Goal: Transaction & Acquisition: Purchase product/service

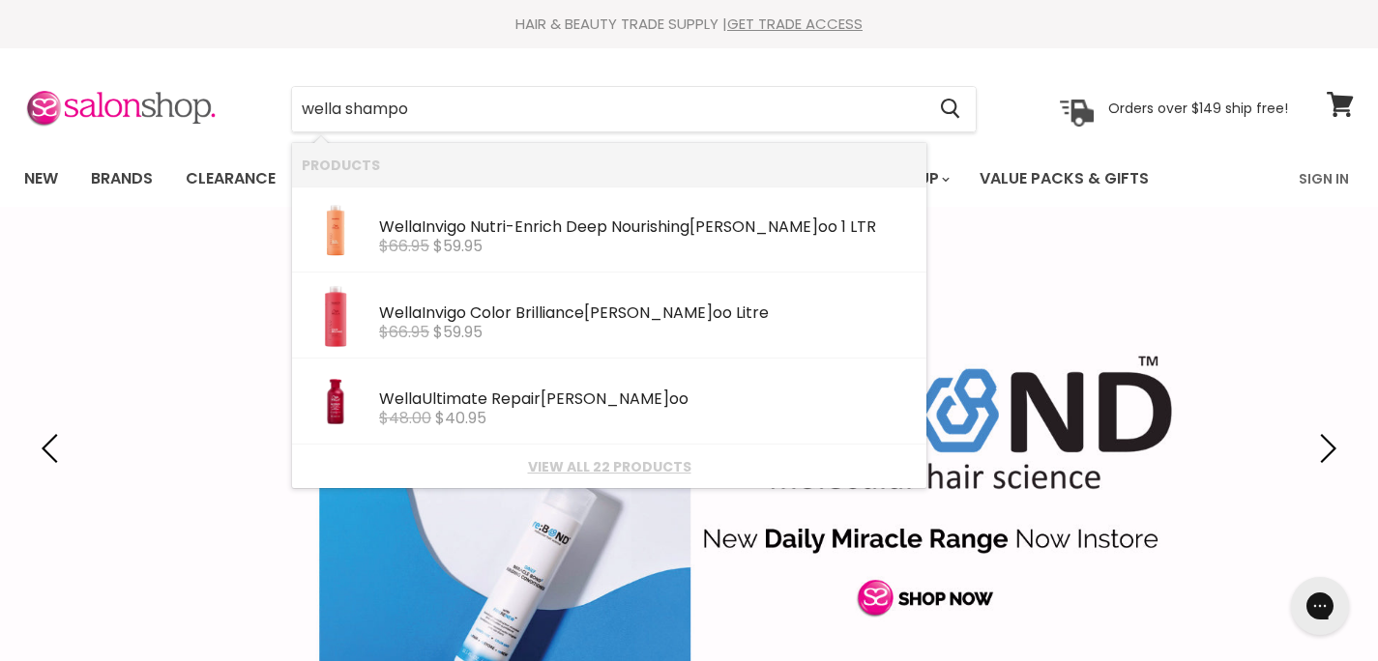
type input "wella shampoo"
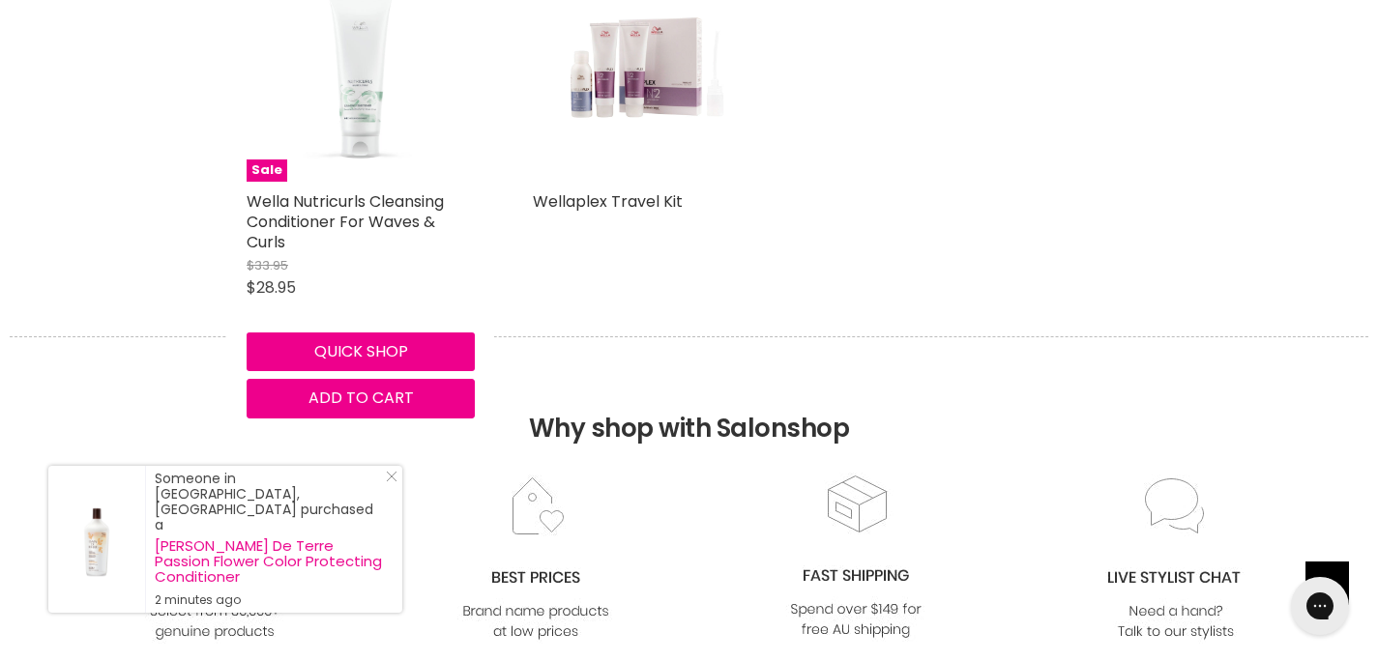
scroll to position [3352, 0]
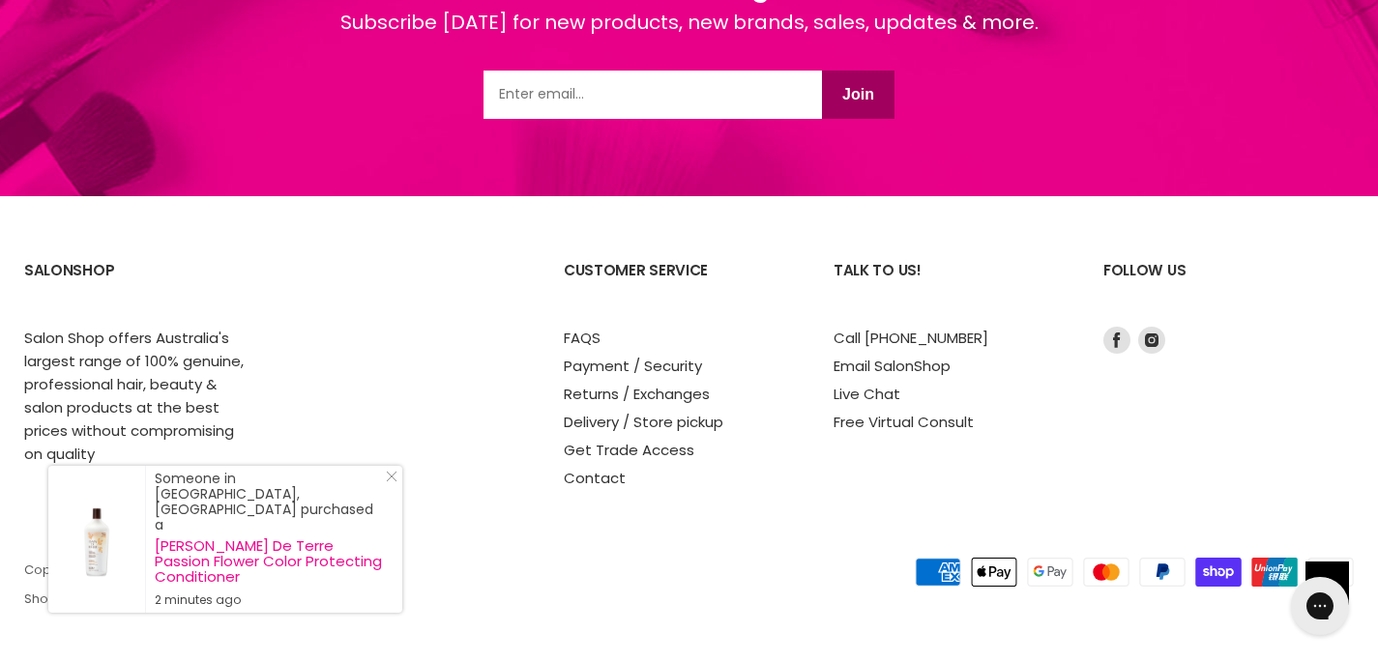
drag, startPoint x: 390, startPoint y: 523, endPoint x: 544, endPoint y: 395, distance: 200.6
click at [394, 482] on icon "Close Icon" at bounding box center [392, 477] width 12 height 12
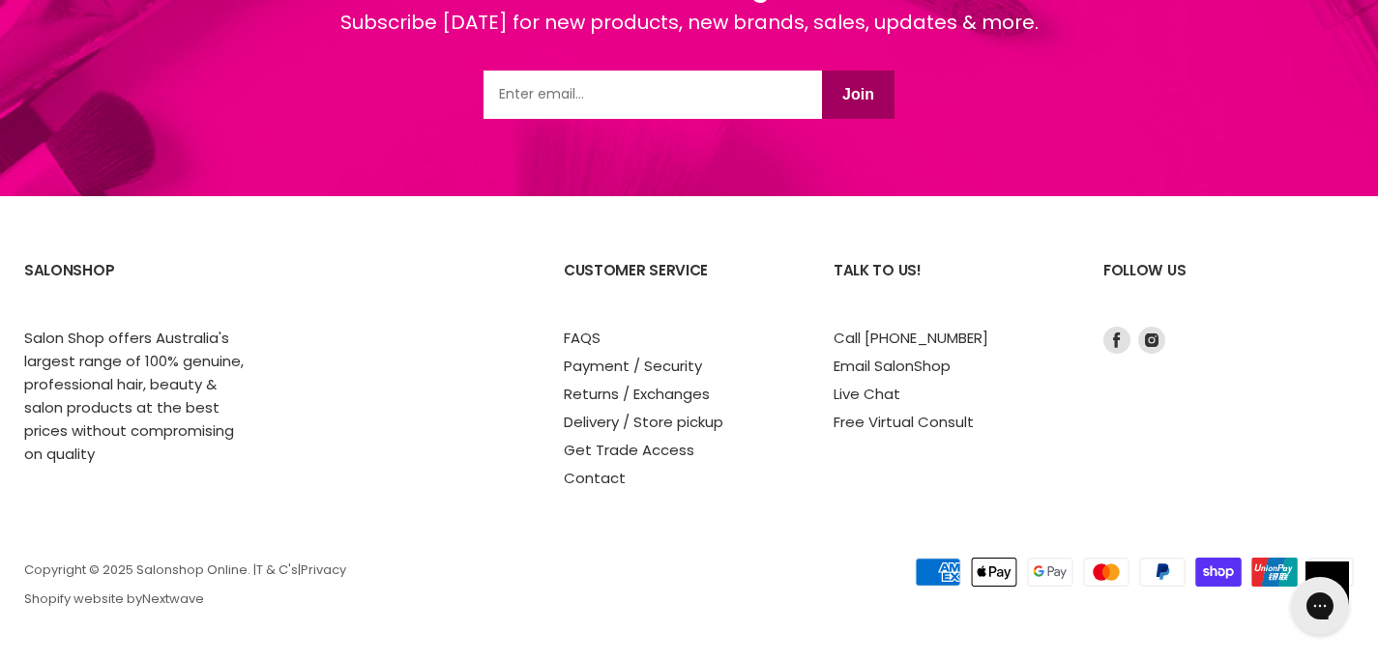
drag, startPoint x: 1260, startPoint y: 161, endPoint x: 1250, endPoint y: 88, distance: 73.2
click at [1260, 137] on div "Join the Mailing List Subscribe today for new products, new brands, sales, upda…" at bounding box center [689, 43] width 1378 height 307
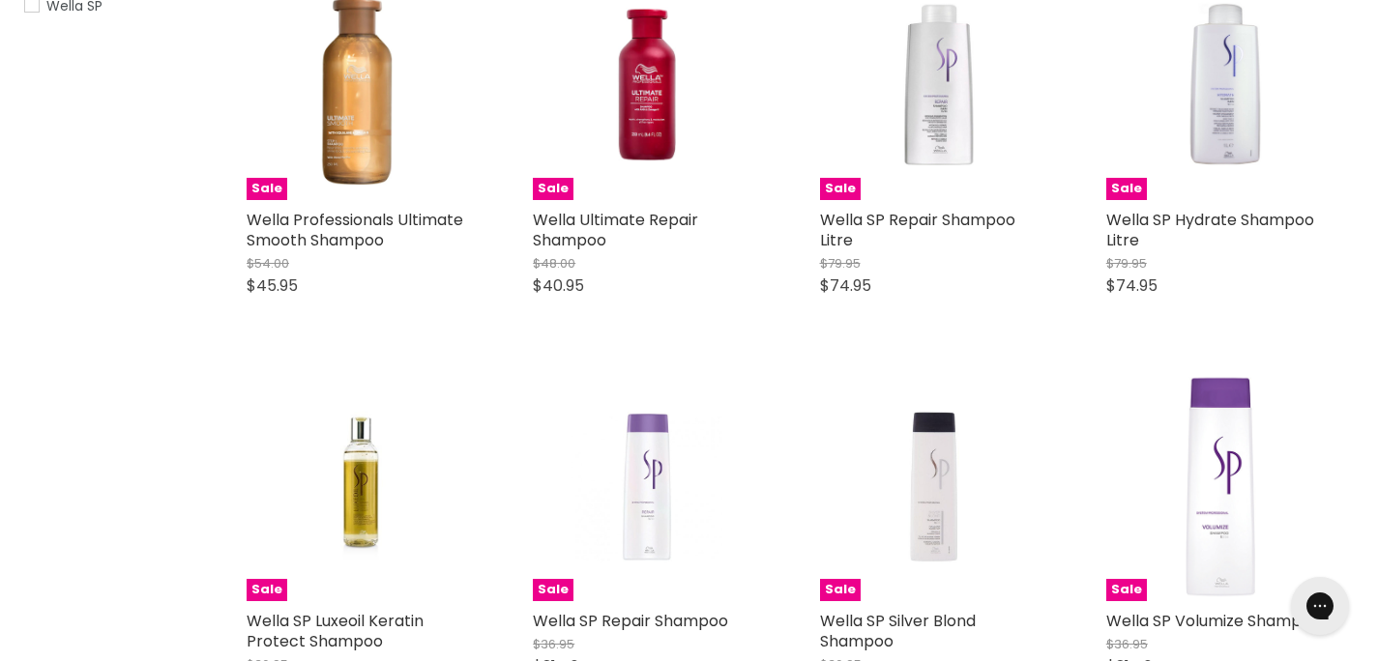
scroll to position [0, 0]
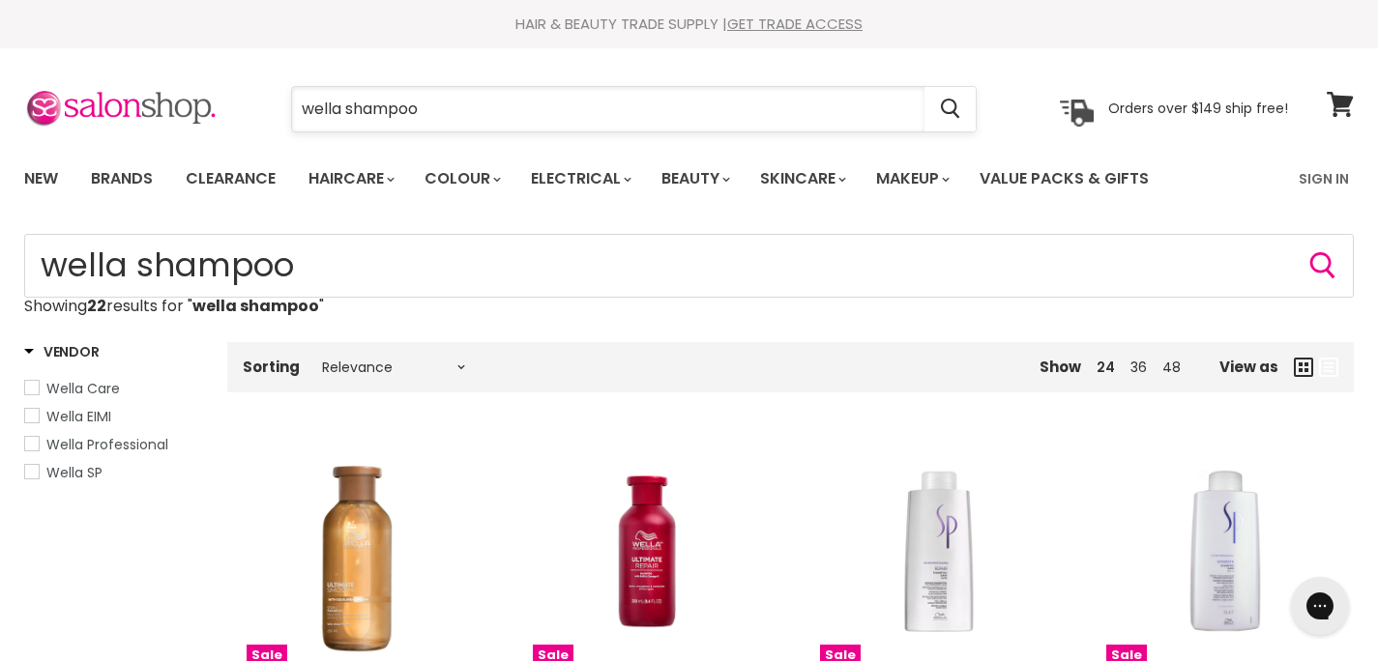
click at [432, 105] on input "wella shampoo" at bounding box center [608, 109] width 632 height 44
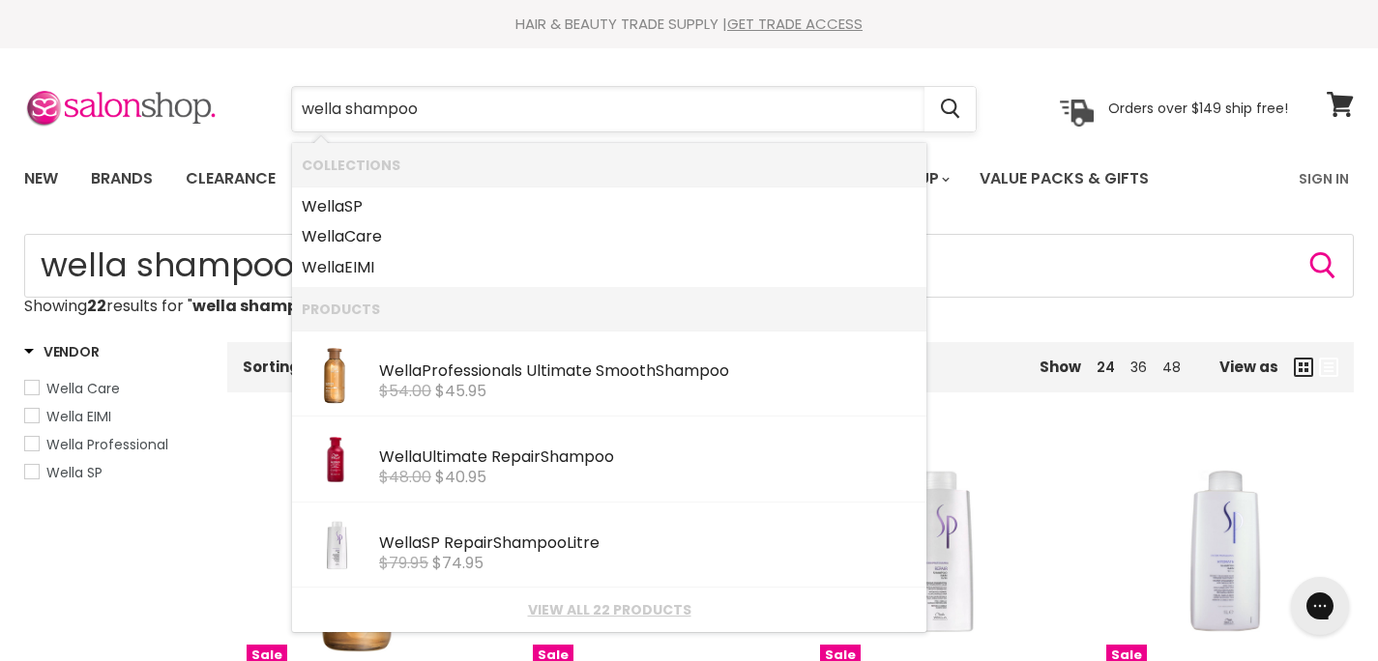
drag, startPoint x: 426, startPoint y: 105, endPoint x: 347, endPoint y: 110, distance: 79.4
click at [347, 110] on input "wella shampoo" at bounding box center [608, 109] width 632 height 44
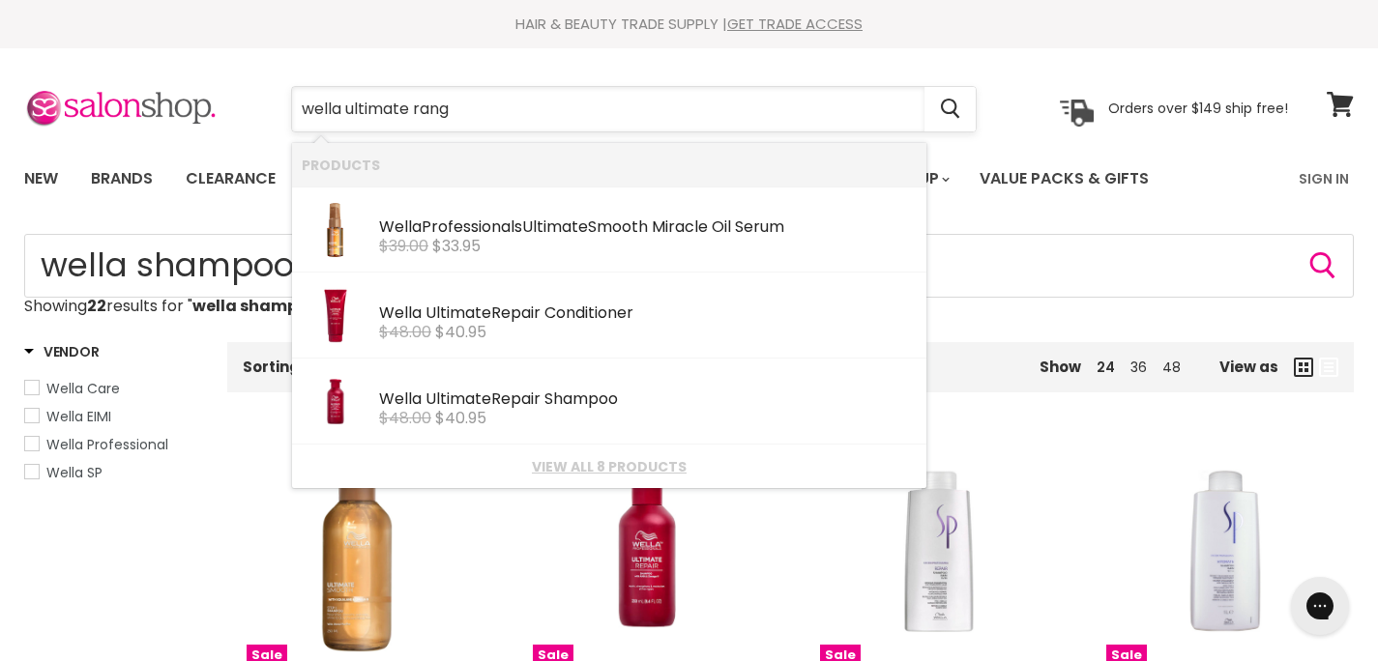
type input "wella ultimate range"
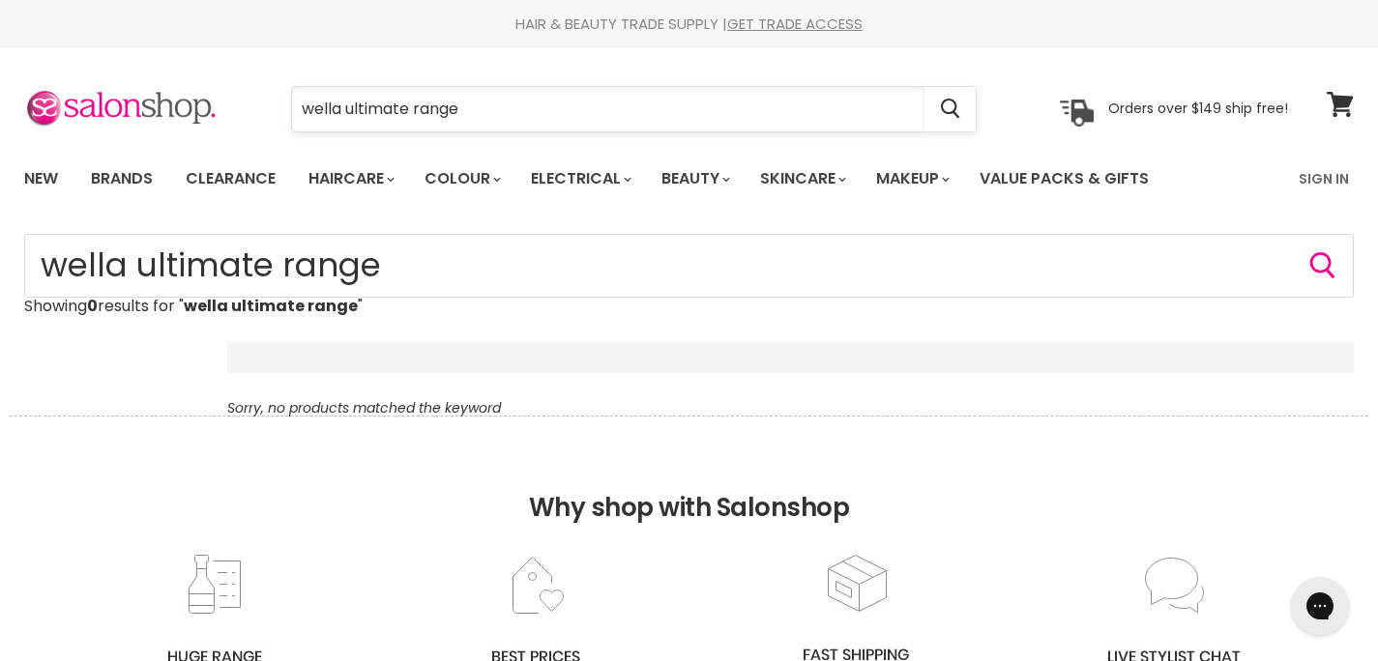
click at [473, 104] on input "wella ultimate range" at bounding box center [608, 109] width 632 height 44
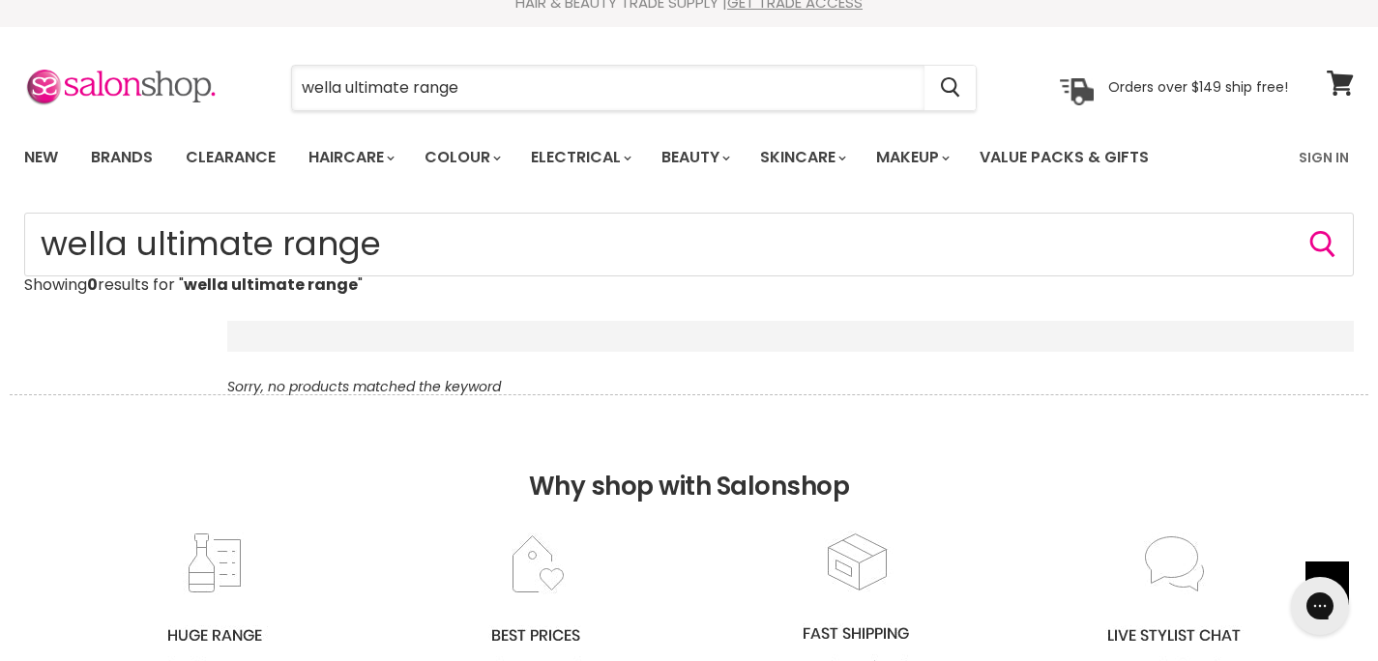
scroll to position [7, 0]
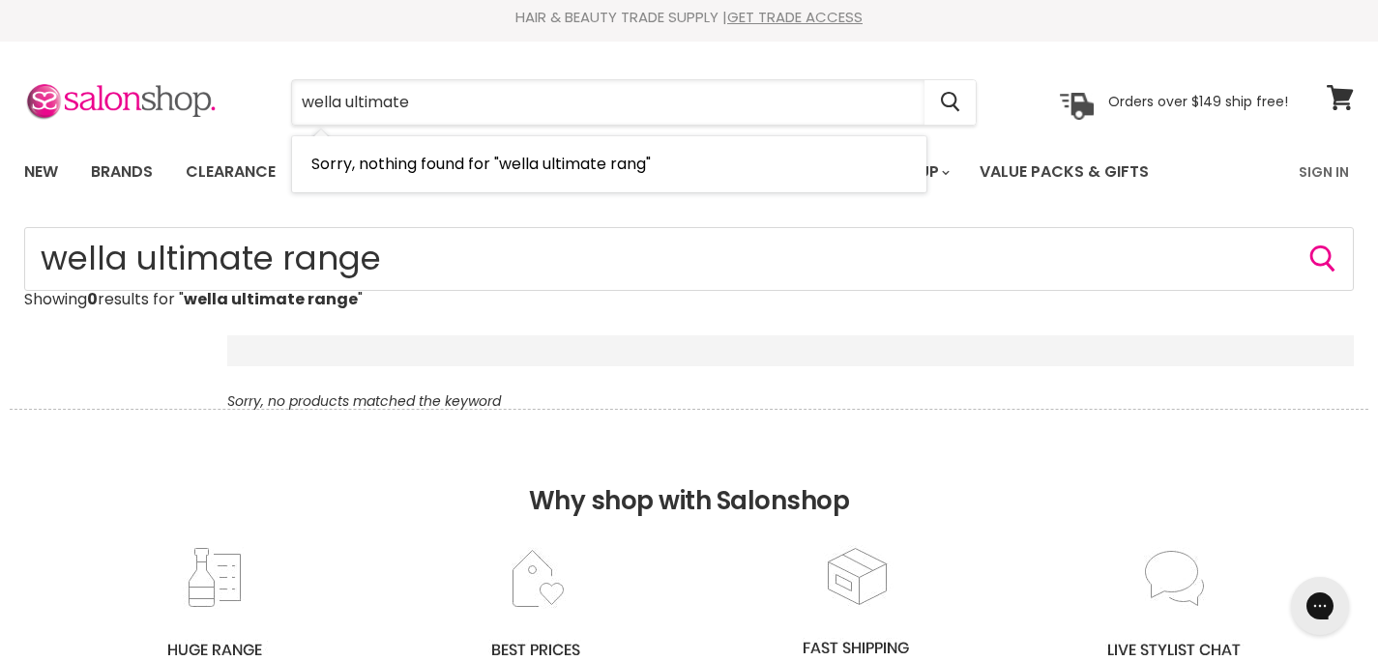
type input "wella ultimate"
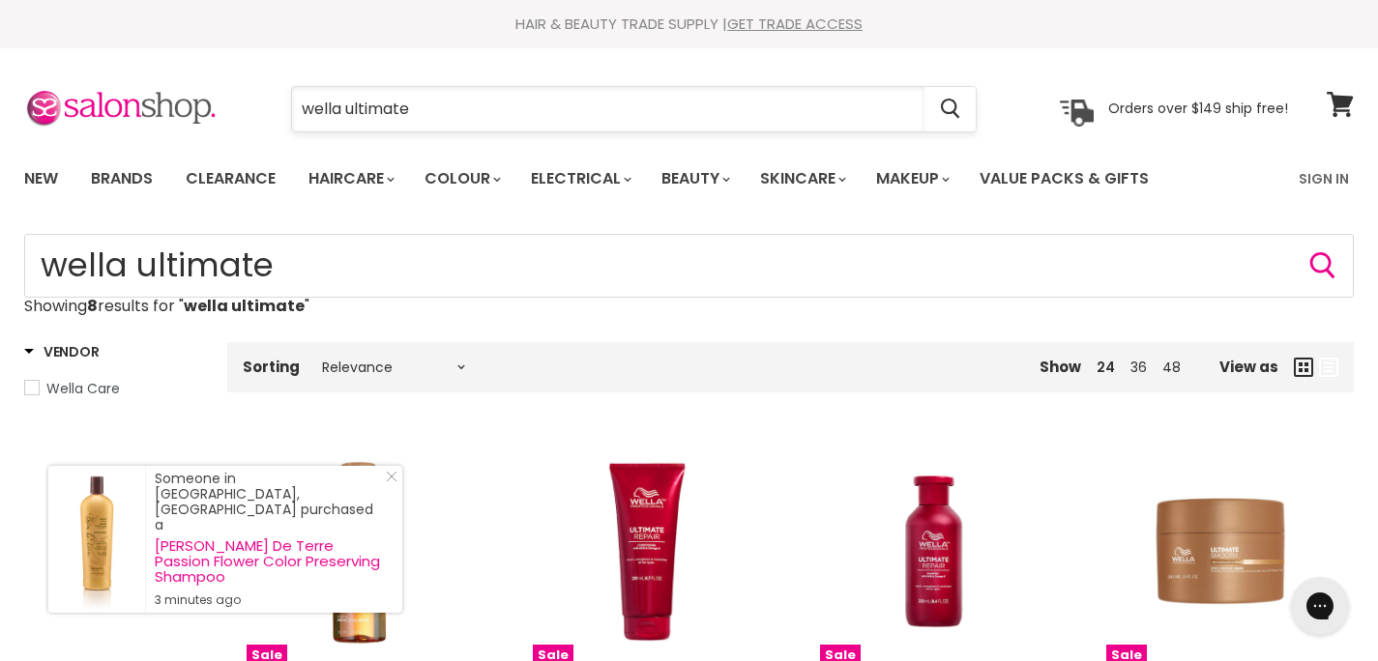
click at [426, 107] on input "wella ultimate" at bounding box center [608, 109] width 632 height 44
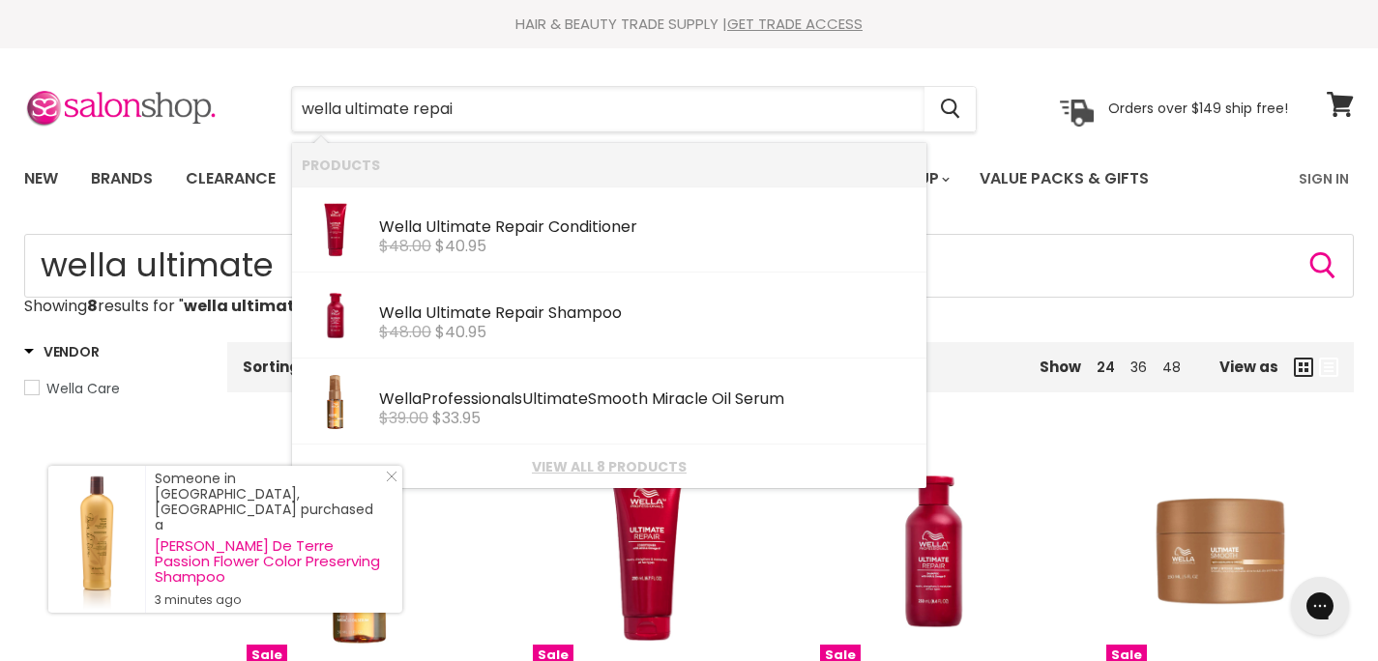
type input "wella ultimate repair"
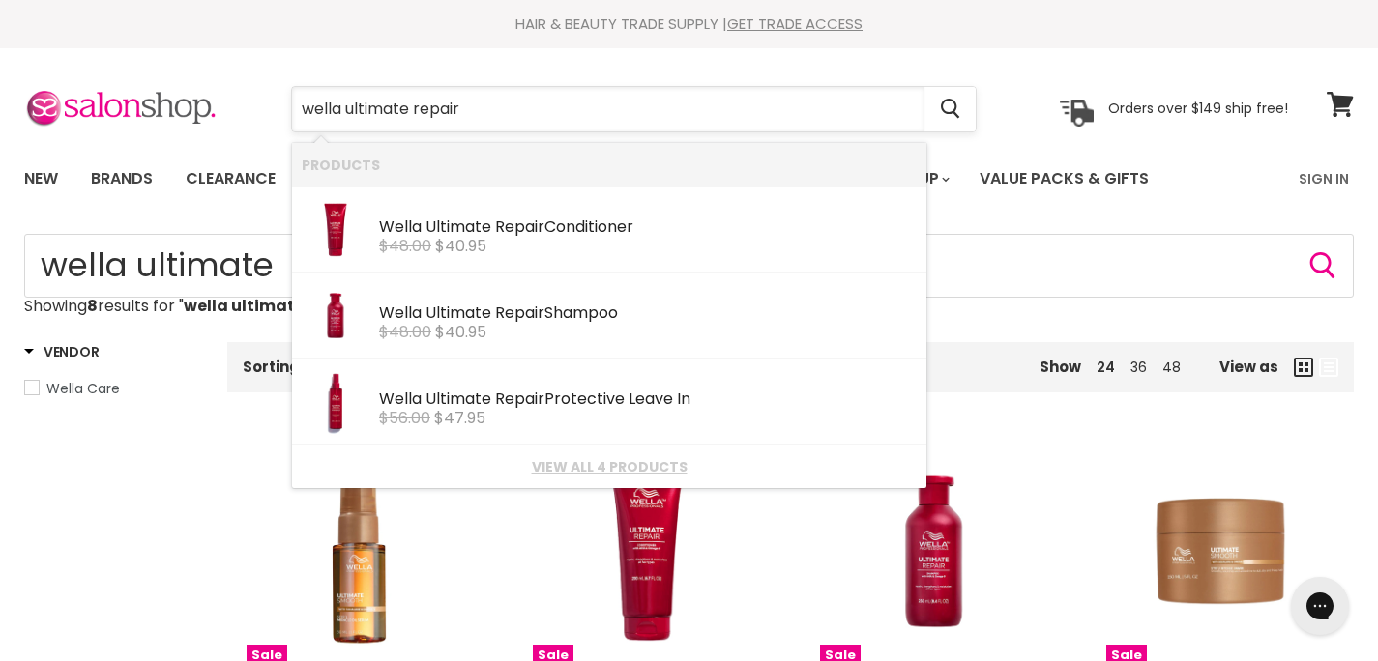
drag, startPoint x: 540, startPoint y: 113, endPoint x: 557, endPoint y: 116, distance: 17.6
click at [540, 113] on input "wella ultimate repair" at bounding box center [608, 109] width 632 height 44
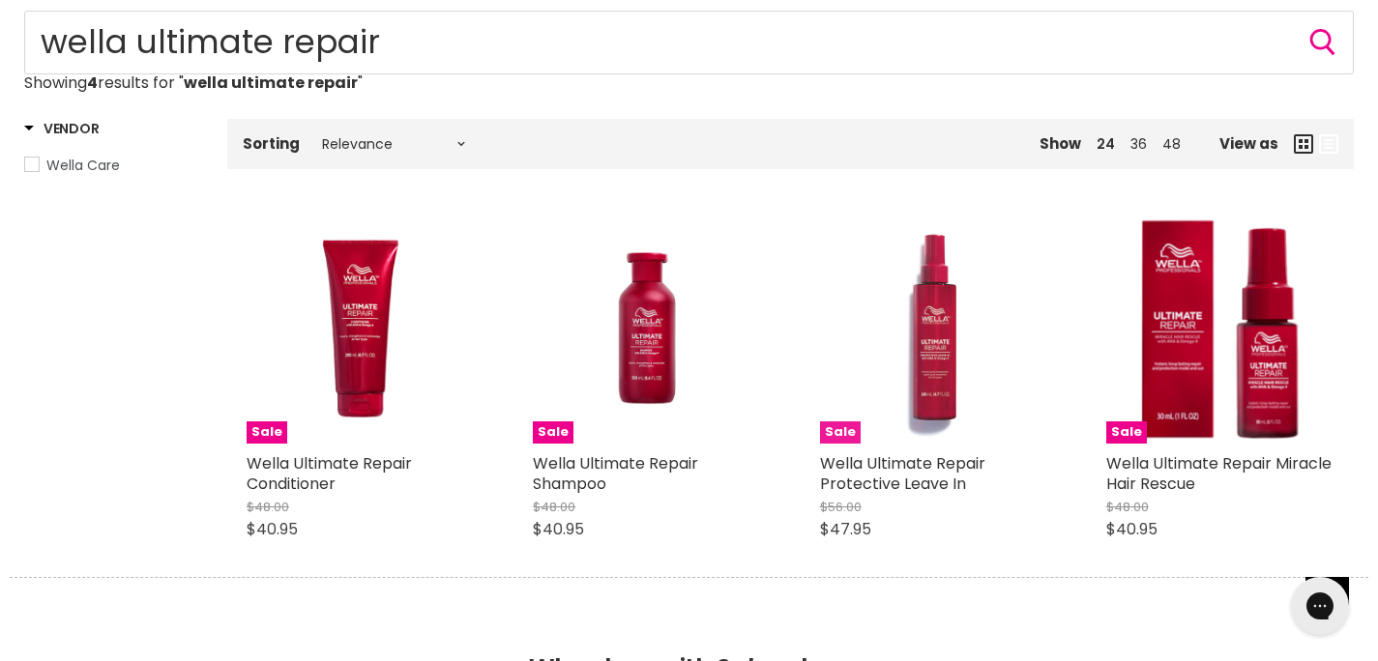
scroll to position [226, 0]
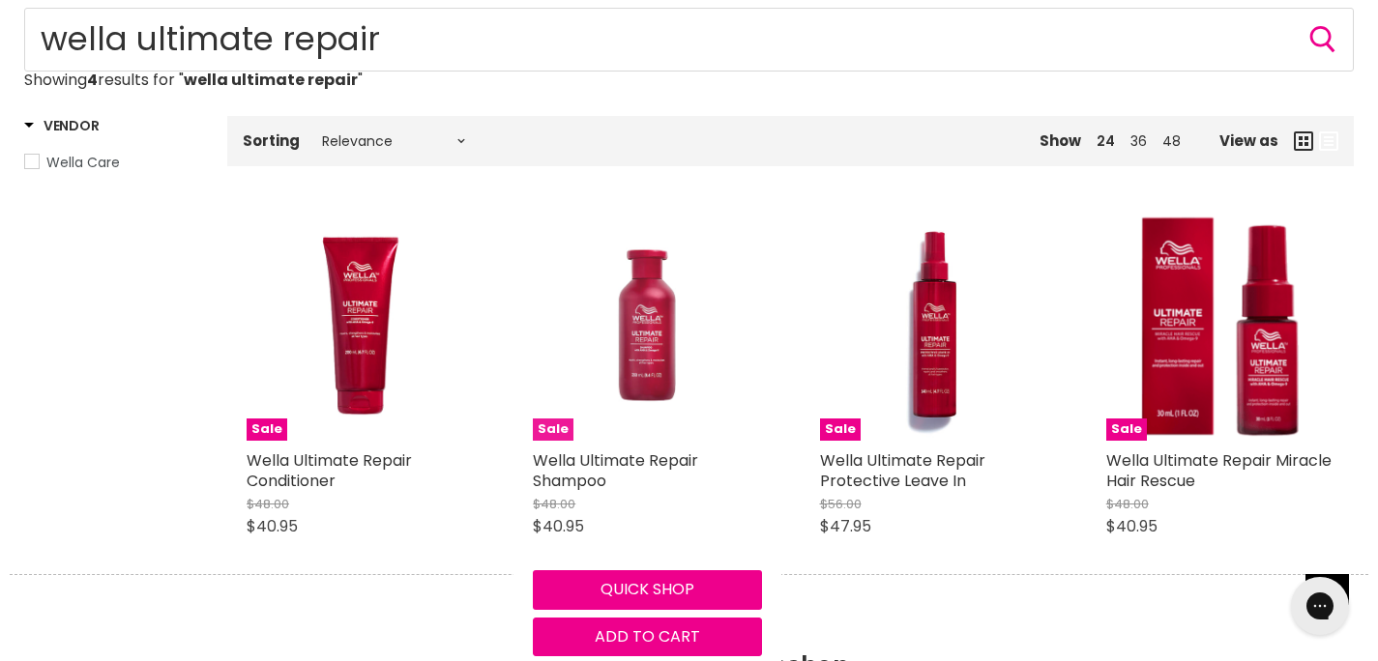
click at [670, 381] on img "Main content" at bounding box center [647, 327] width 228 height 228
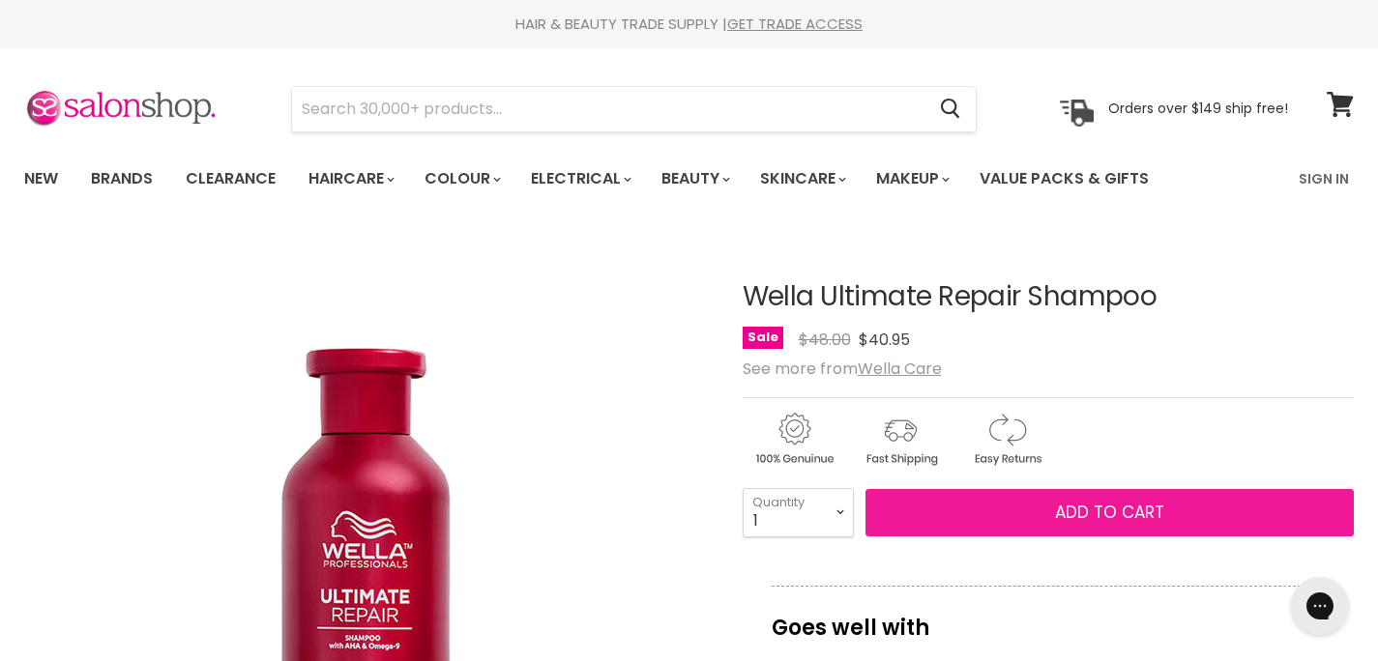
click at [1045, 512] on button "Add to cart" at bounding box center [1109, 513] width 489 height 48
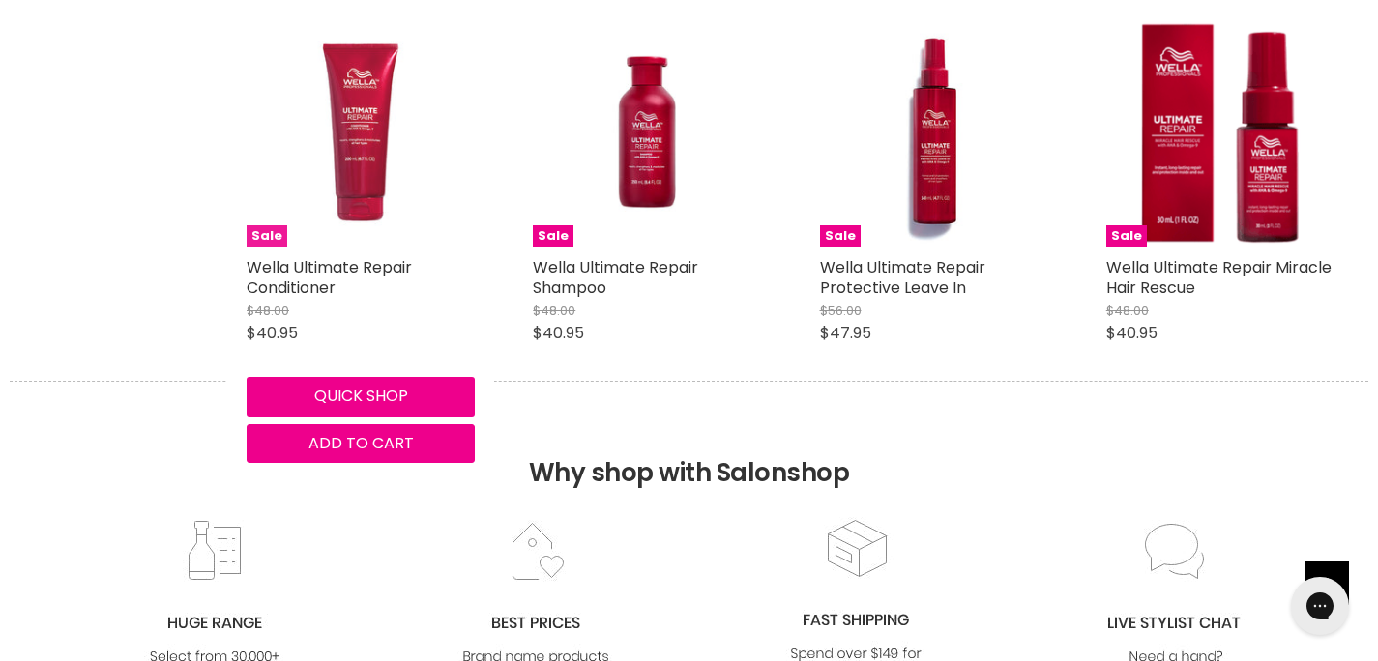
click at [342, 182] on img "Main content" at bounding box center [361, 133] width 228 height 228
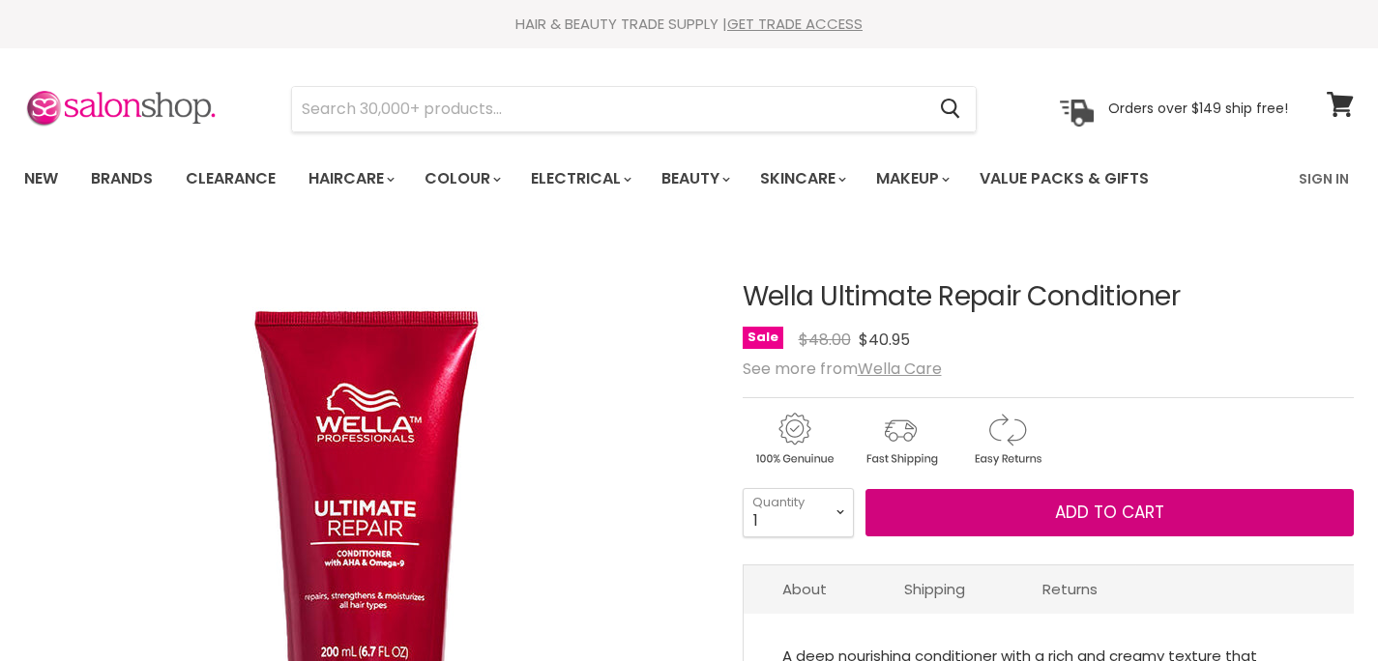
drag, startPoint x: 929, startPoint y: 505, endPoint x: 857, endPoint y: 453, distance: 88.8
click at [924, 503] on button "Add to cart" at bounding box center [1109, 513] width 489 height 48
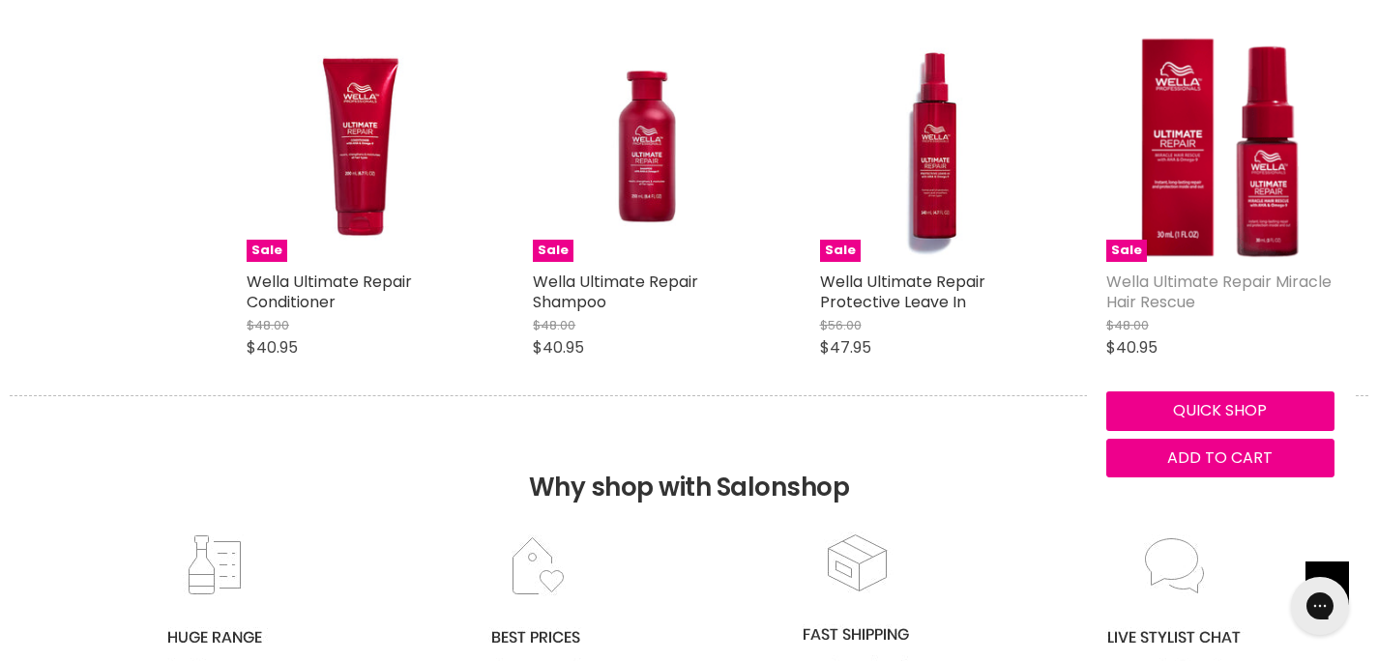
scroll to position [408, 0]
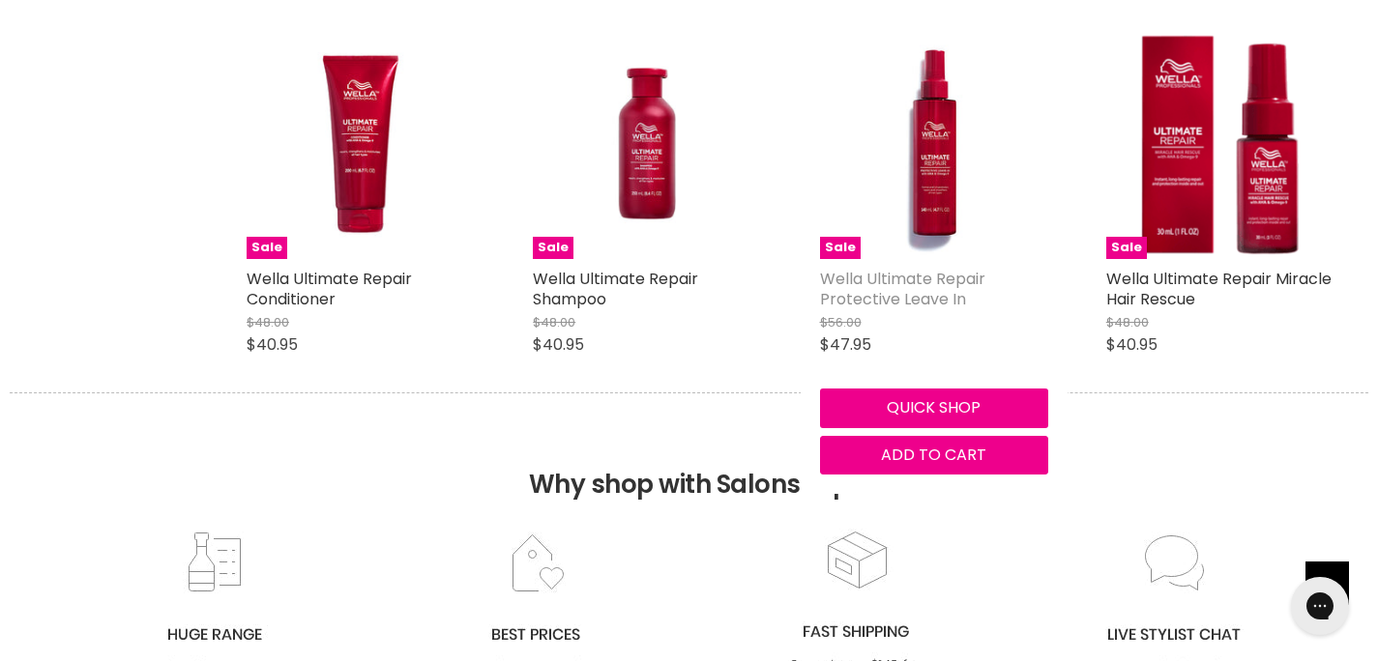
click at [899, 282] on link "Wella Ultimate Repair Protective Leave In" at bounding box center [902, 289] width 165 height 43
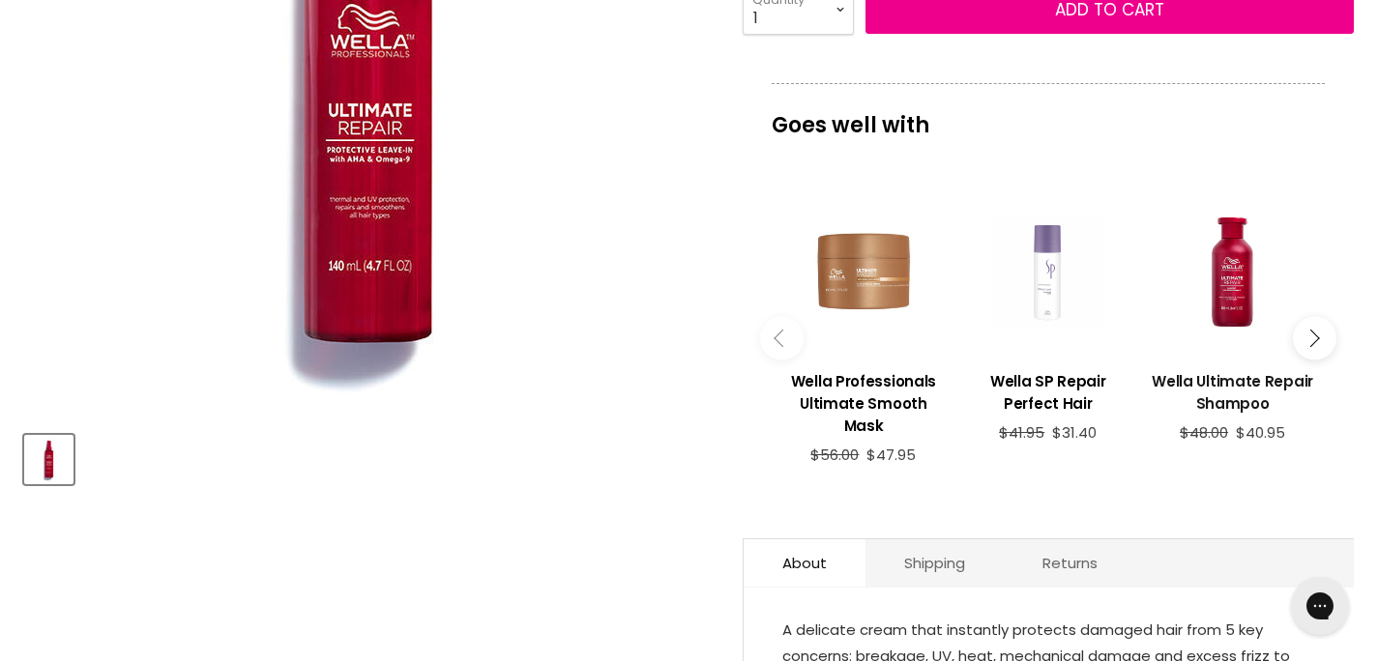
scroll to position [507, 0]
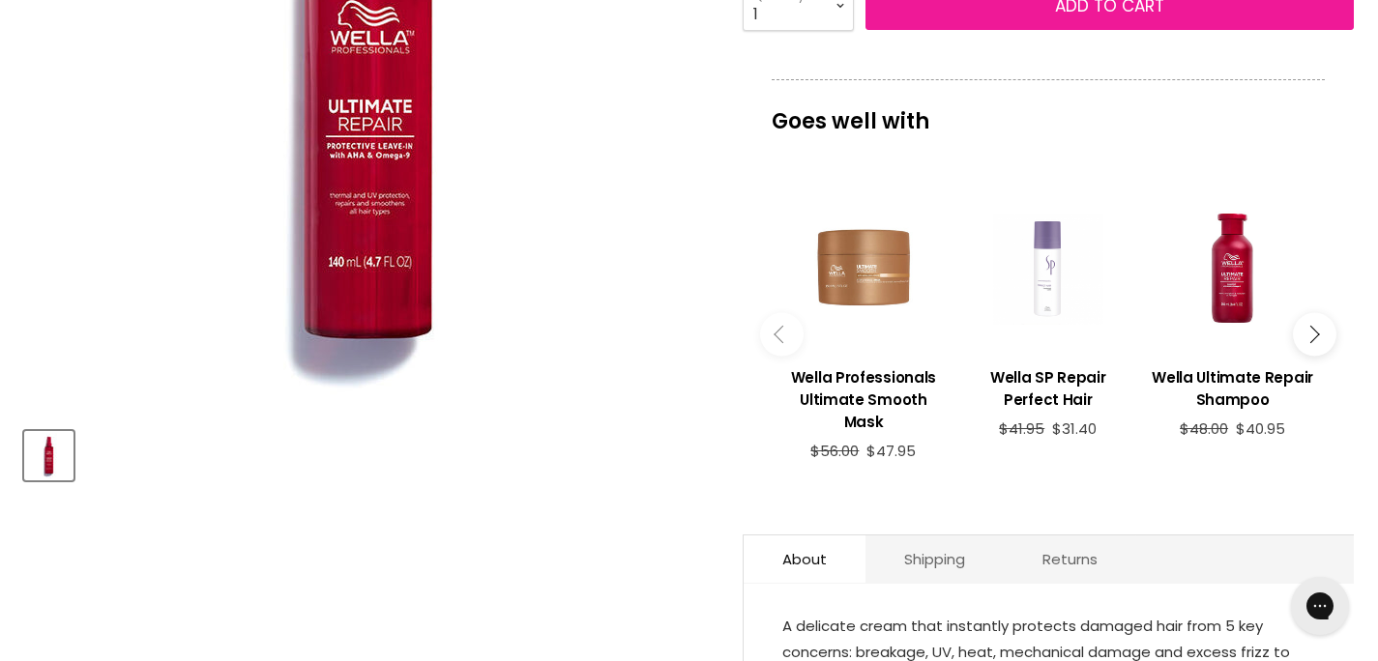
click at [1082, 16] on button "Add to cart" at bounding box center [1109, 7] width 489 height 48
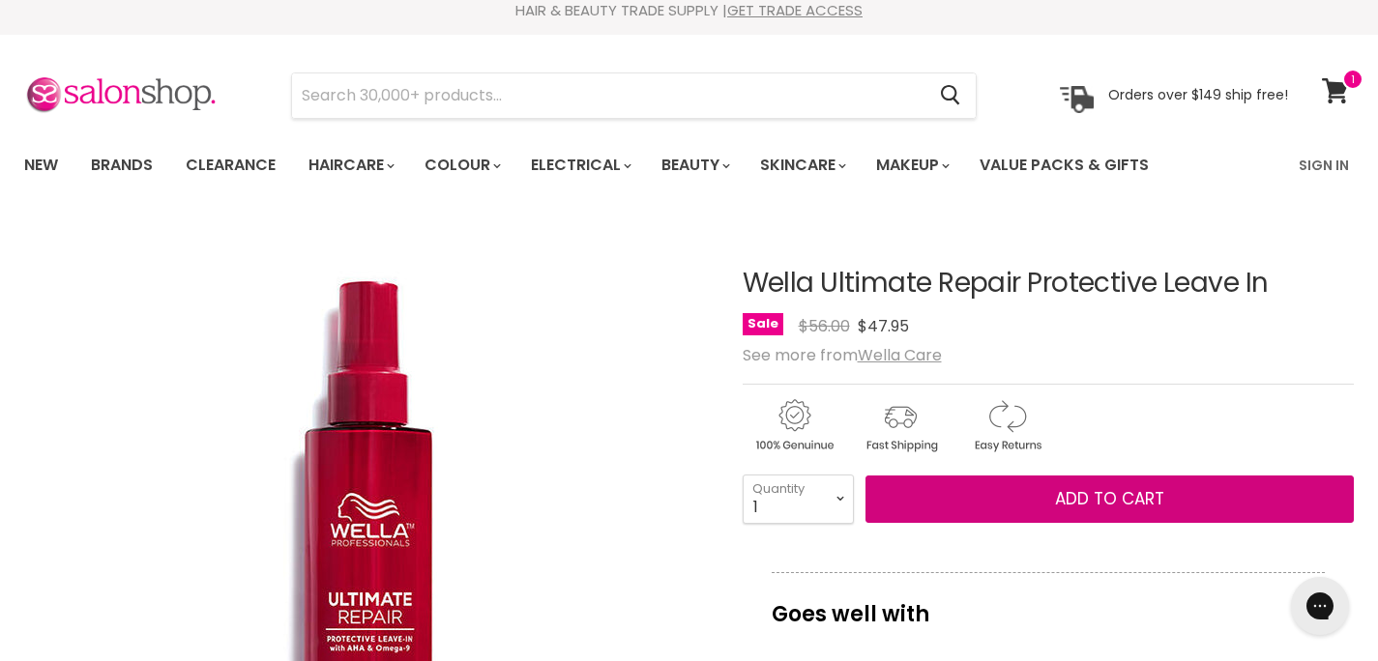
scroll to position [27, 0]
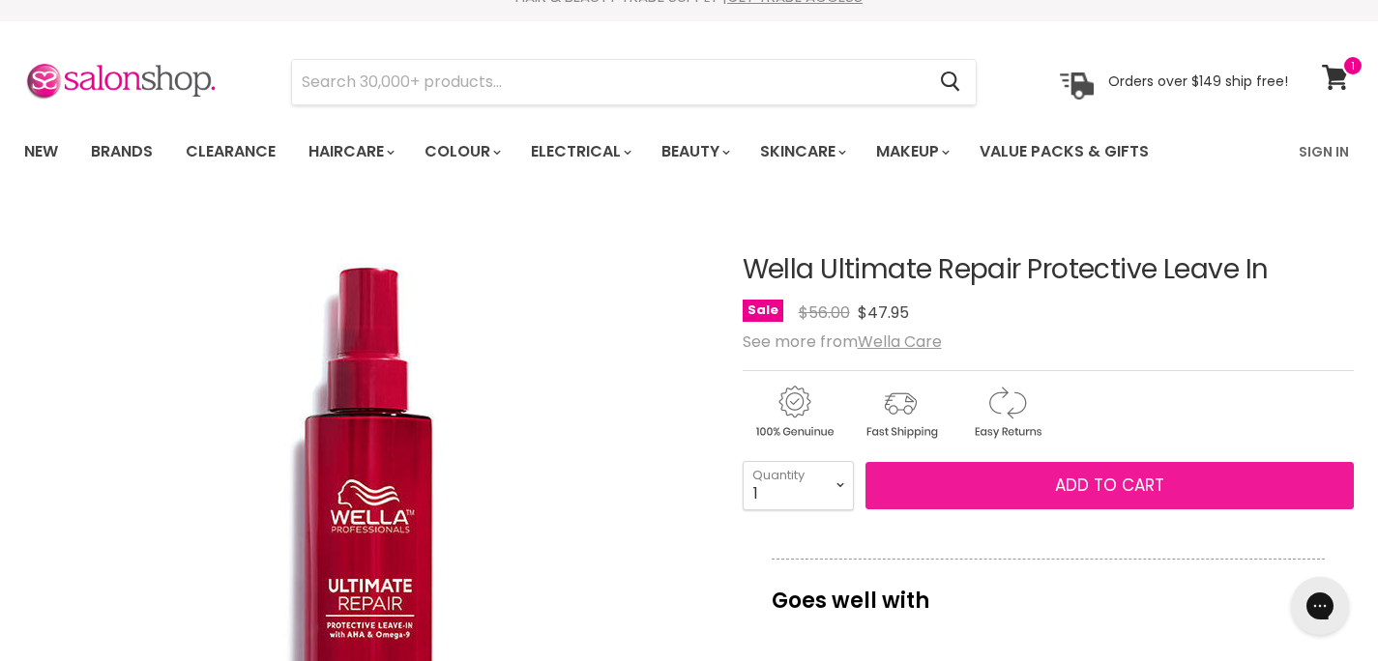
click at [1022, 477] on button "Add to cart" at bounding box center [1109, 486] width 489 height 48
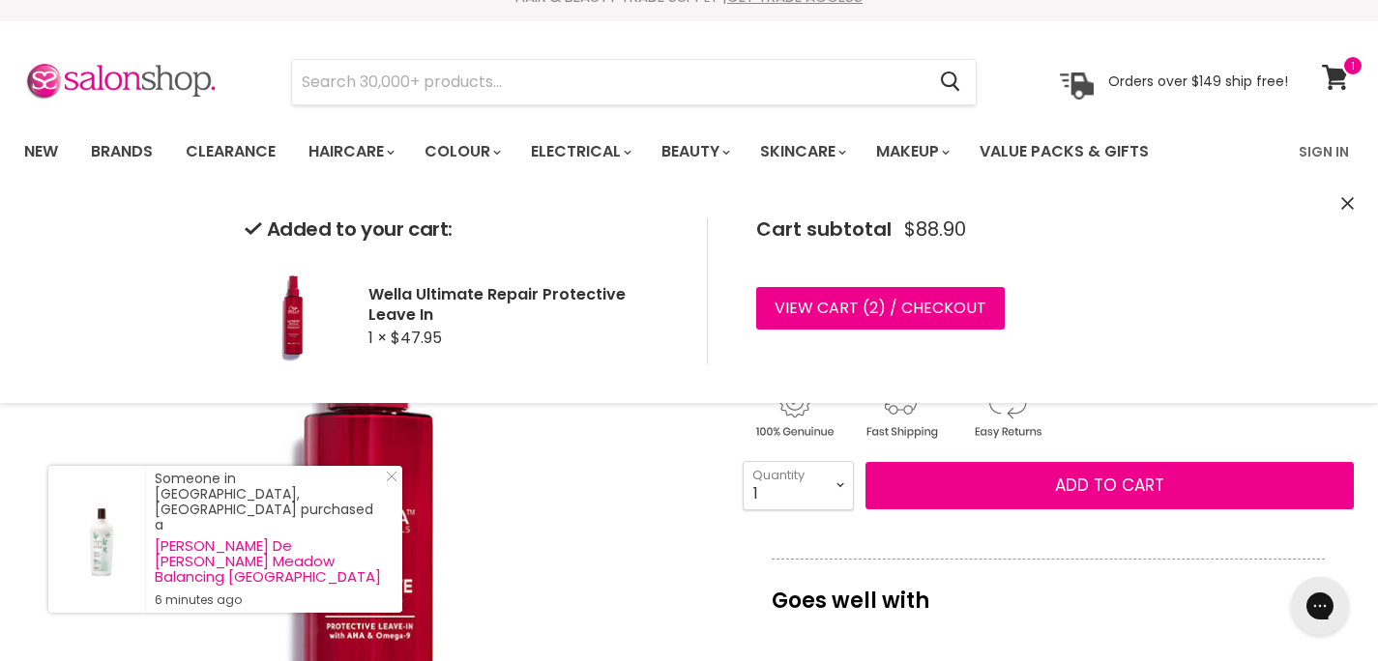
click at [549, 544] on img "Wella Ultimate Repair Protective Leave In image. Click or Scroll to Zoom." at bounding box center [366, 549] width 685 height 685
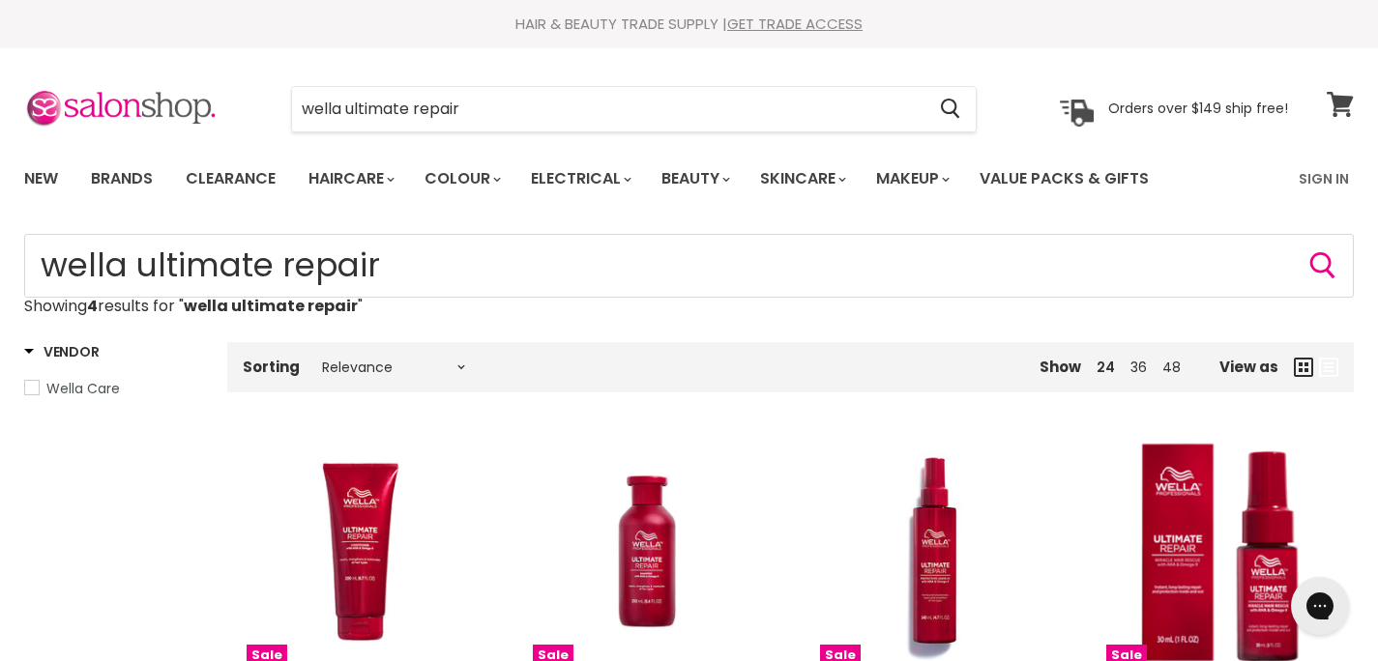
click at [1332, 102] on icon at bounding box center [1340, 104] width 27 height 25
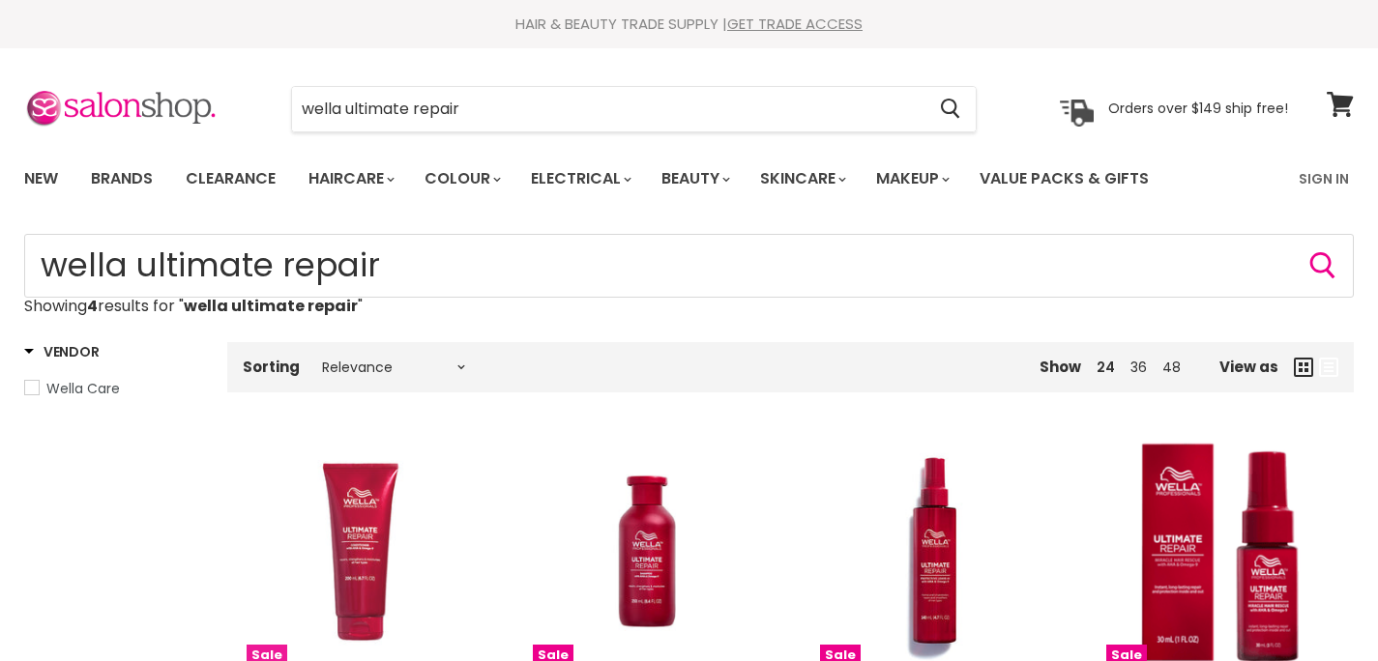
click at [362, 595] on img "Main content" at bounding box center [361, 553] width 228 height 228
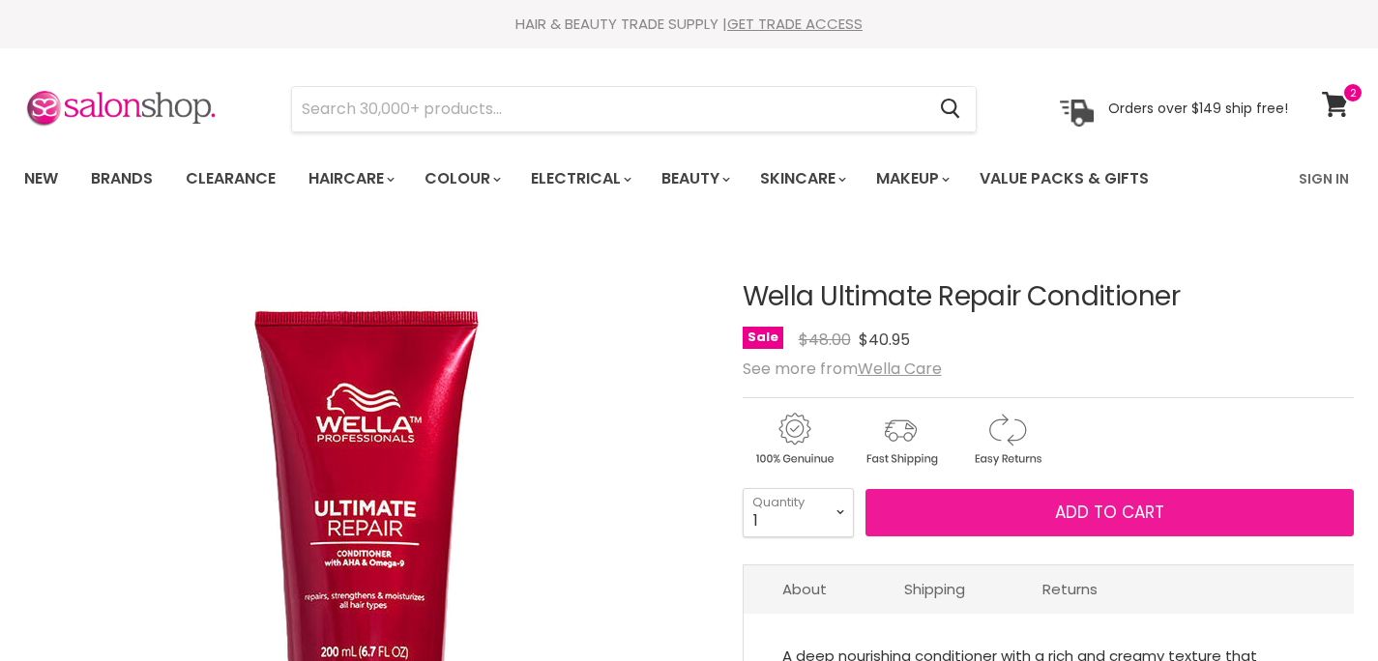
click at [1034, 516] on button "Add to cart" at bounding box center [1109, 513] width 489 height 48
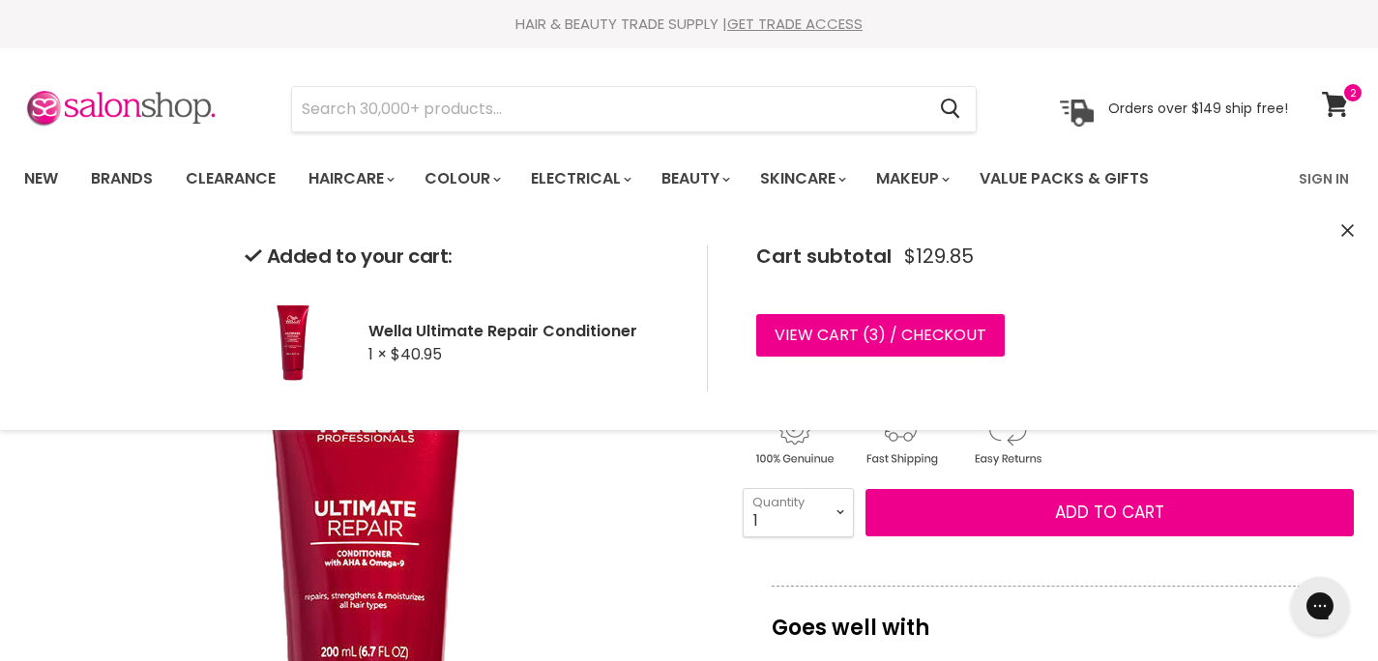
click at [1186, 326] on div "Added to your cart: Wella Ultimate Repair Conditioner 1 × $40.95 Cart subtotal …" at bounding box center [689, 318] width 1378 height 223
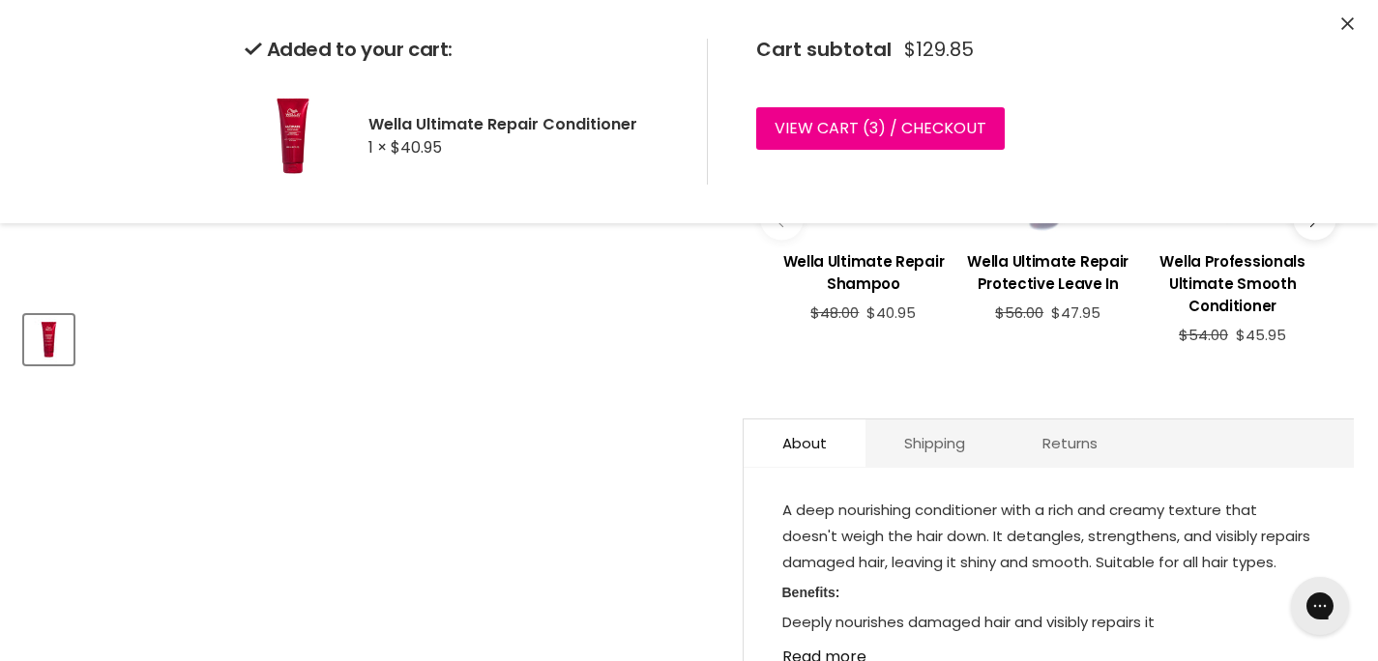
drag, startPoint x: 533, startPoint y: 350, endPoint x: 523, endPoint y: 346, distance: 10.4
click at [531, 349] on div "Product thumbnails" at bounding box center [366, 336] width 690 height 55
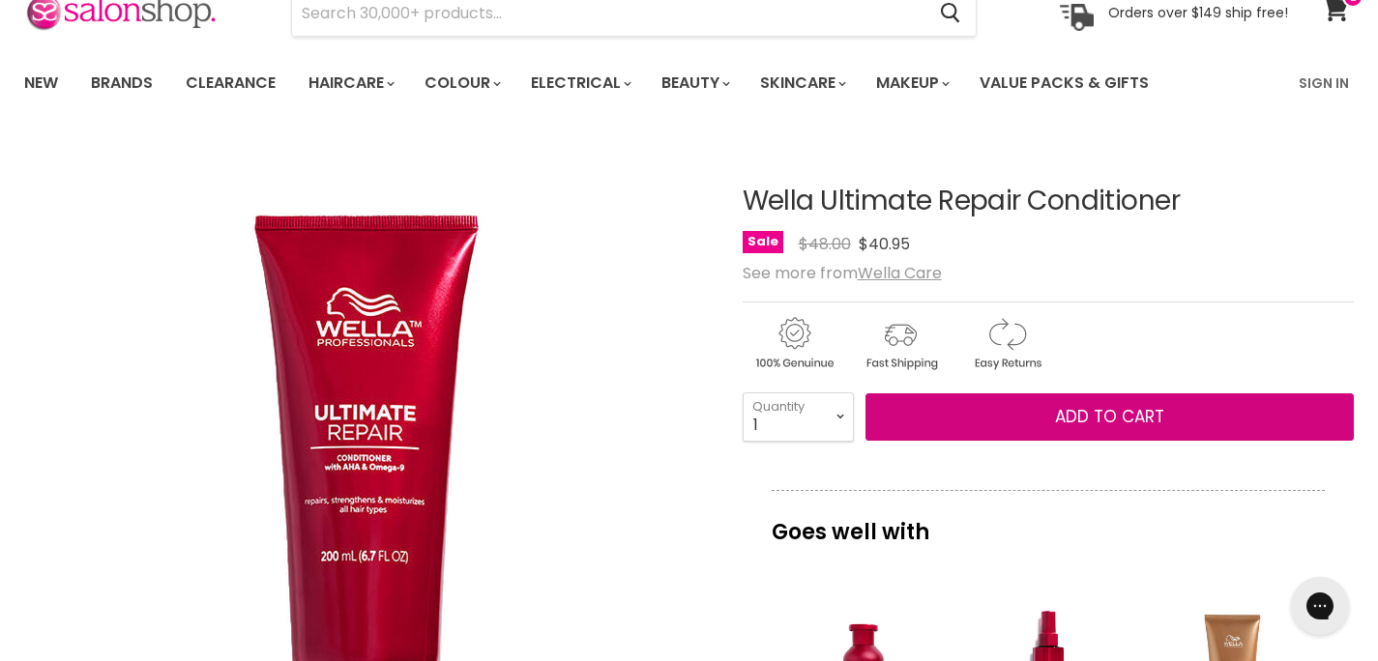
scroll to position [0, 0]
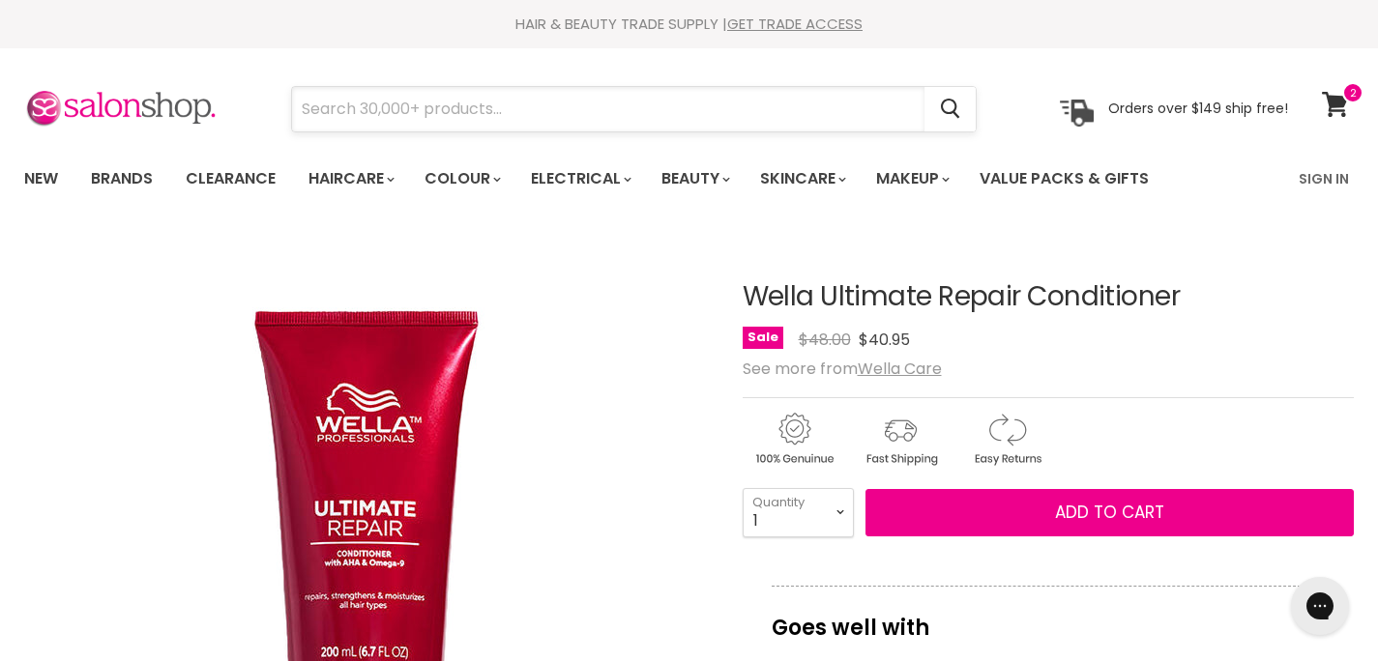
click at [413, 101] on input "Search" at bounding box center [608, 109] width 632 height 44
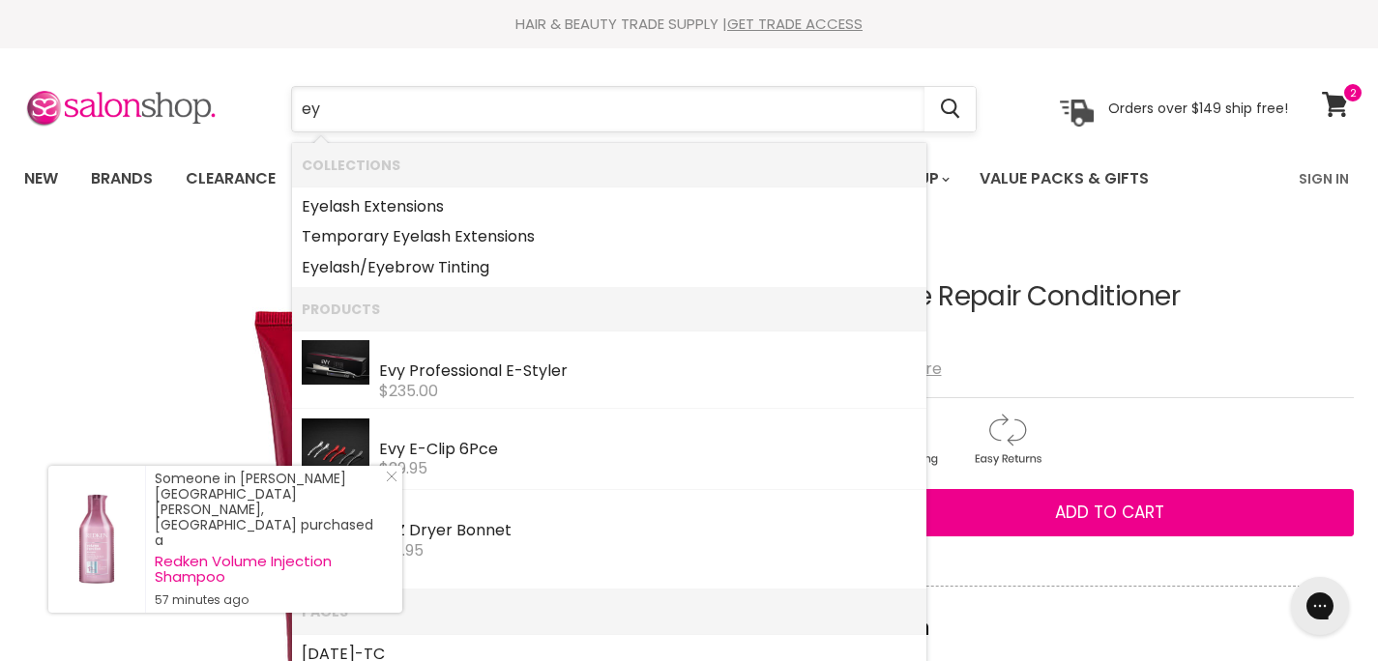
type input "eye"
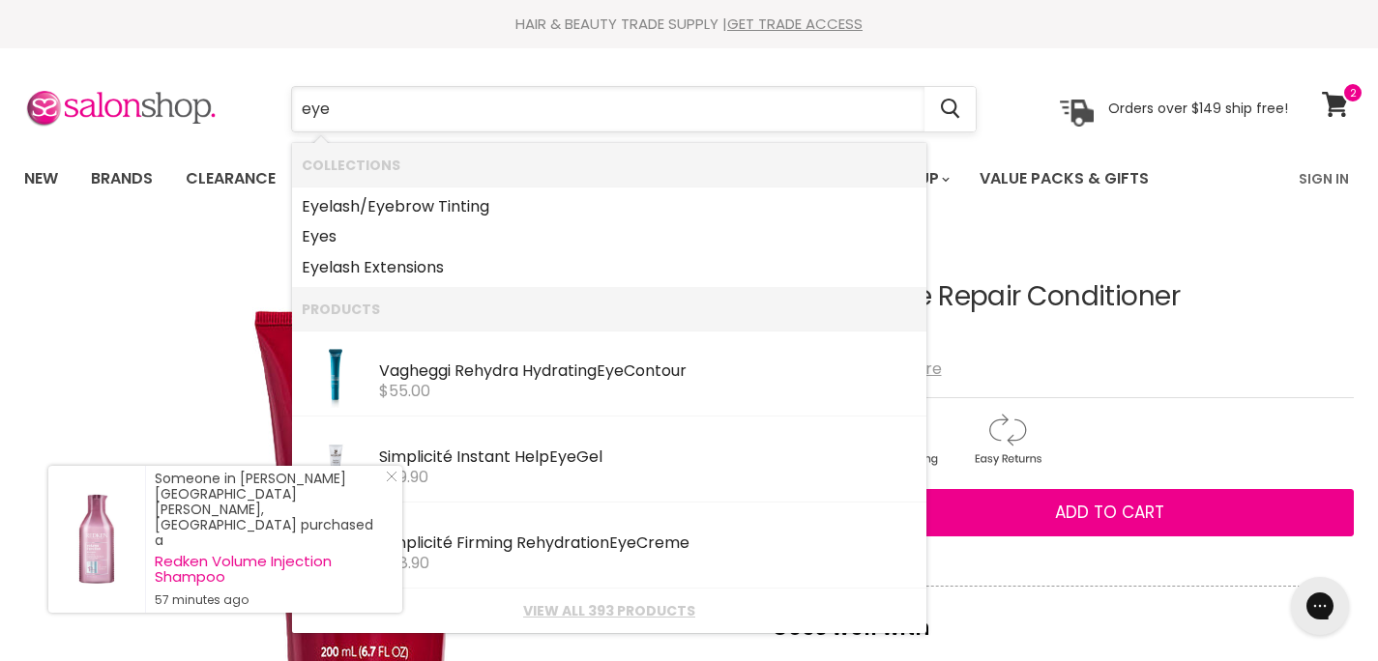
scroll to position [2, 0]
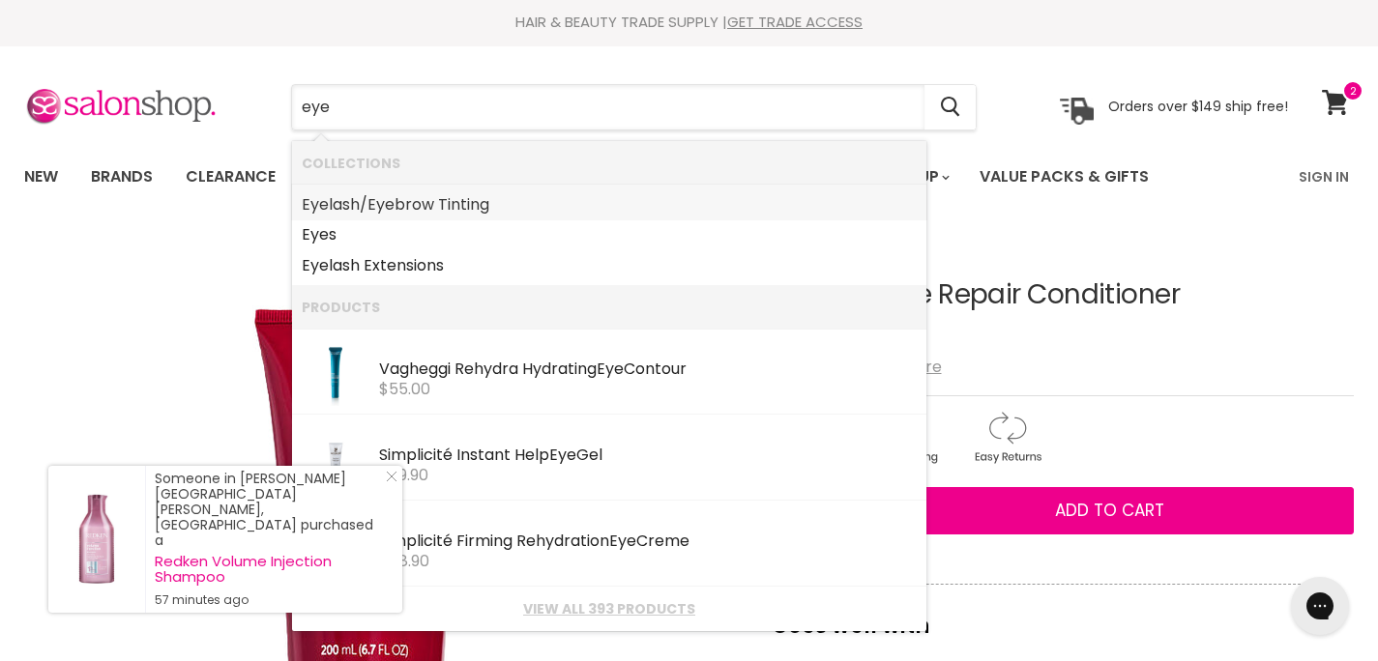
click at [430, 207] on link "Eye lash/ Eye brow Tinting" at bounding box center [609, 205] width 615 height 31
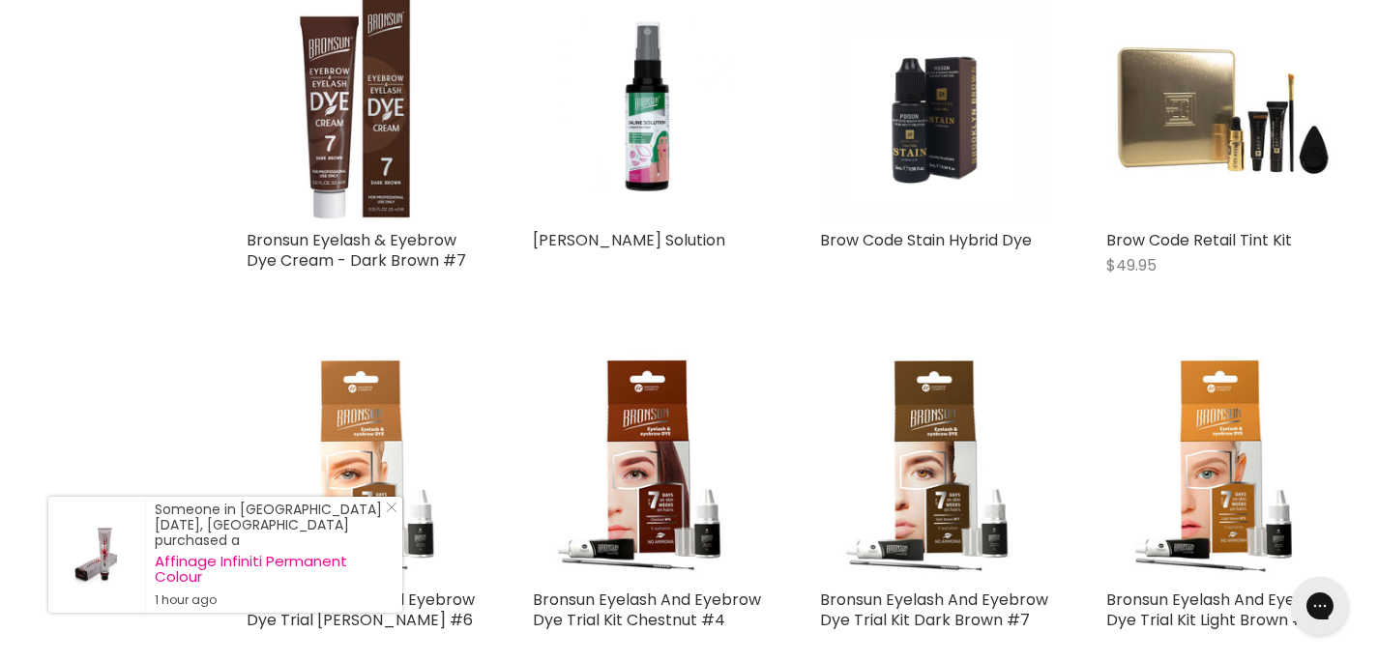
scroll to position [1958, 0]
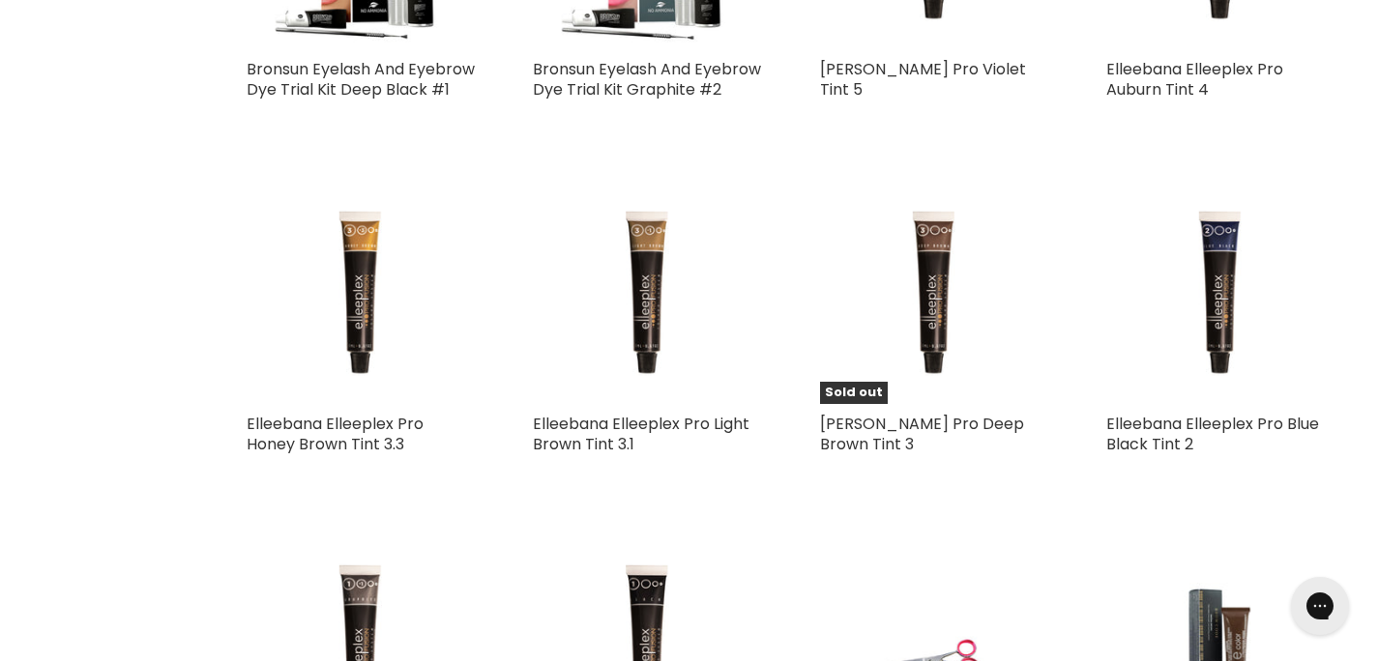
scroll to position [2791, 0]
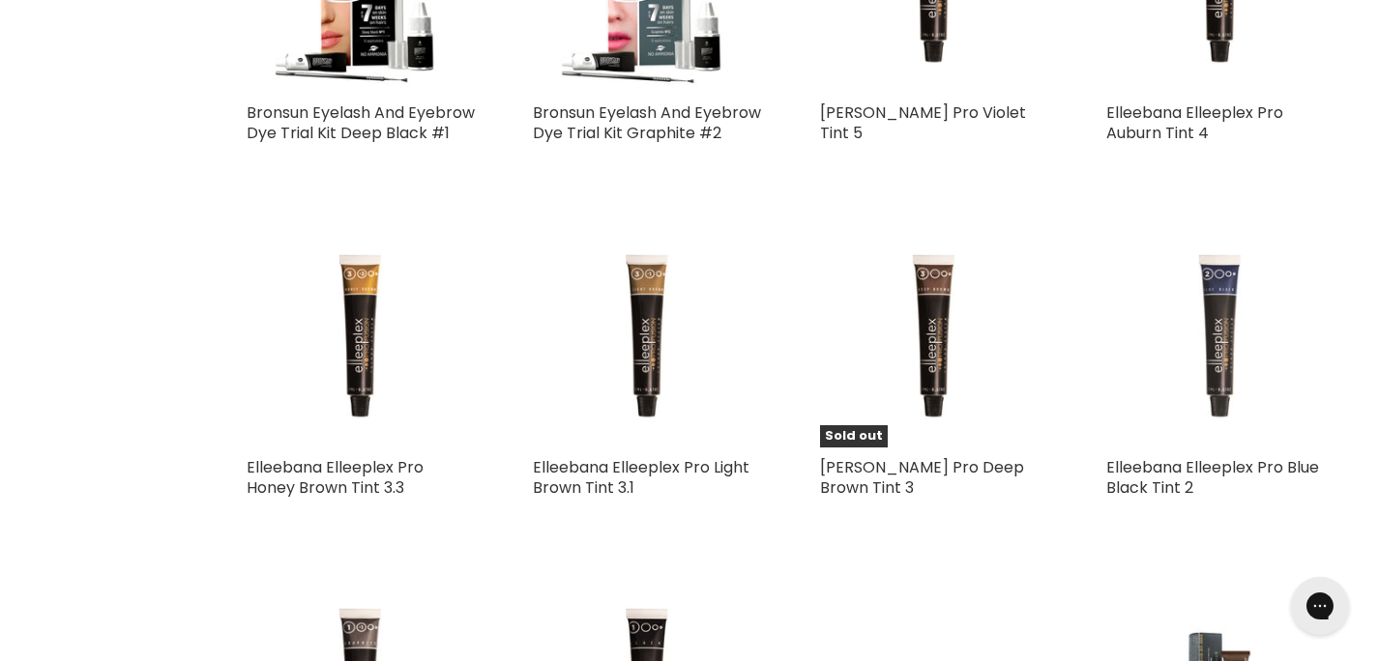
click at [1221, 431] on img "Main content" at bounding box center [1220, 333] width 228 height 228
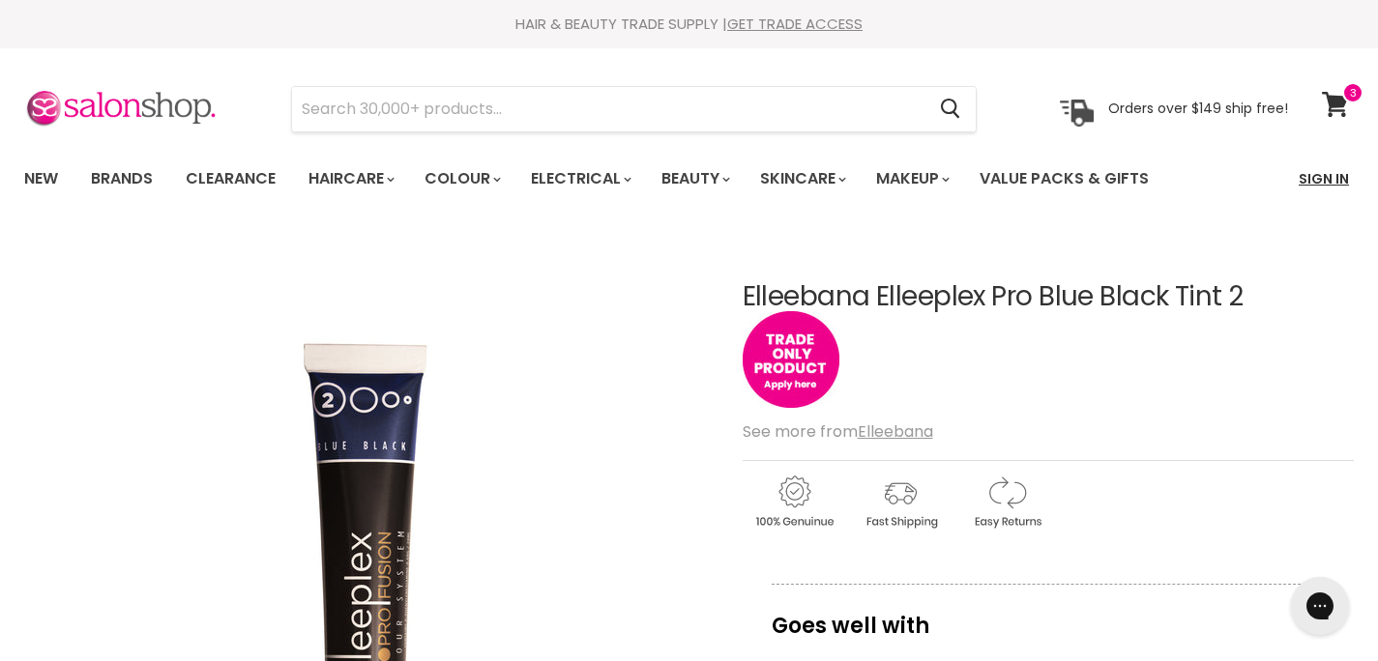
click at [1327, 176] on link "Sign In" at bounding box center [1323, 179] width 73 height 41
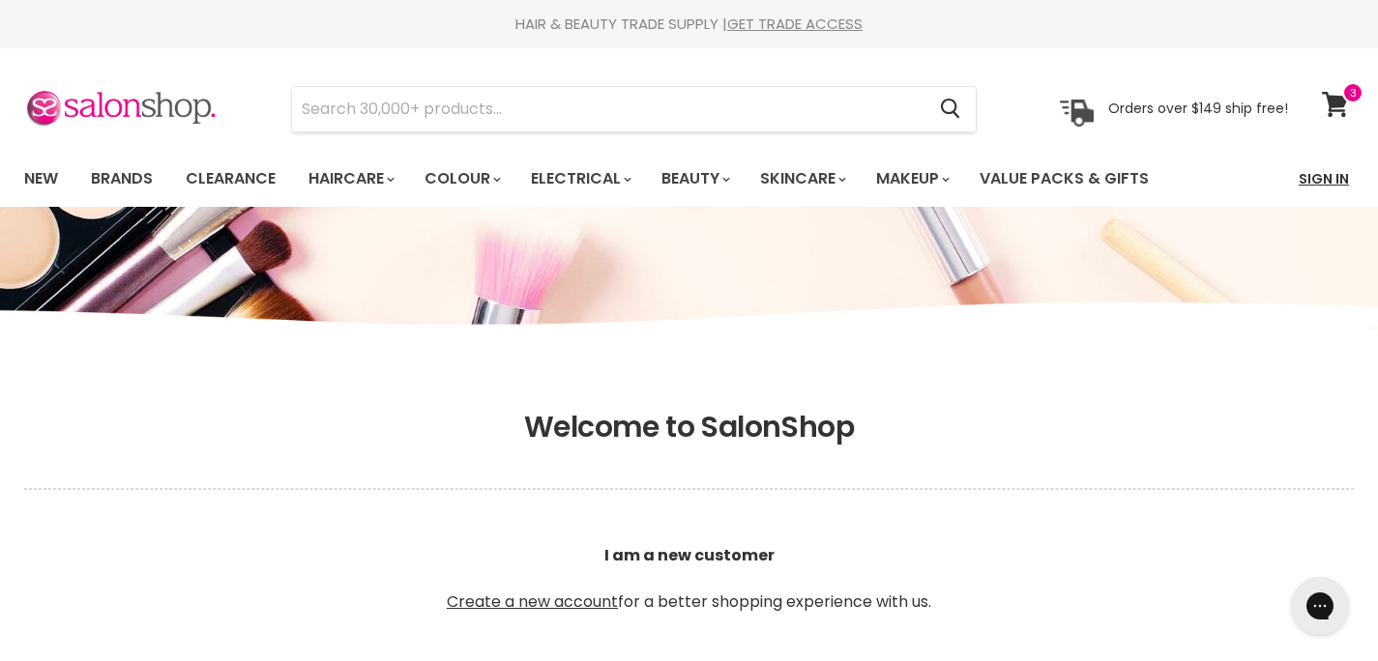
click at [1302, 179] on link "Sign In" at bounding box center [1323, 179] width 73 height 41
drag, startPoint x: 685, startPoint y: 546, endPoint x: 688, endPoint y: 557, distance: 11.3
click at [686, 550] on b "I am a new customer" at bounding box center [689, 555] width 170 height 22
click at [702, 558] on b "I am a new customer" at bounding box center [689, 555] width 170 height 22
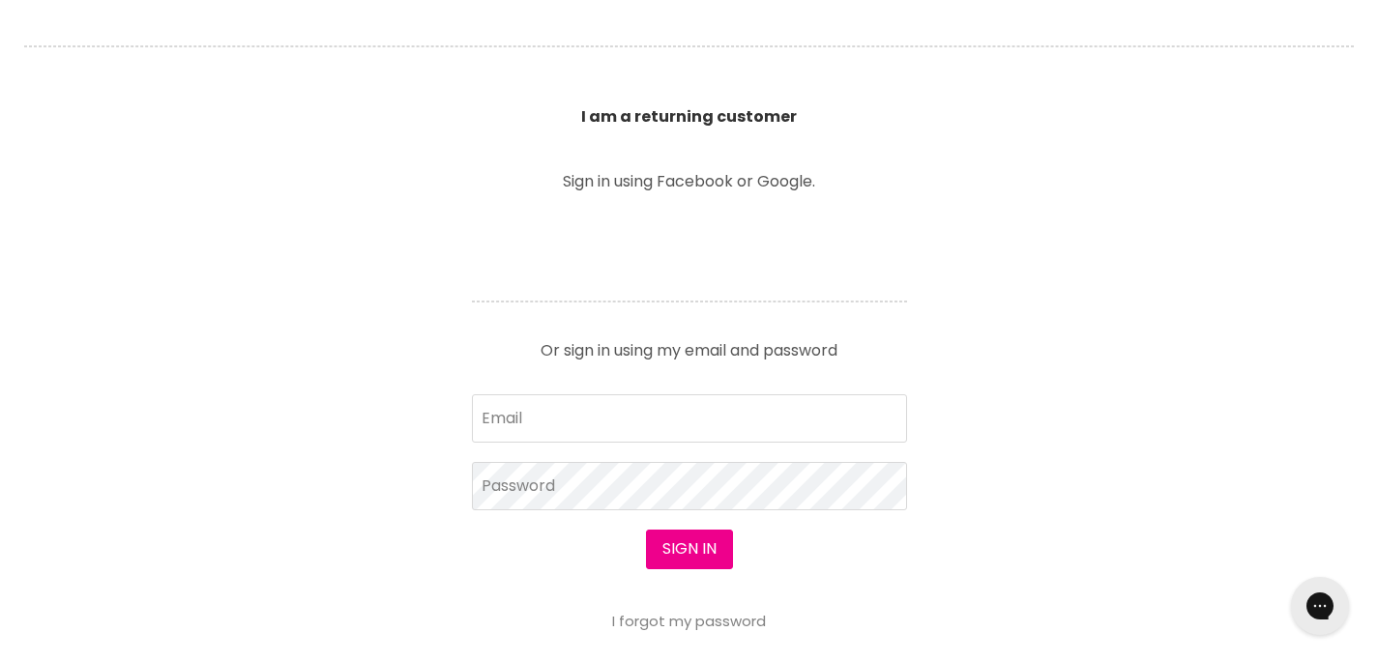
scroll to position [652, 0]
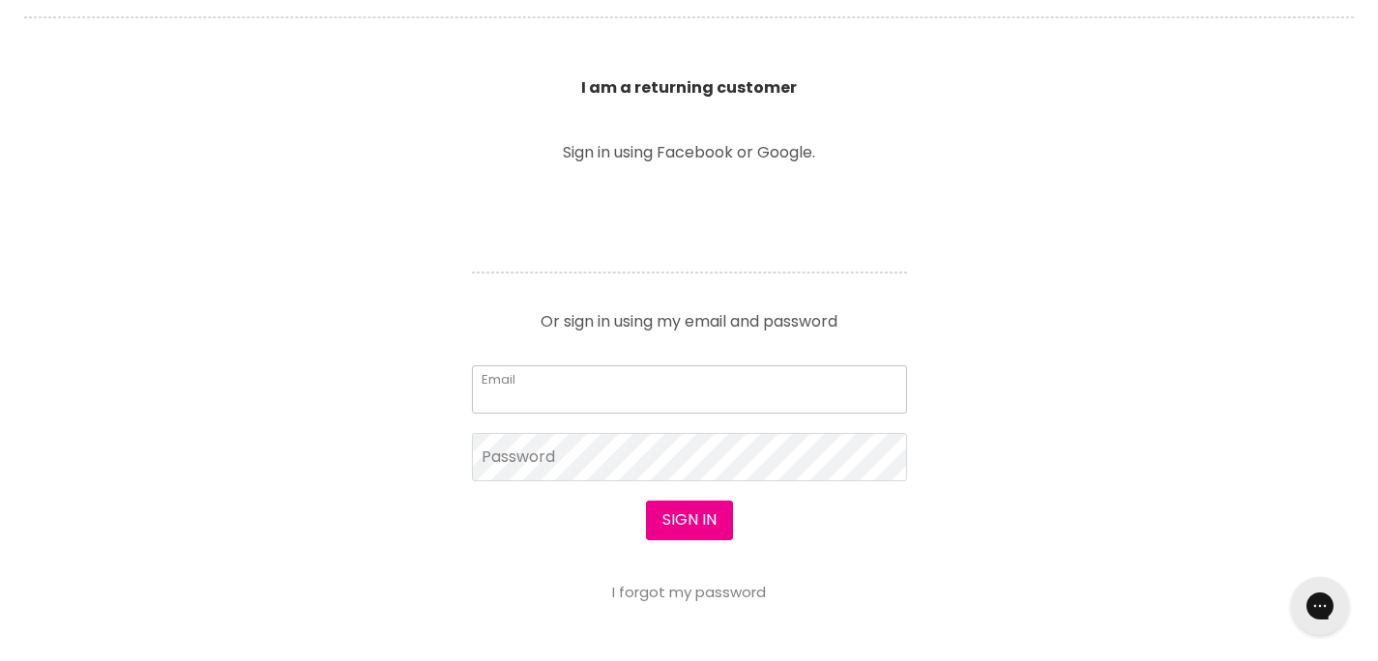
click at [577, 401] on input "Email" at bounding box center [689, 389] width 435 height 48
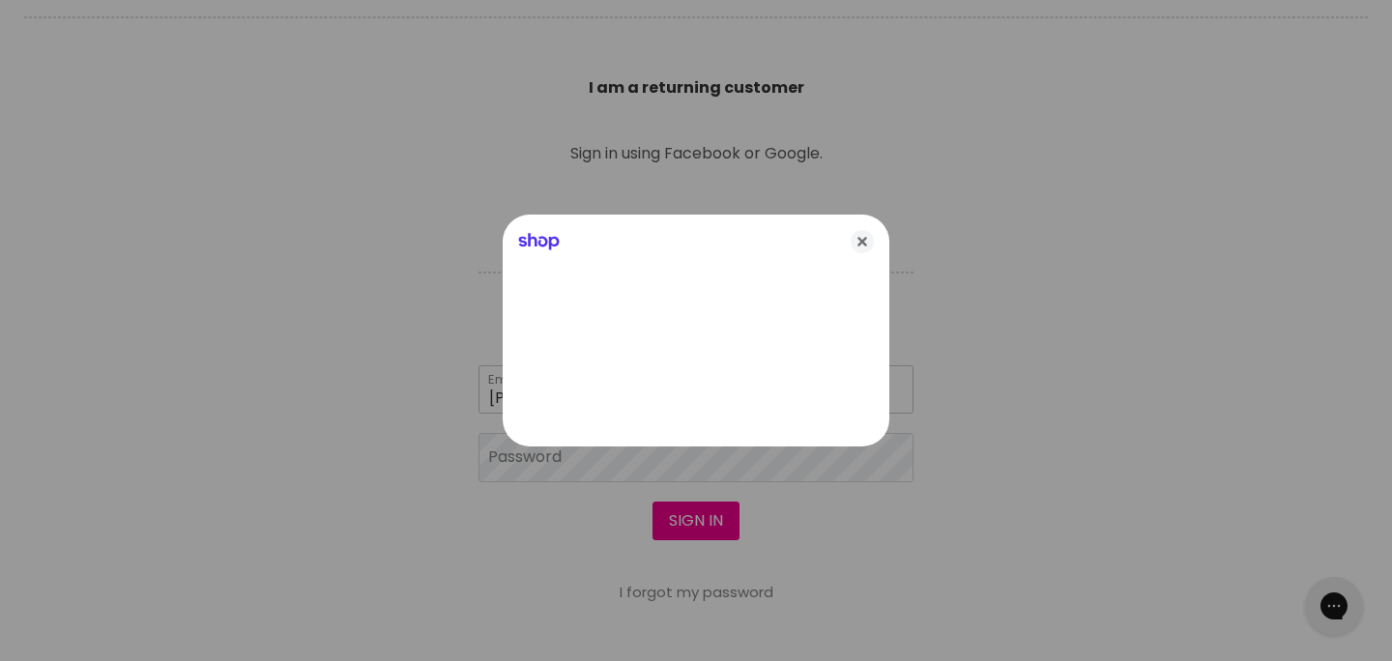
type input "karen@hunterbowls.com.au"
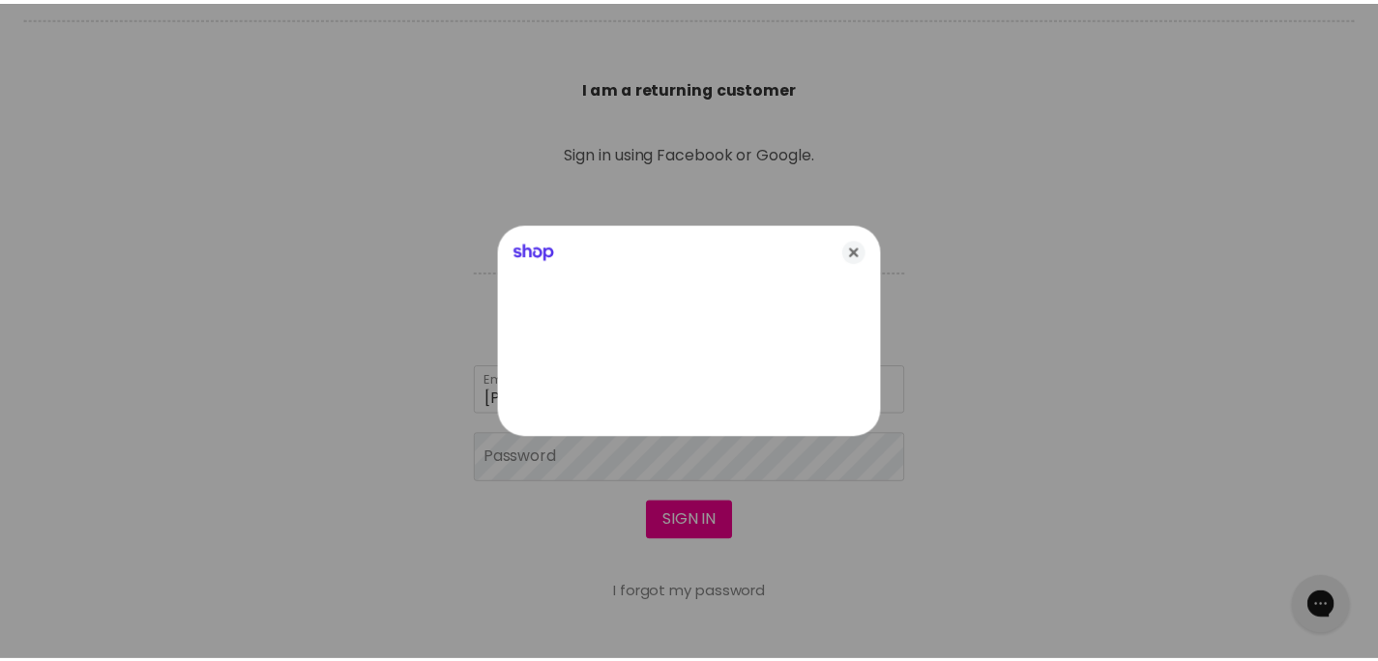
scroll to position [652, 0]
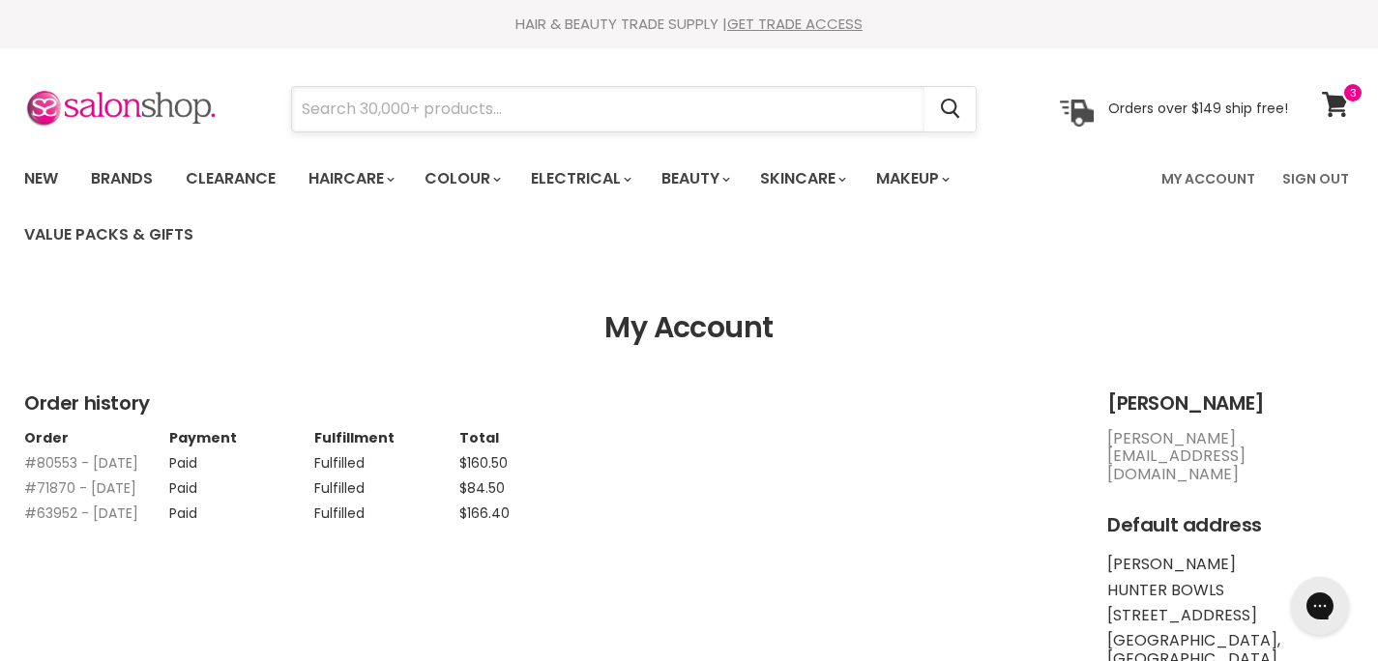
click at [378, 111] on input "Search" at bounding box center [608, 109] width 632 height 44
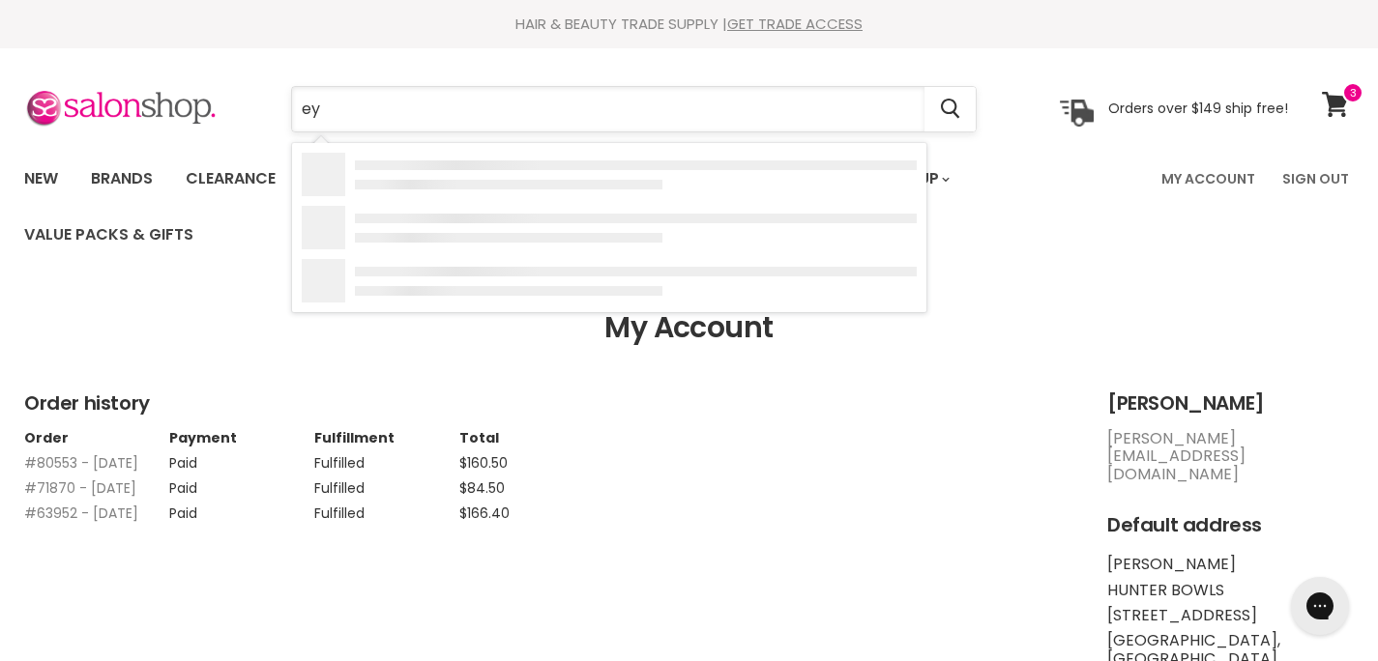
type input "eye"
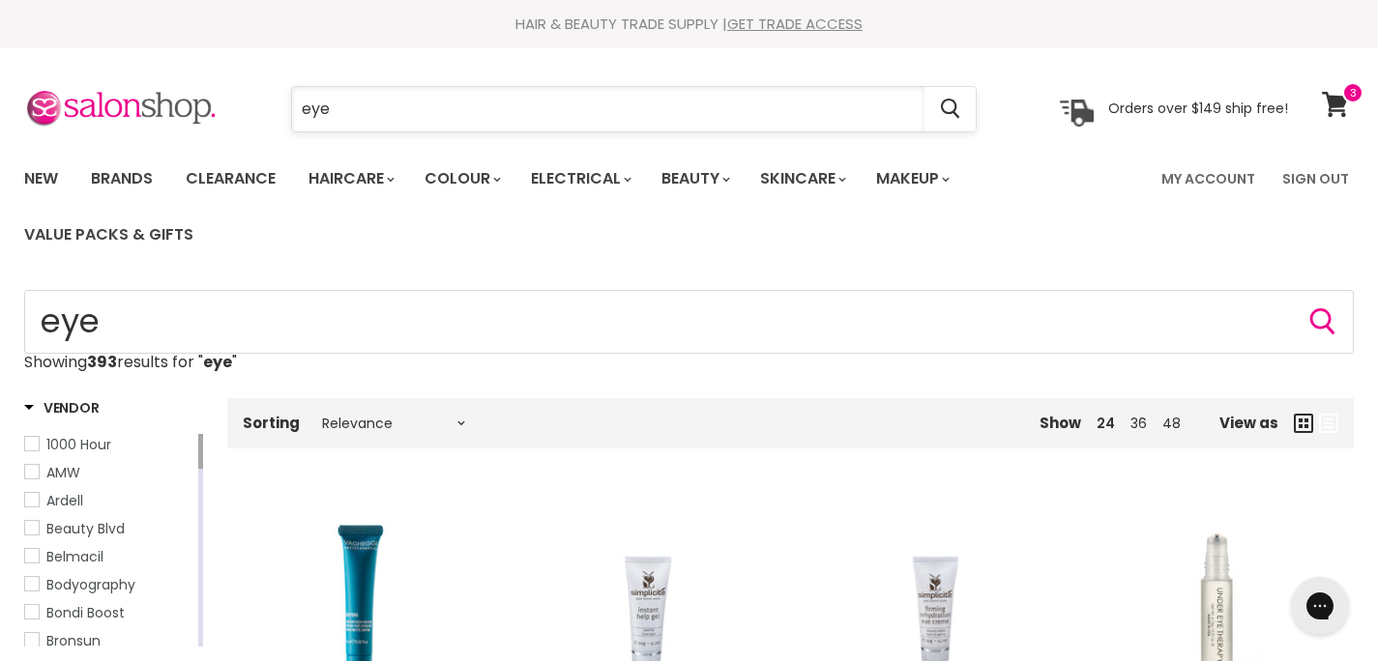
click at [339, 105] on input "eye" at bounding box center [608, 109] width 632 height 44
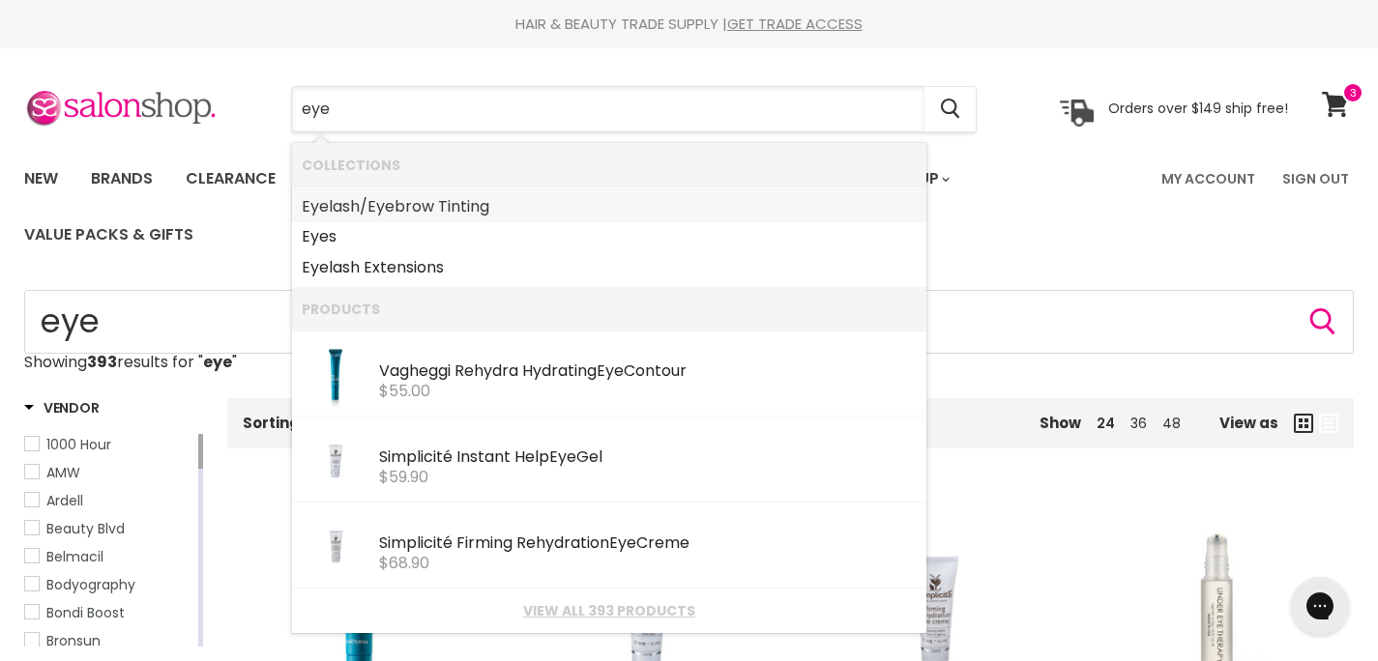
click at [419, 208] on link "Eye lash/ Eye brow Tinting" at bounding box center [609, 206] width 615 height 31
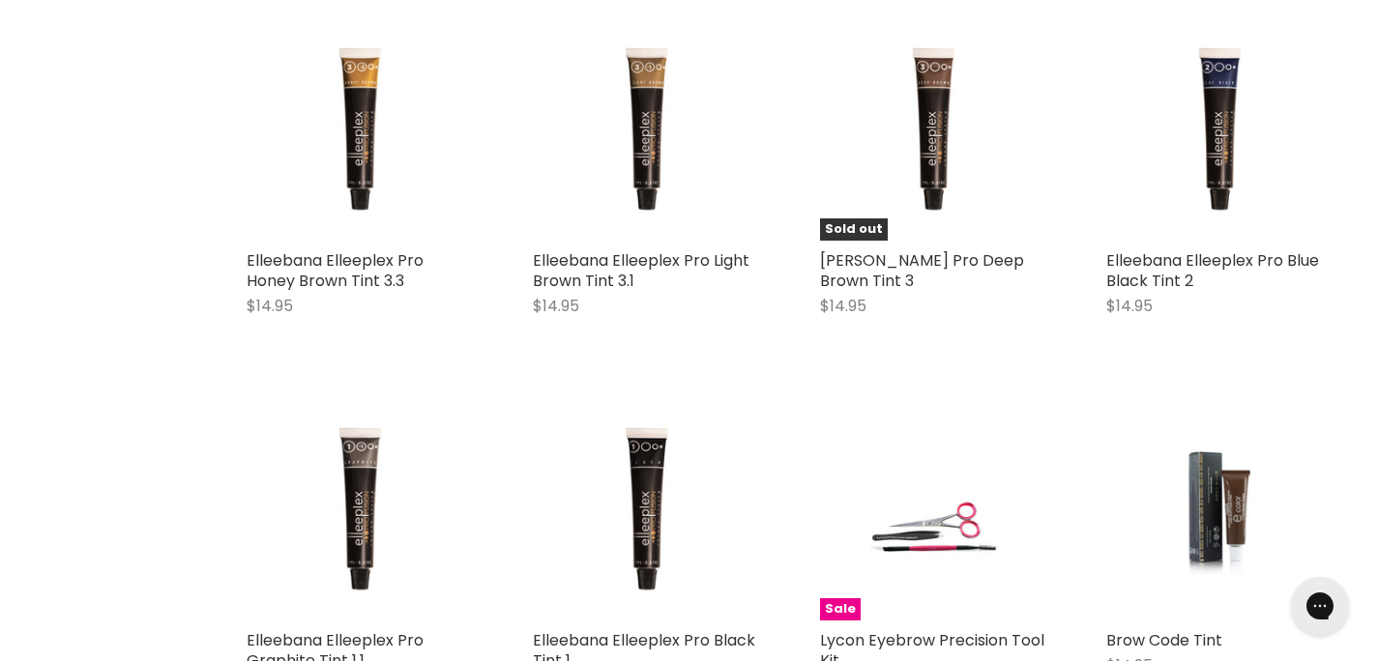
scroll to position [3215, 0]
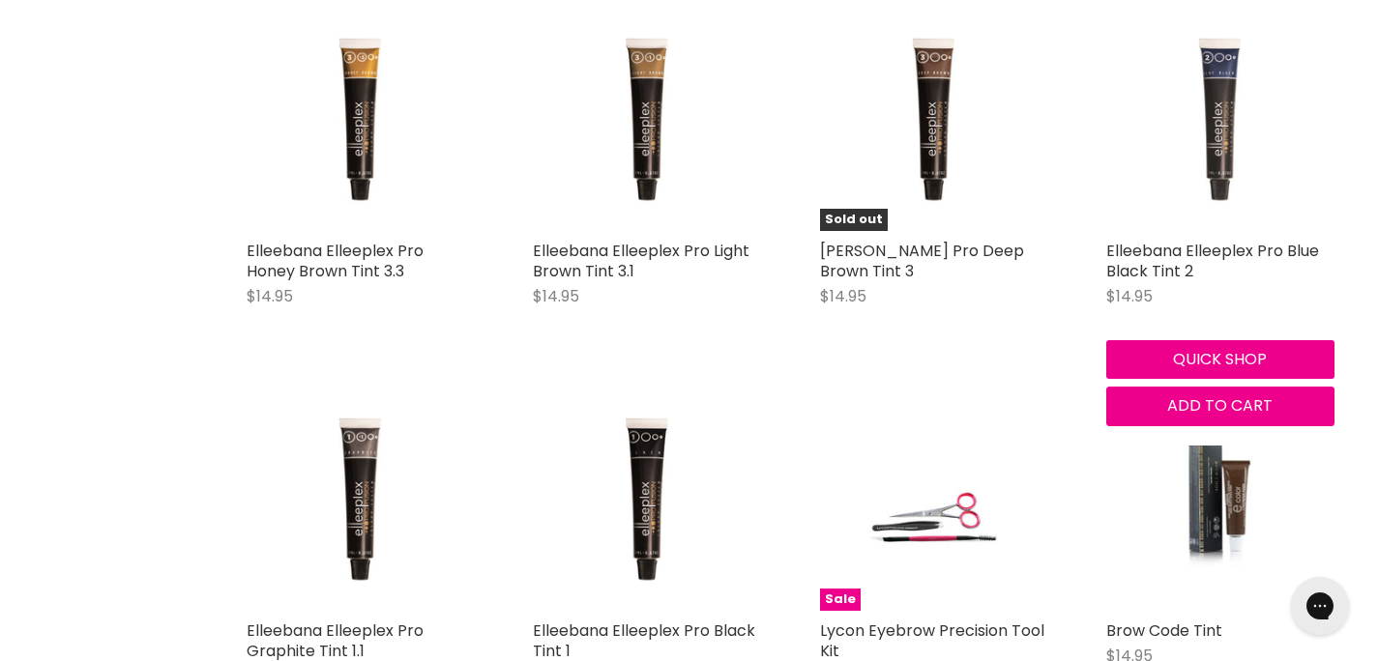
click at [1214, 229] on img "Main content" at bounding box center [1220, 116] width 228 height 228
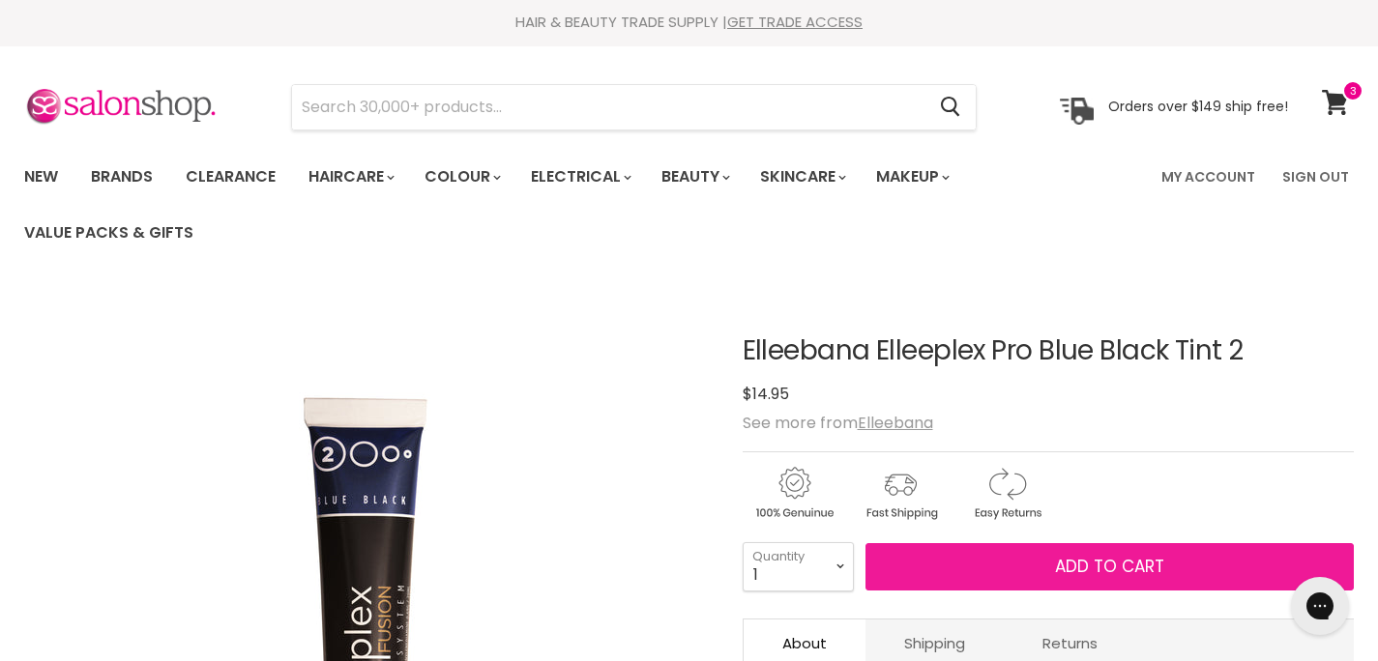
click at [1067, 566] on span "Add to cart" at bounding box center [1109, 566] width 109 height 23
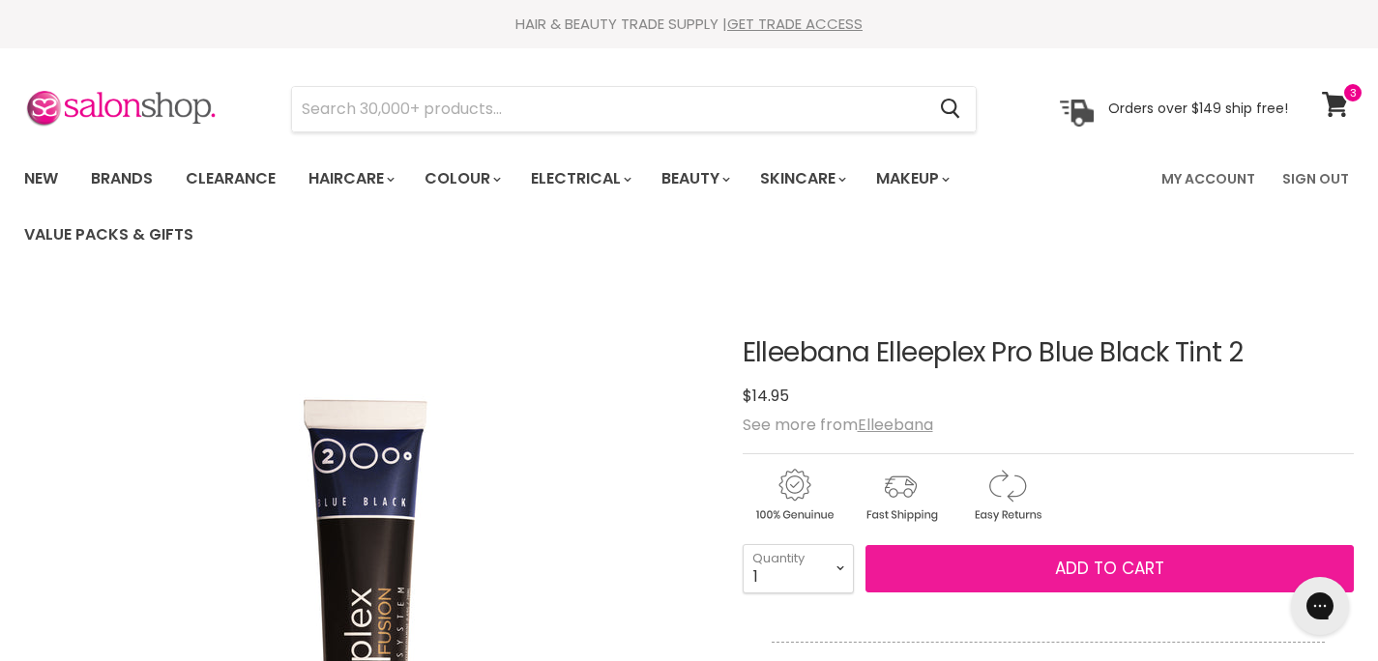
click at [1100, 572] on span "Add to cart" at bounding box center [1109, 568] width 109 height 23
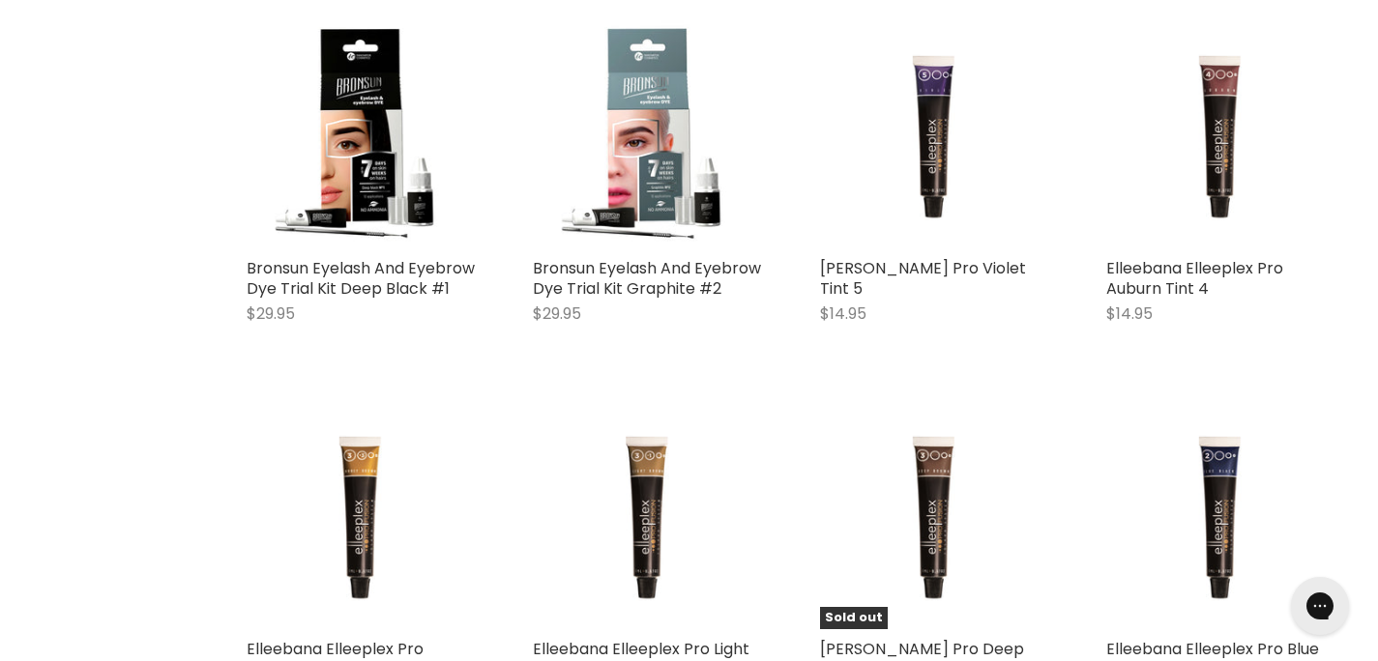
scroll to position [2807, 0]
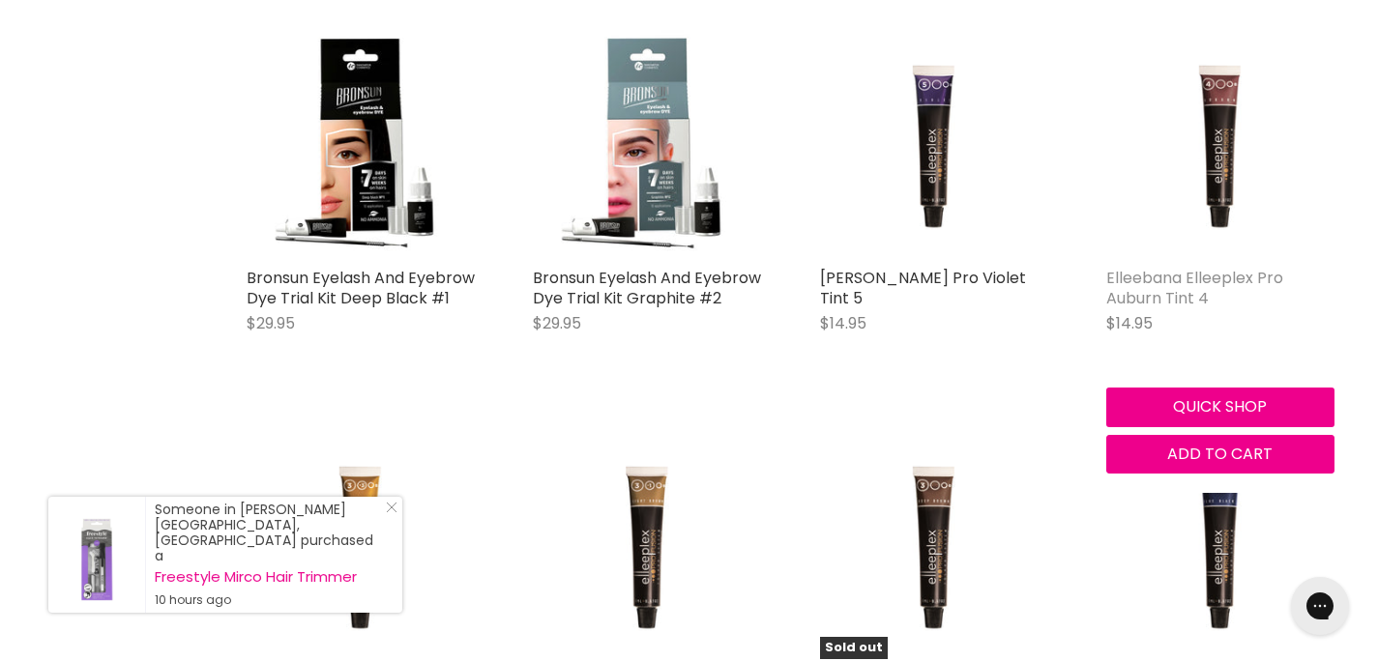
click at [1161, 308] on link "Elleebana Elleeplex Pro Auburn Tint 4" at bounding box center [1194, 288] width 177 height 43
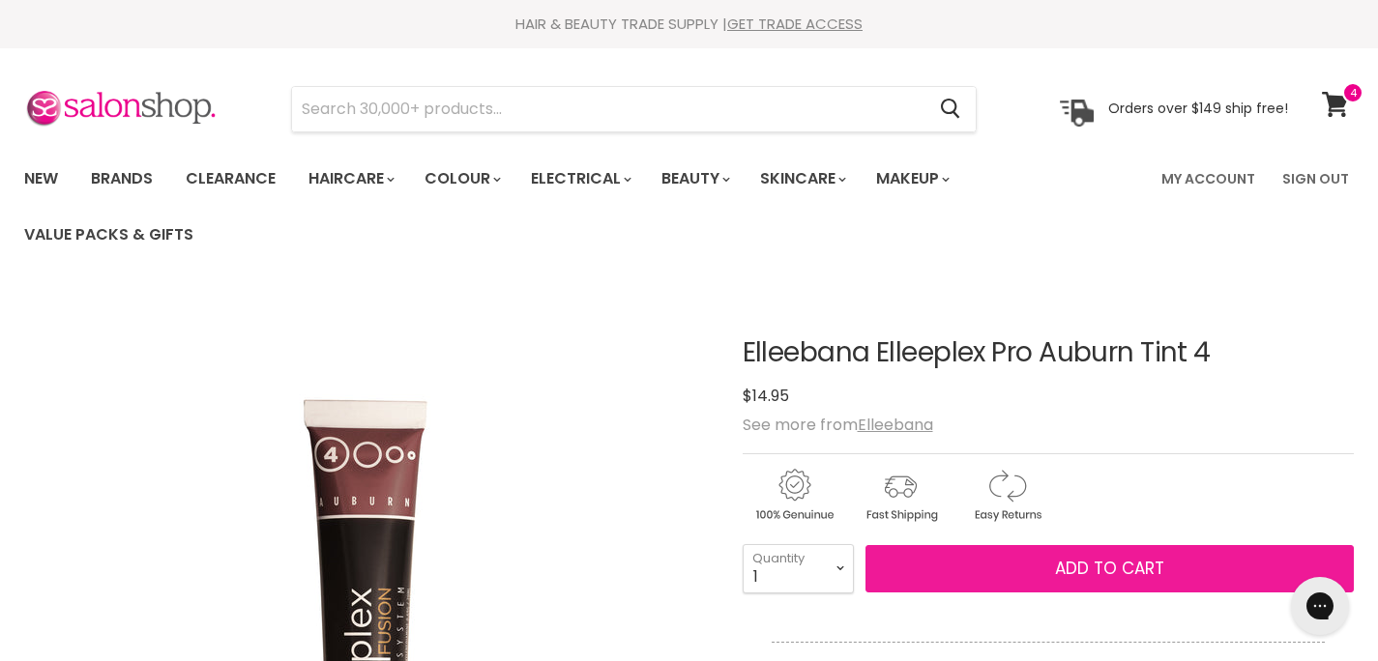
click at [1093, 564] on span "Add to cart" at bounding box center [1109, 568] width 109 height 23
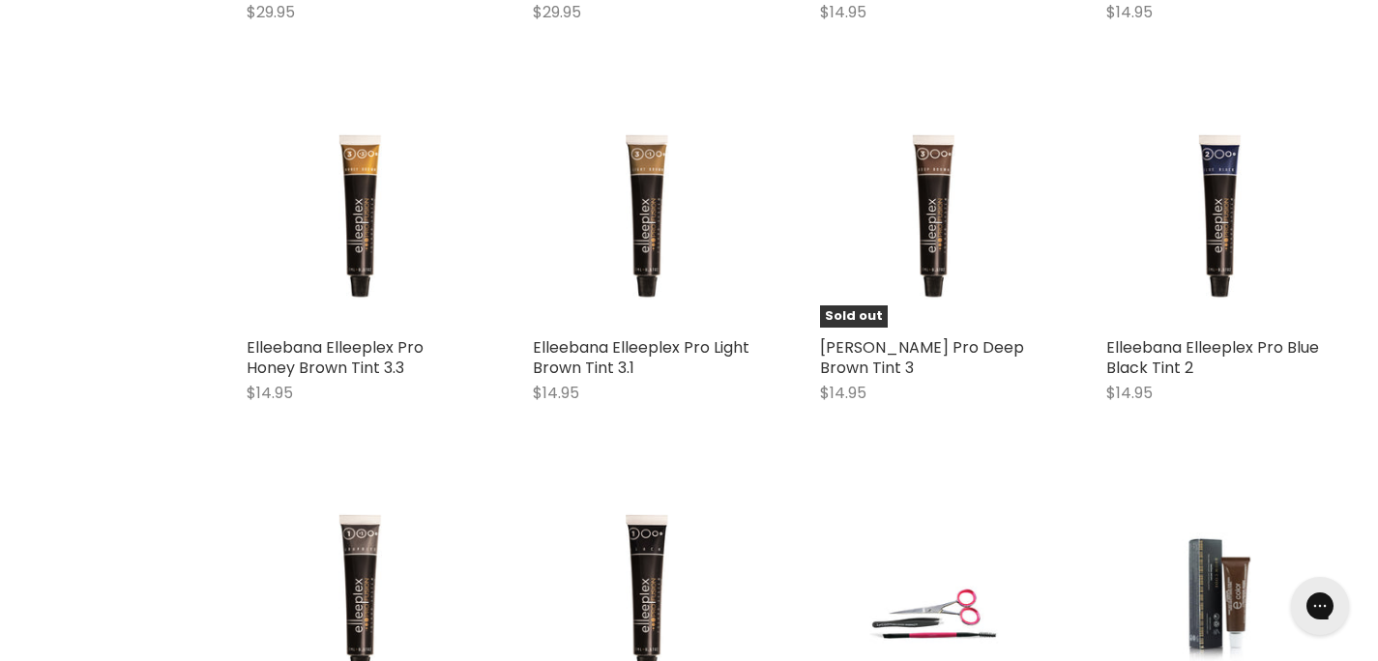
scroll to position [3137, 0]
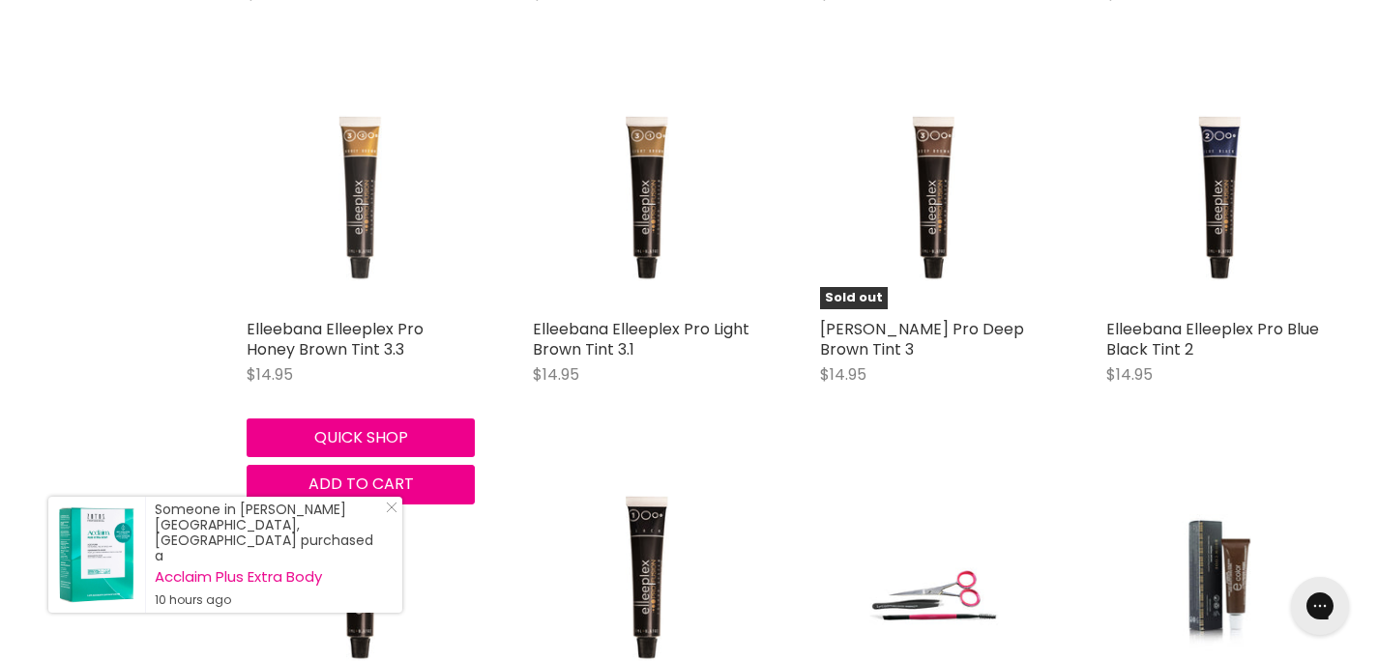
click at [358, 295] on img "Main content" at bounding box center [361, 194] width 228 height 228
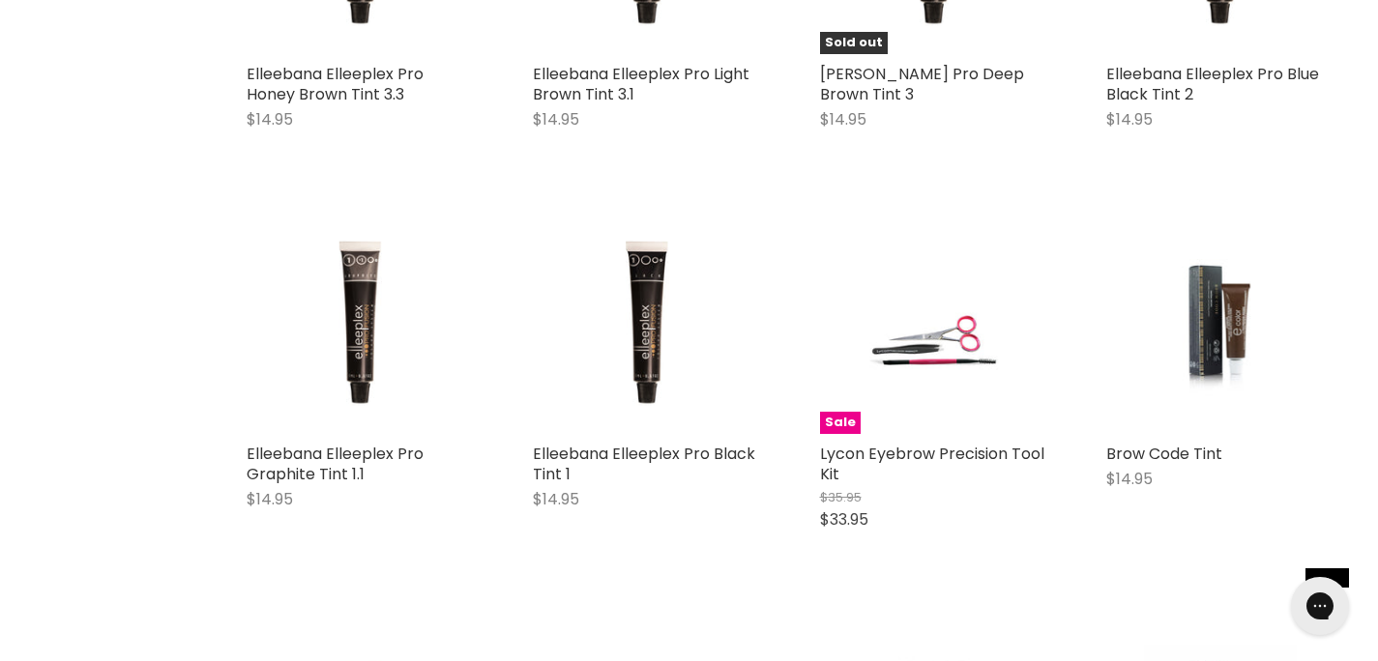
scroll to position [3364, 0]
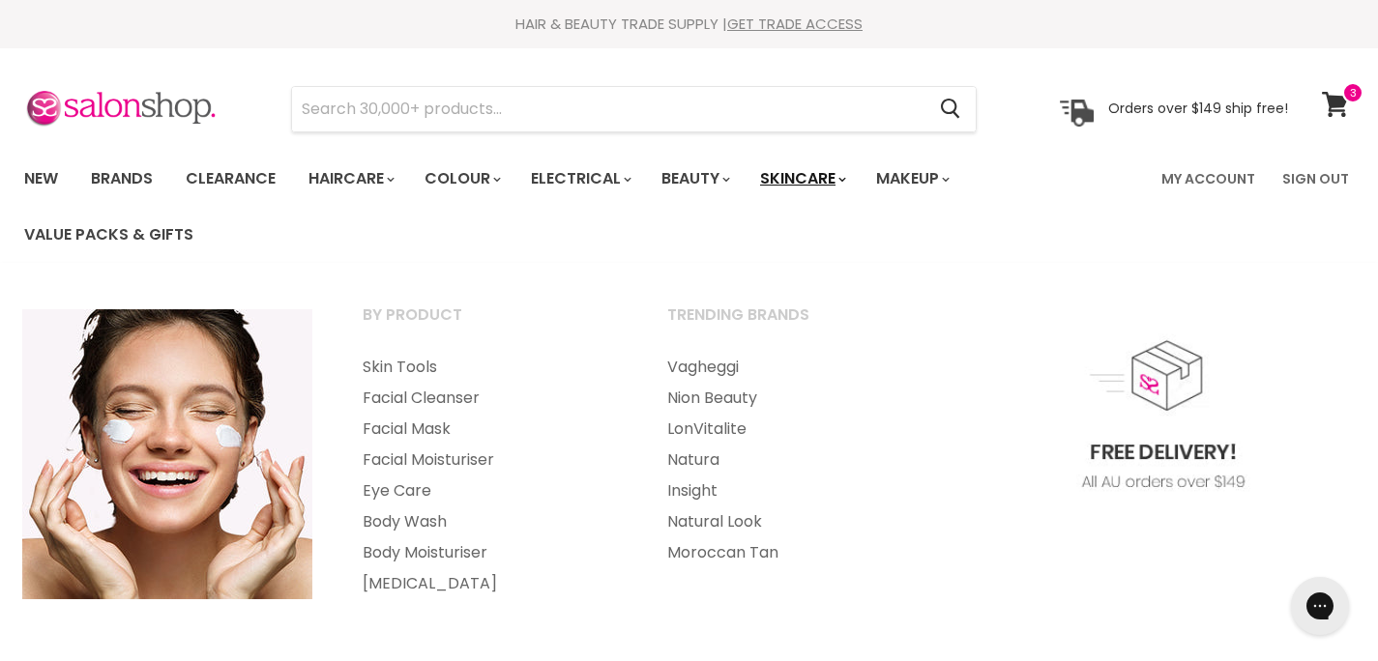
click at [803, 180] on link "Skincare" at bounding box center [801, 179] width 112 height 41
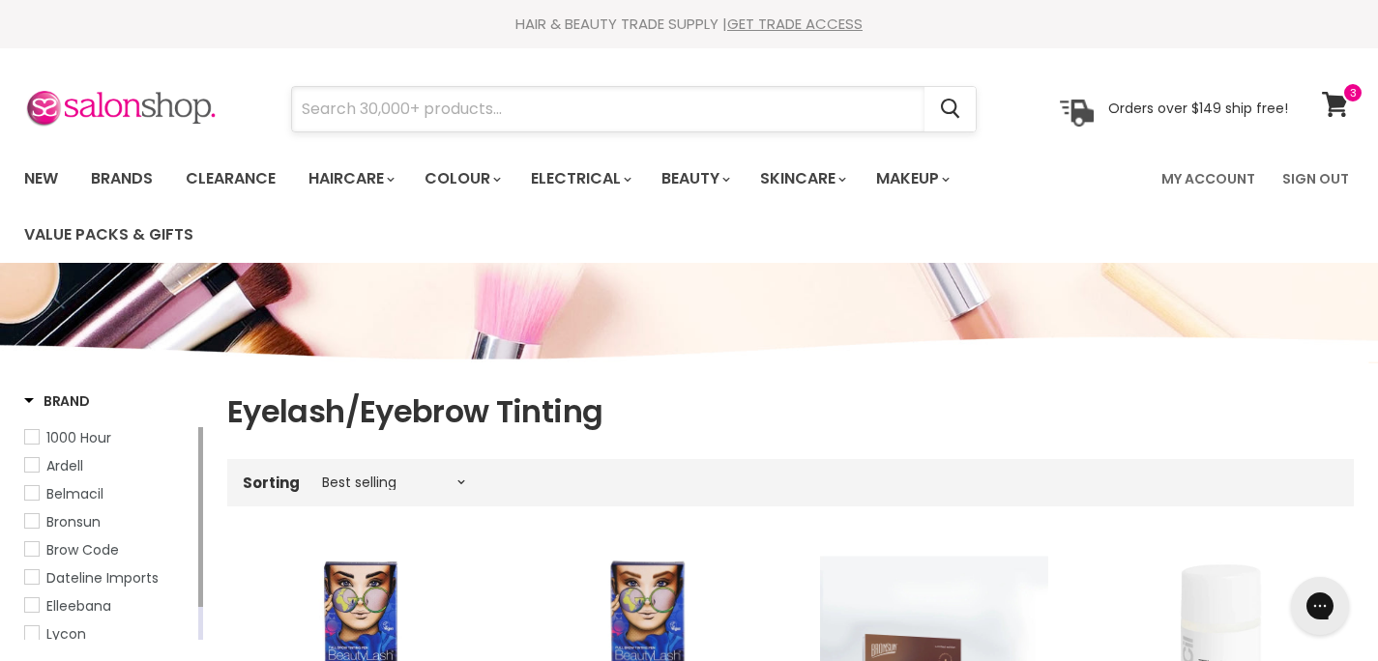
click at [372, 111] on input "Search" at bounding box center [608, 109] width 632 height 44
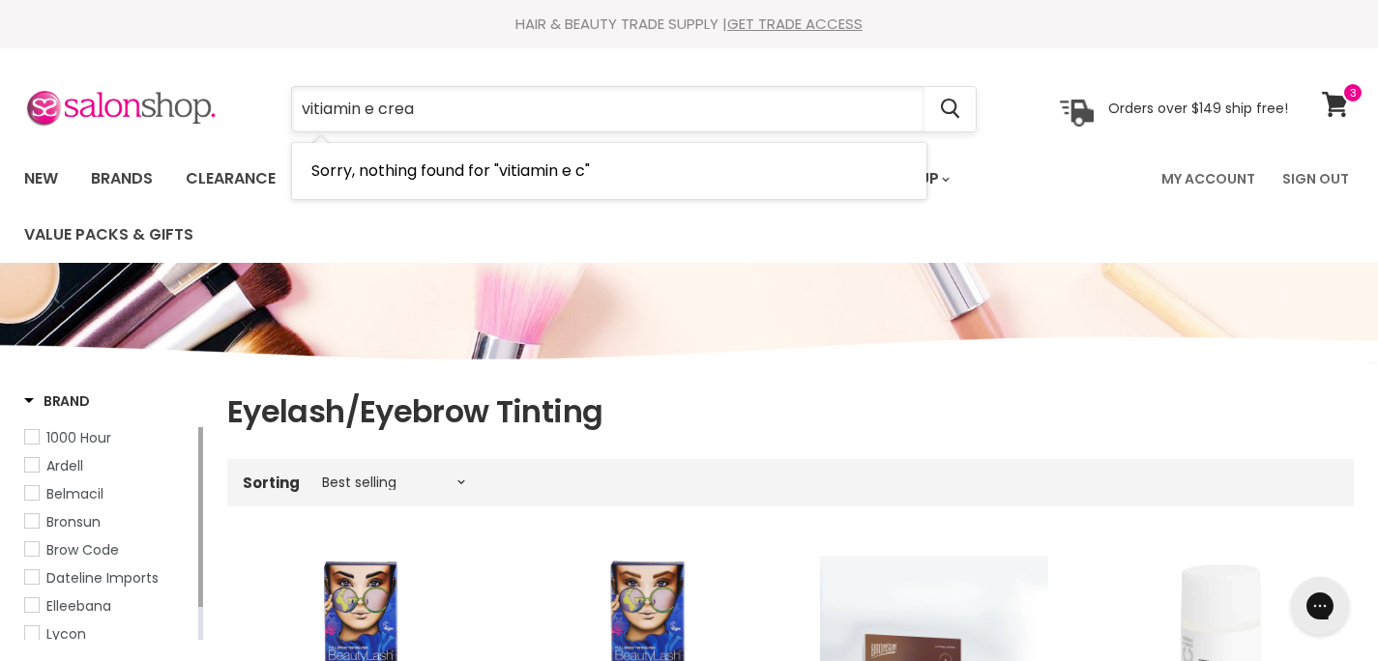
type input "vitiamin e cream"
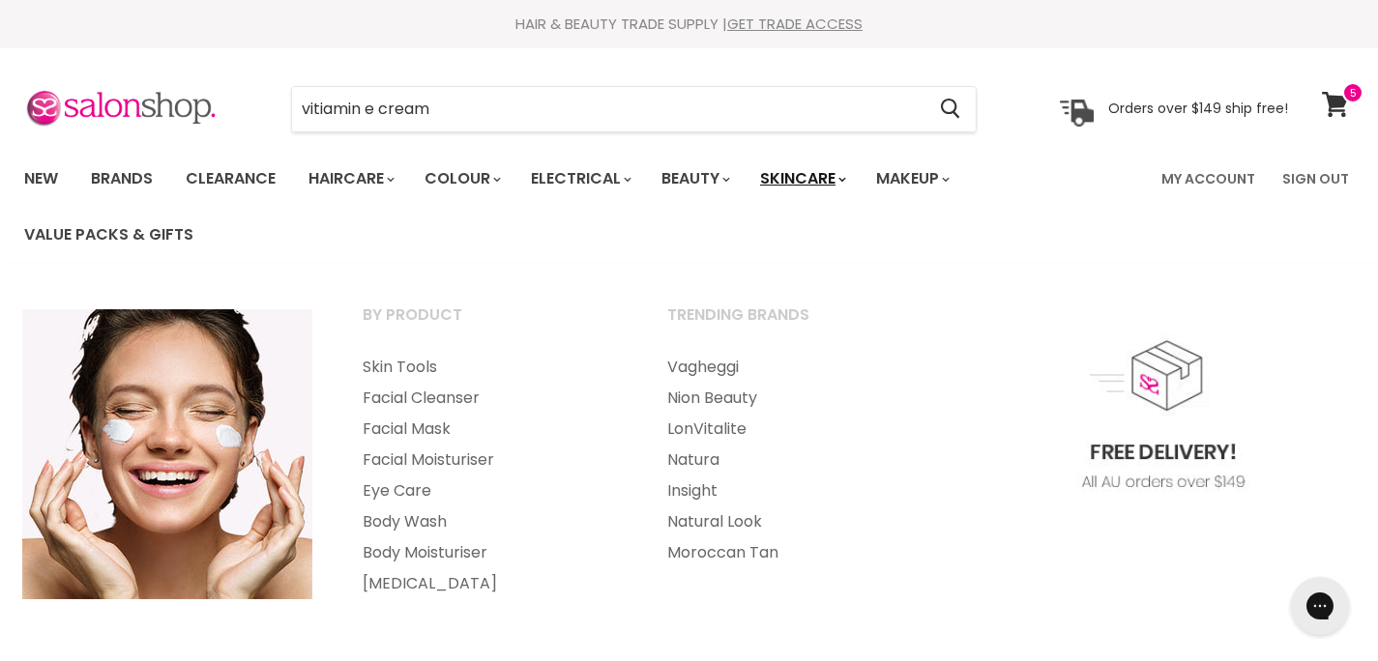
click at [820, 179] on link "Skincare" at bounding box center [801, 179] width 112 height 41
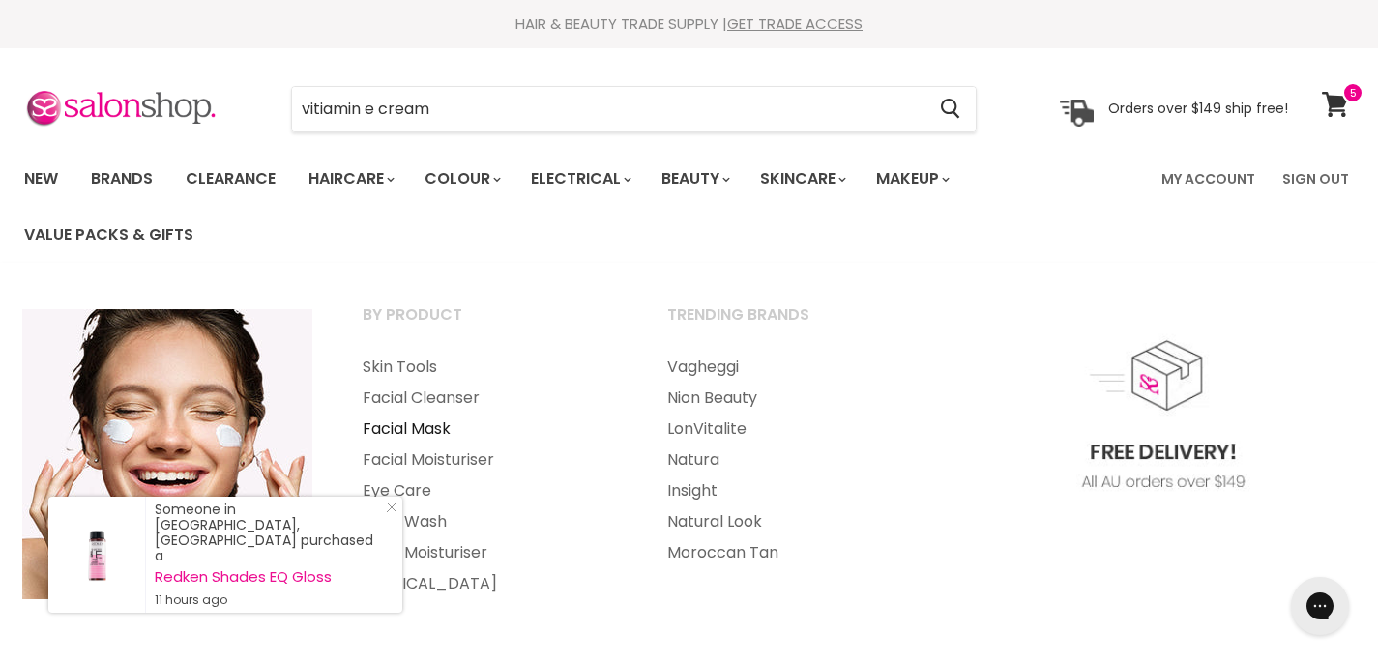
click at [402, 428] on link "Facial Mask" at bounding box center [488, 429] width 301 height 31
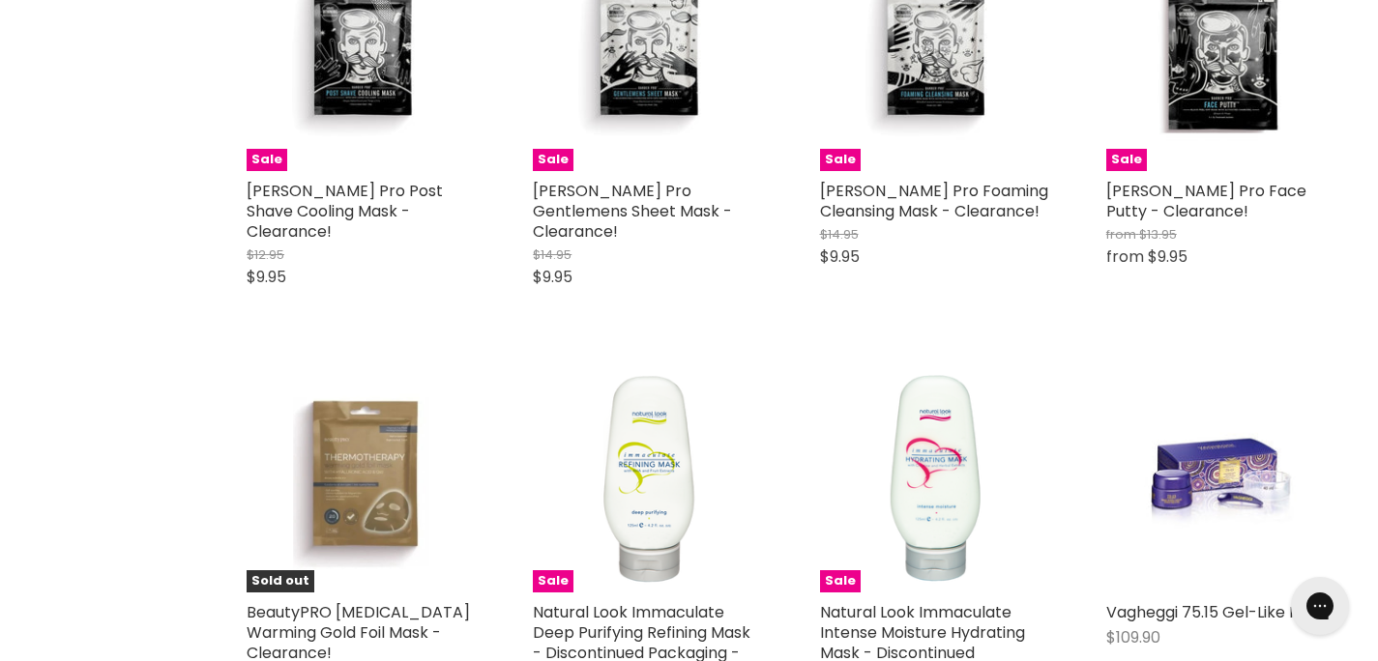
scroll to position [3813, 0]
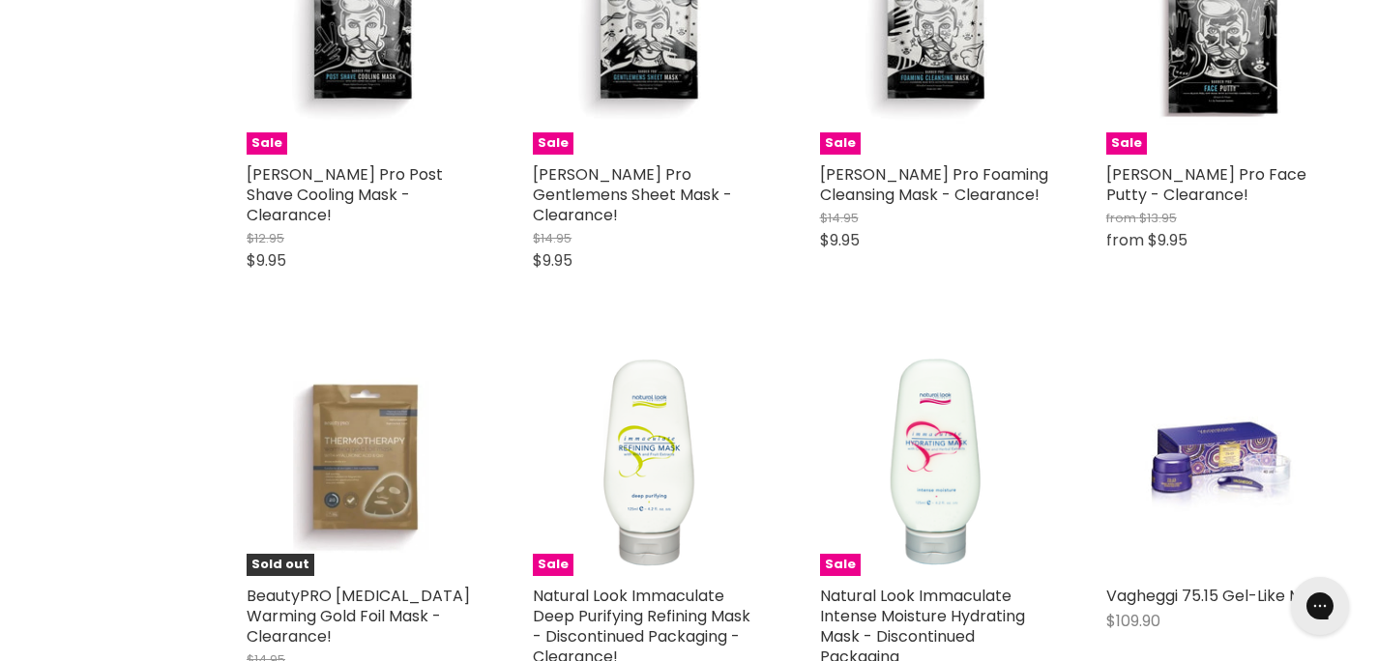
drag, startPoint x: 1382, startPoint y: 63, endPoint x: 1385, endPoint y: 509, distance: 445.7
click at [653, 442] on img "Main content" at bounding box center [647, 461] width 228 height 228
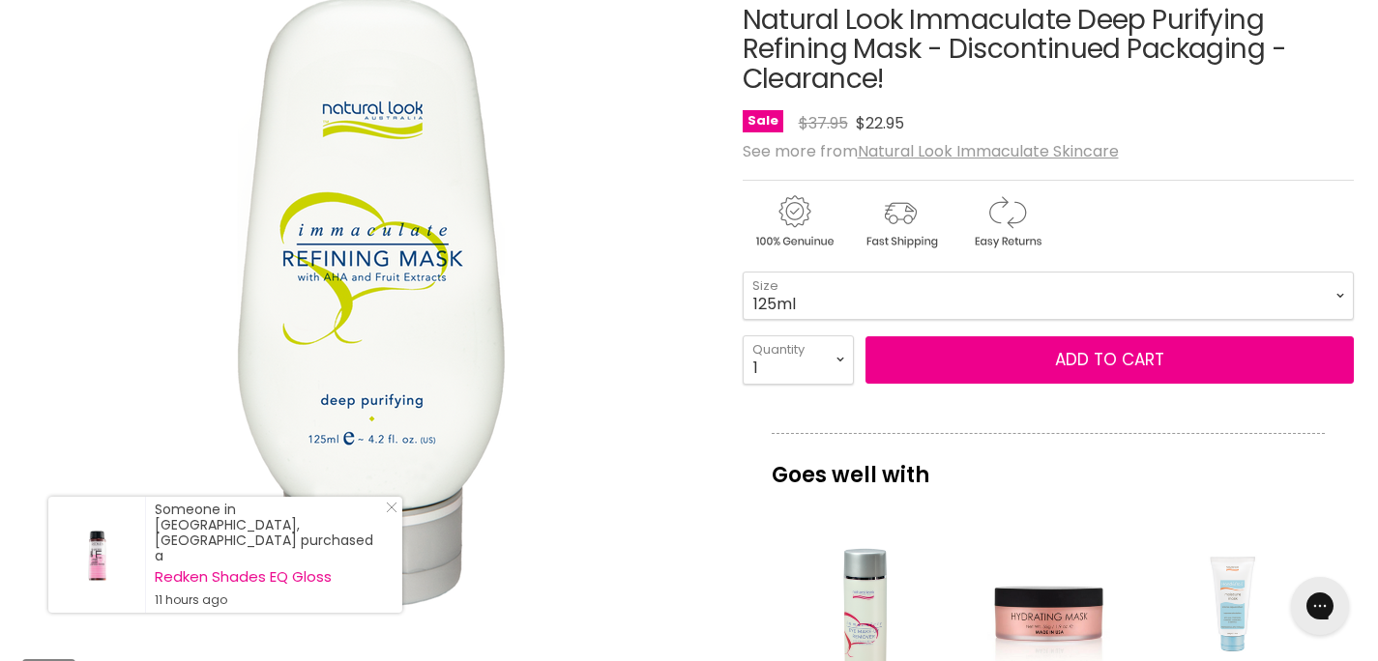
scroll to position [327, 0]
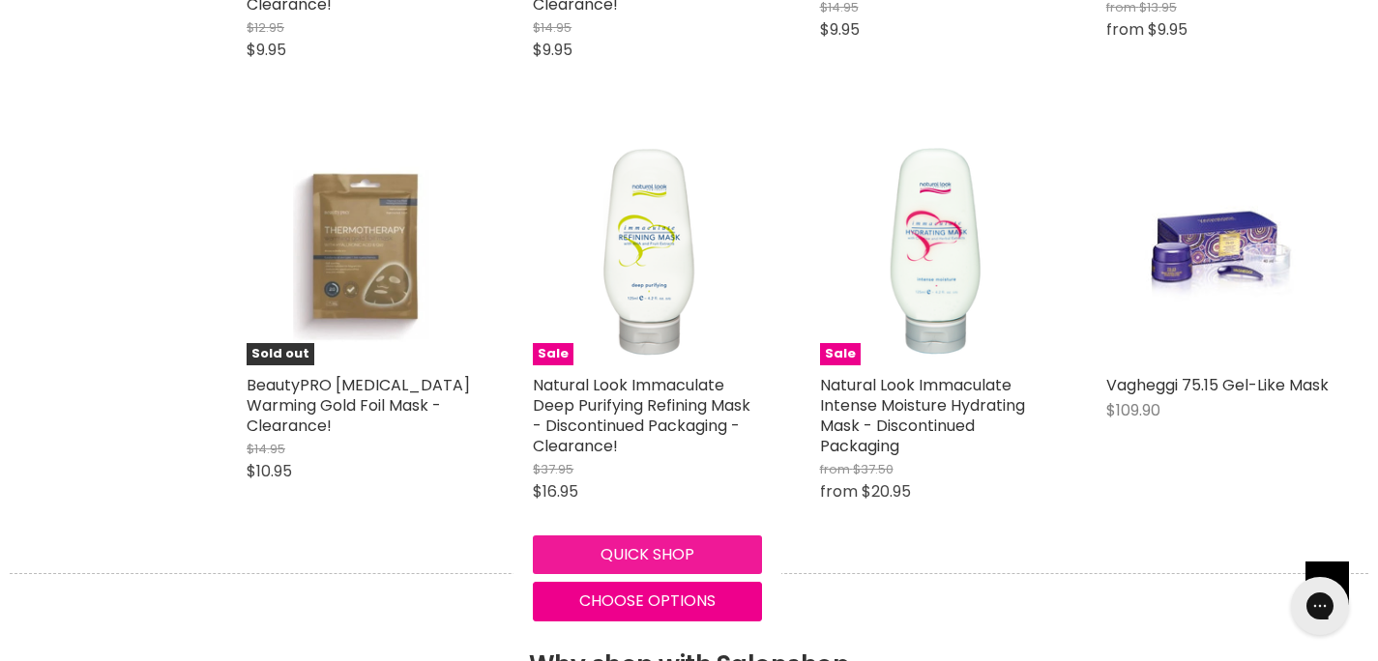
click at [624, 536] on button "Quick shop" at bounding box center [647, 555] width 228 height 39
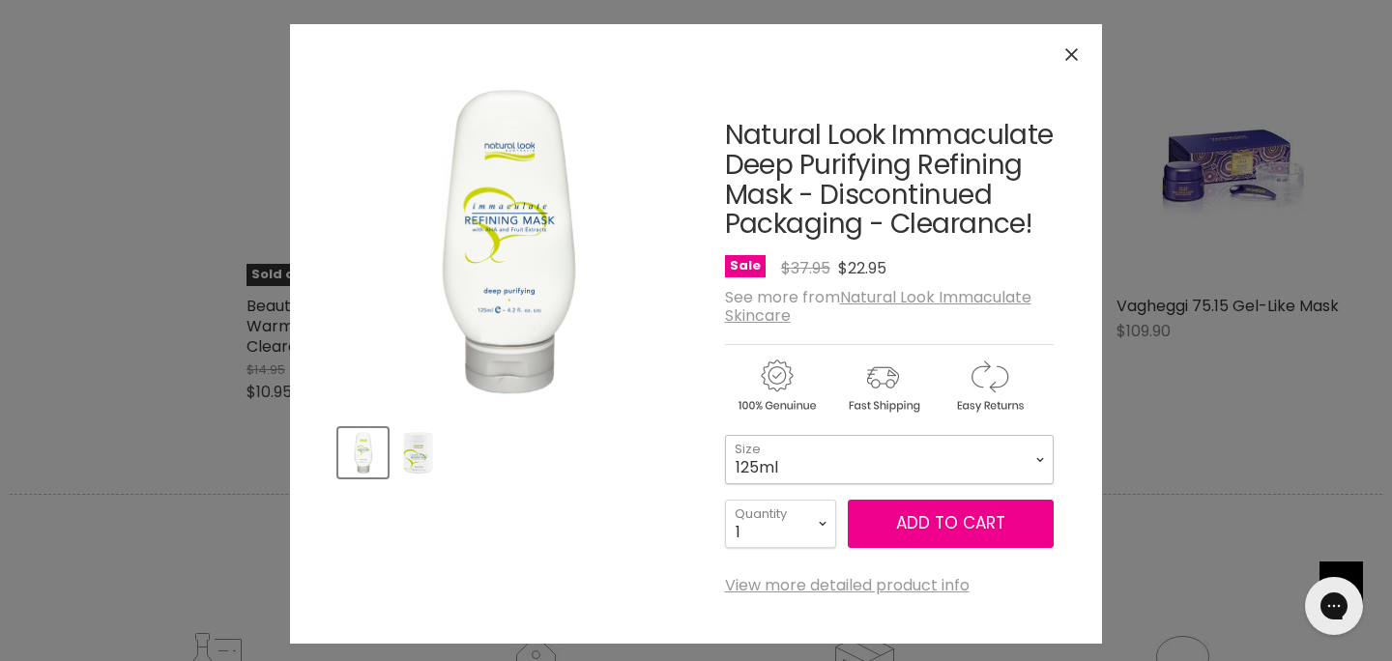
click at [1030, 459] on select "125ml 500ml" at bounding box center [889, 459] width 329 height 48
click at [725, 435] on select "125ml 500ml" at bounding box center [889, 459] width 329 height 48
select select "500ml"
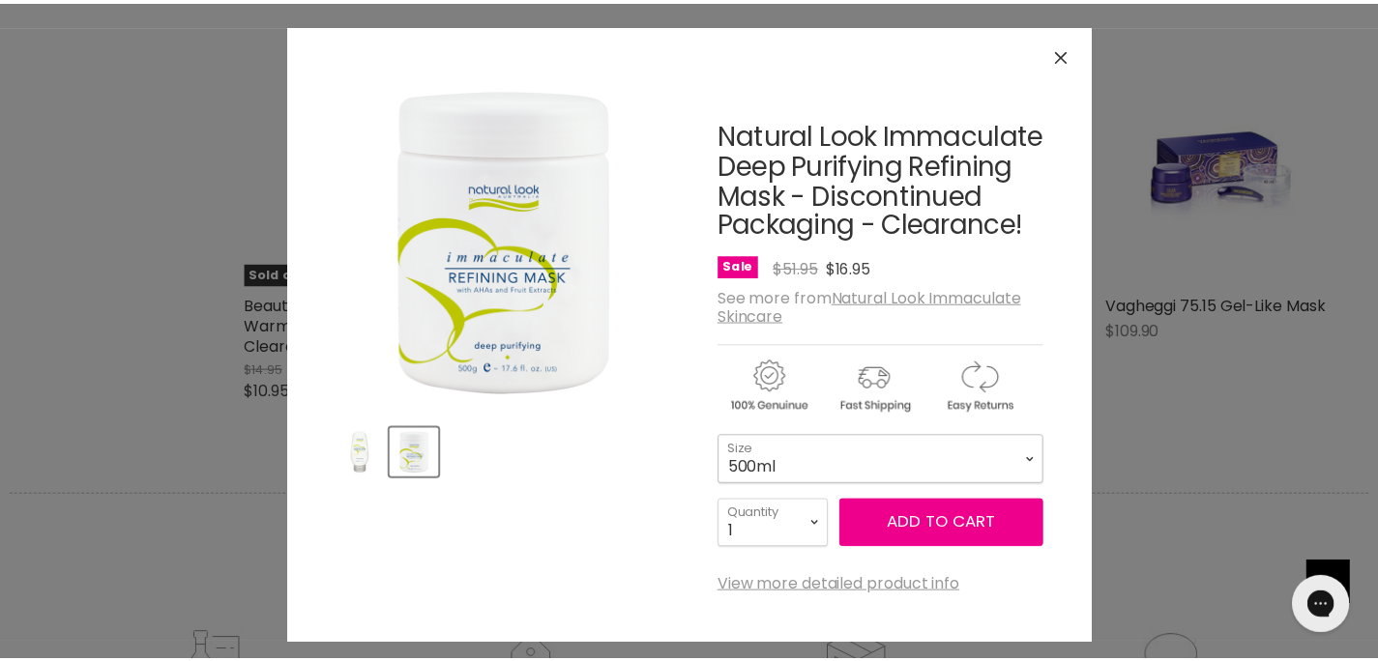
scroll to position [7, 0]
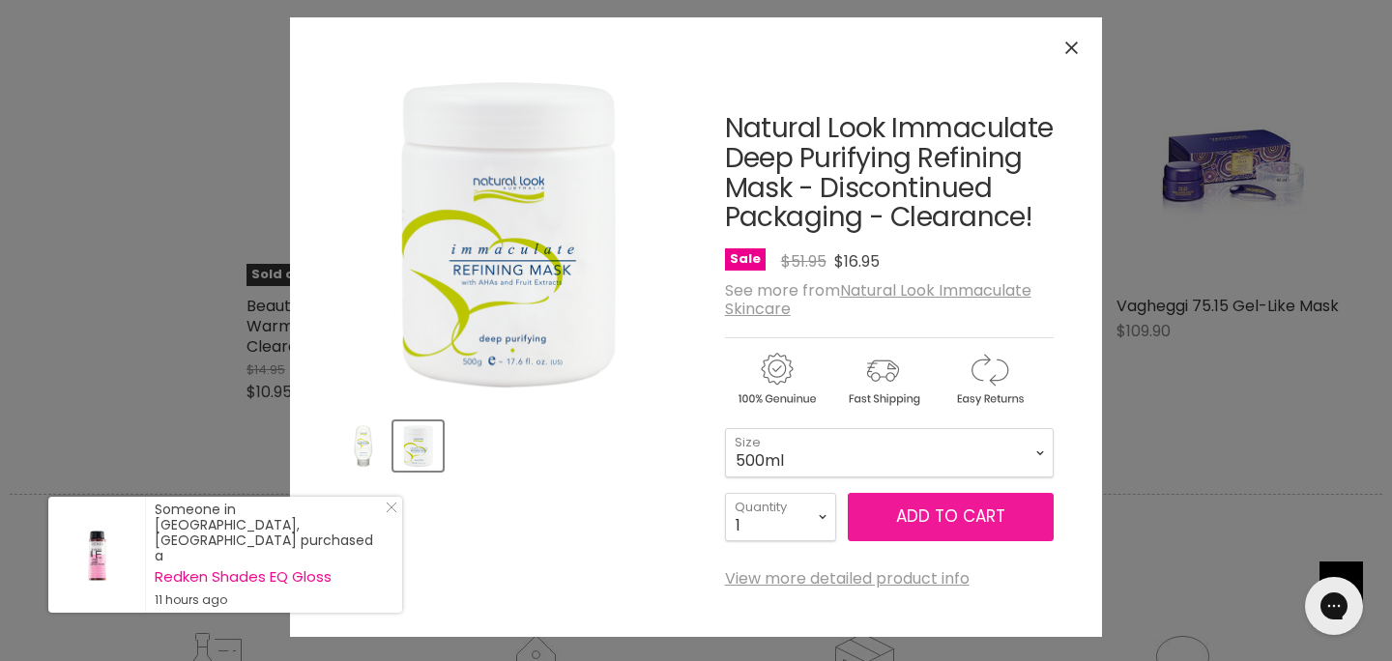
click at [921, 510] on button "Add to cart" at bounding box center [951, 517] width 206 height 48
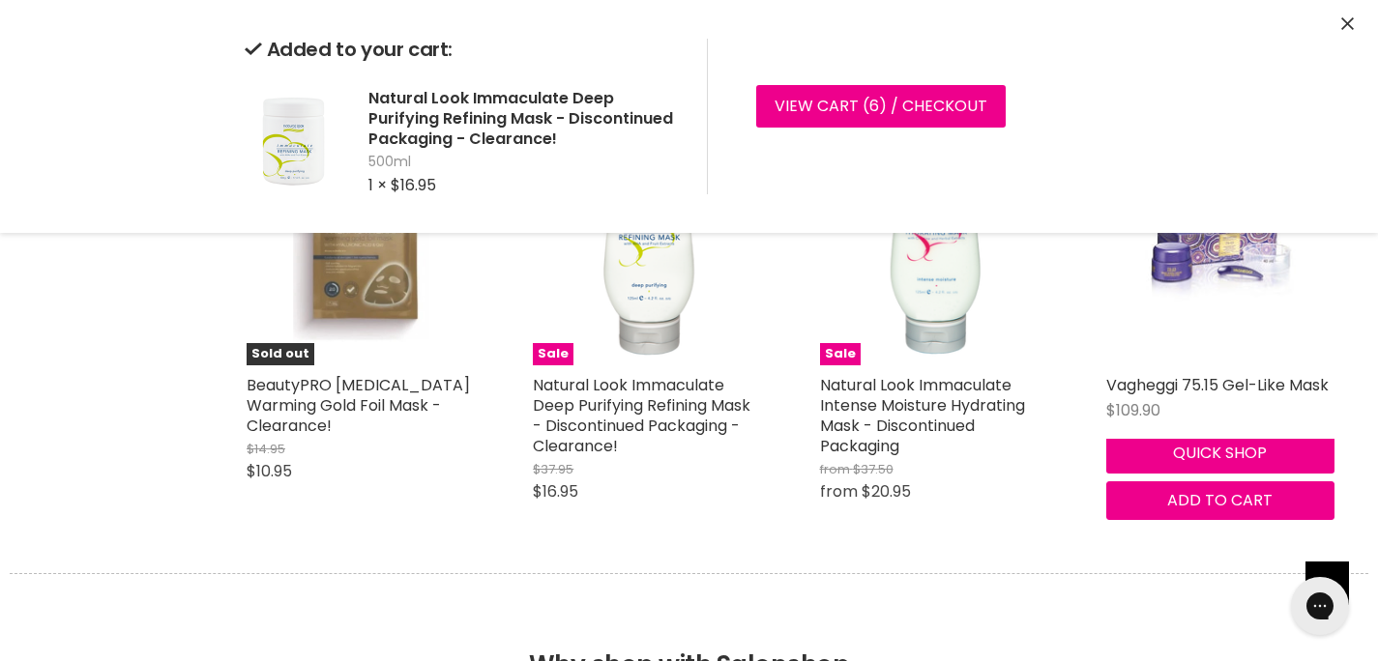
click at [1108, 259] on figure "Main content" at bounding box center [1220, 250] width 228 height 228
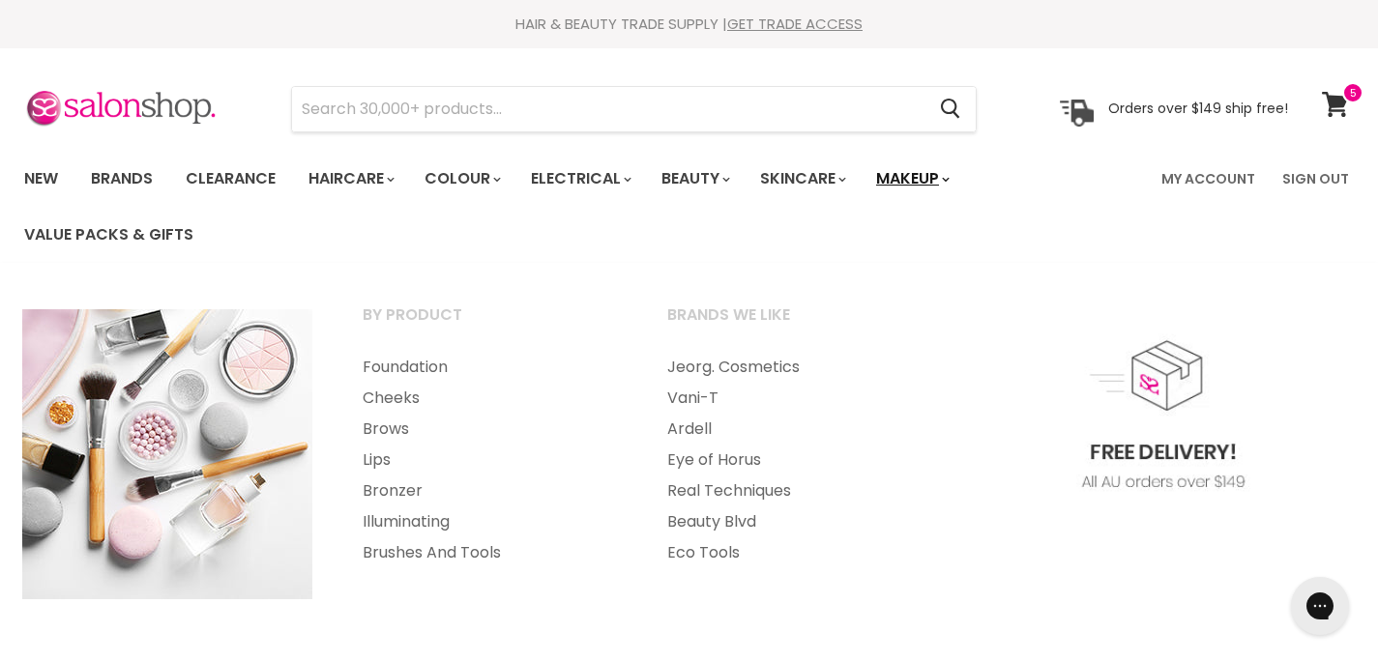
click at [939, 179] on link "Makeup" at bounding box center [911, 179] width 100 height 41
click at [398, 365] on link "Foundation" at bounding box center [488, 367] width 301 height 31
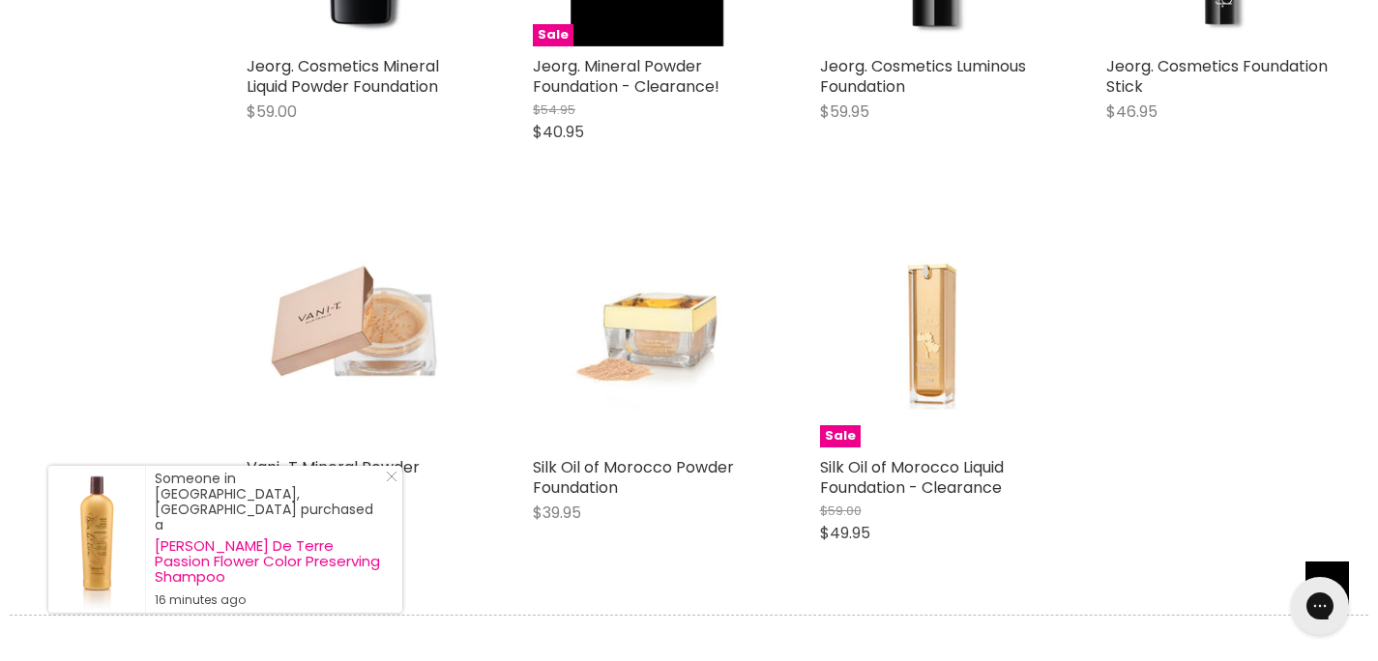
scroll to position [2679, 0]
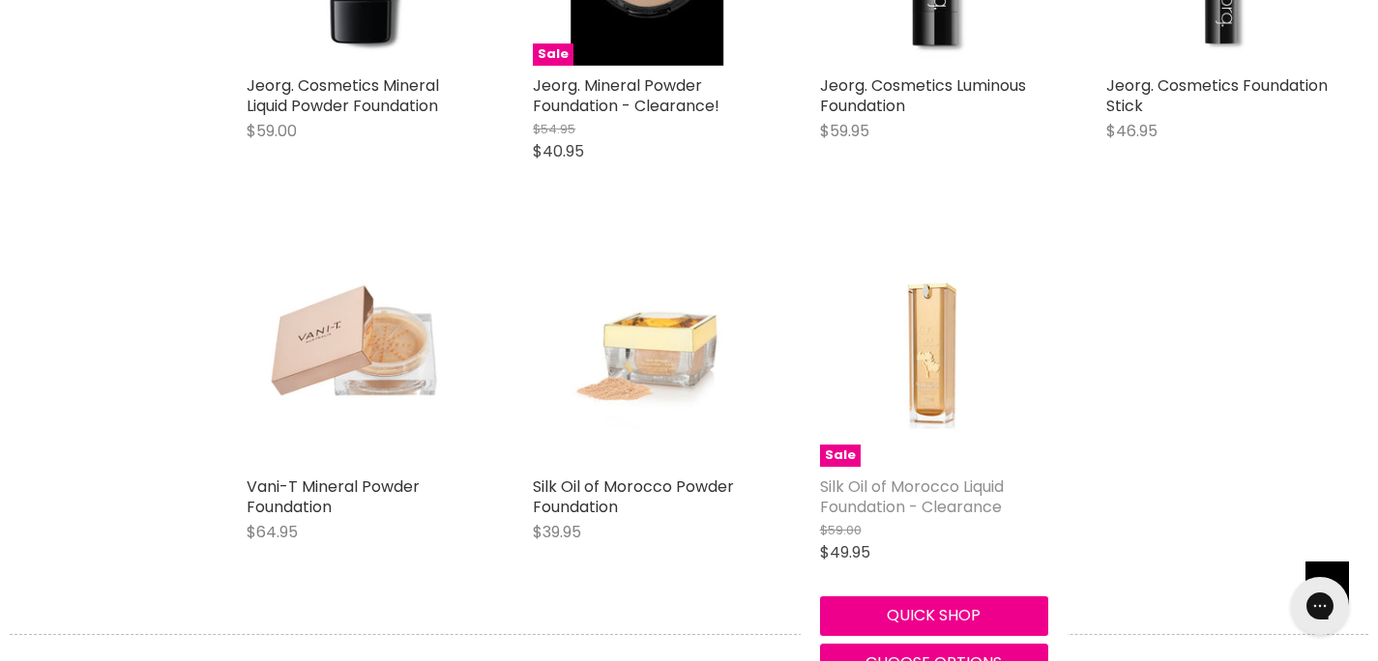
click at [912, 499] on link "Silk Oil of Morocco Liquid Foundation - Clearance" at bounding box center [912, 497] width 184 height 43
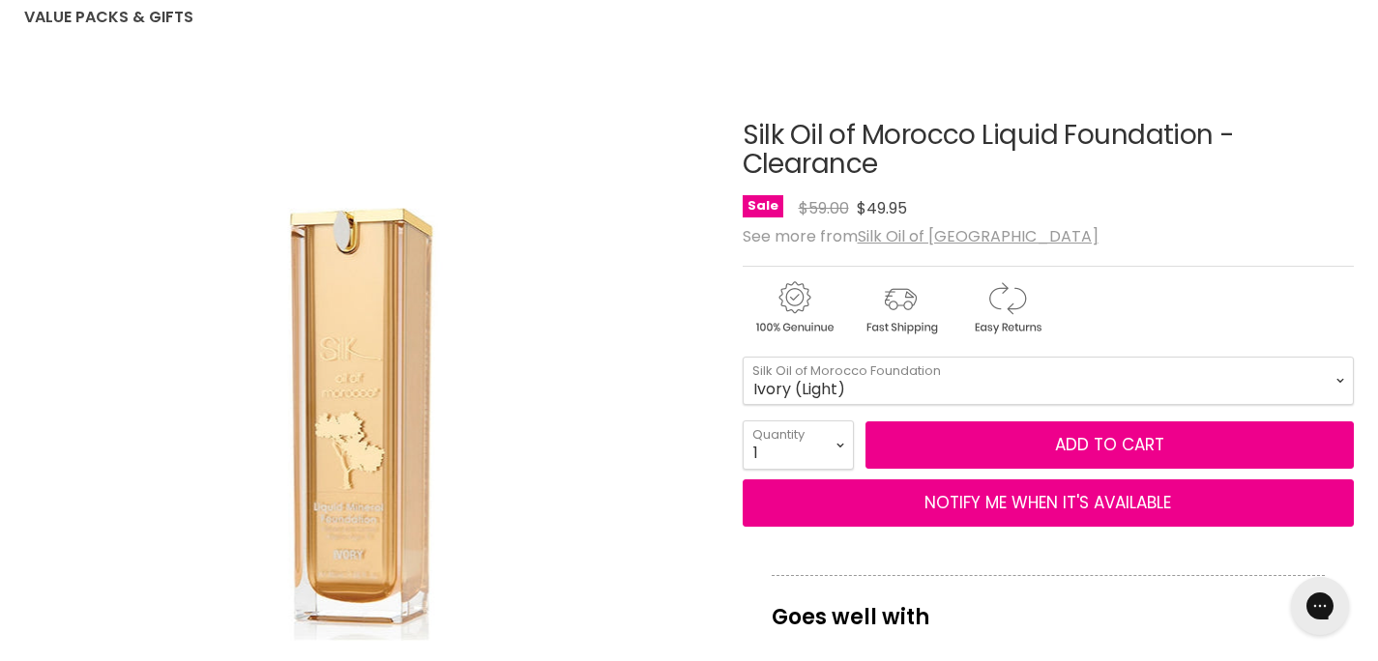
scroll to position [174, 0]
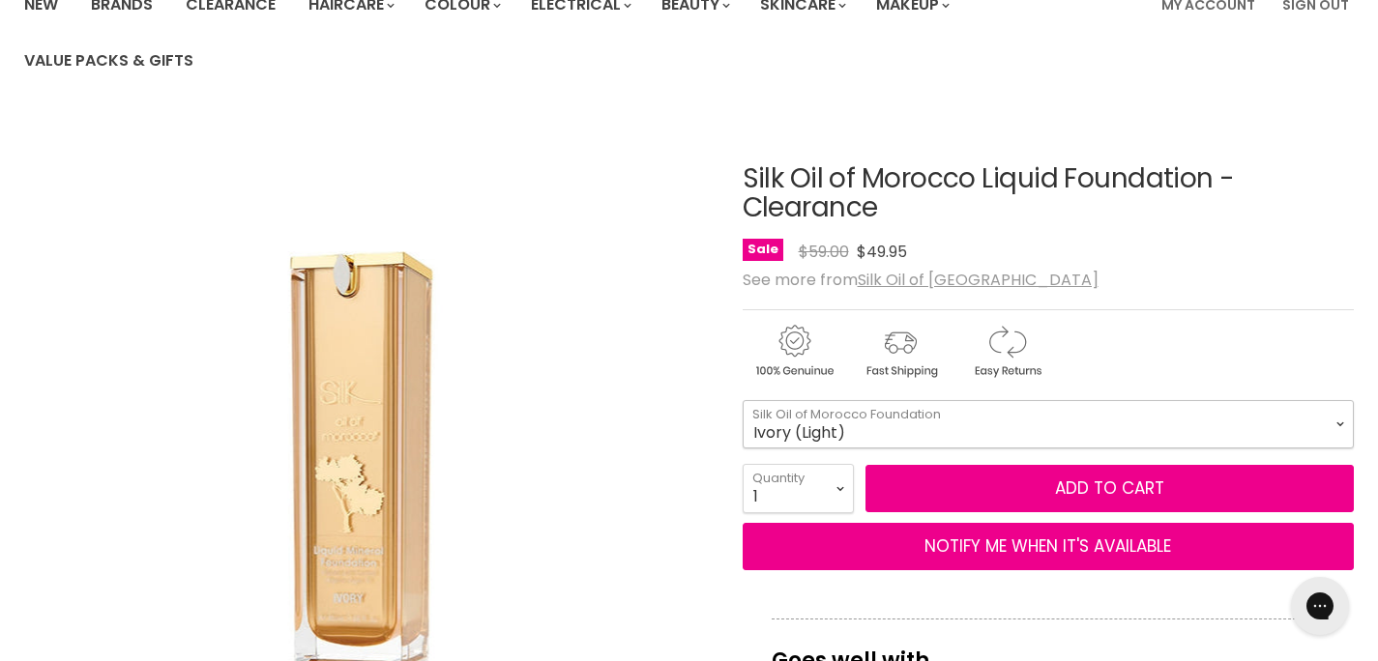
click at [1335, 420] on select "Ivory (Light) Beige (Medium) Dark Tan (Dark)" at bounding box center [1049, 424] width 612 height 48
click at [743, 400] on select "Ivory (Light) Beige (Medium) Dark Tan (Dark)" at bounding box center [1049, 424] width 612 height 48
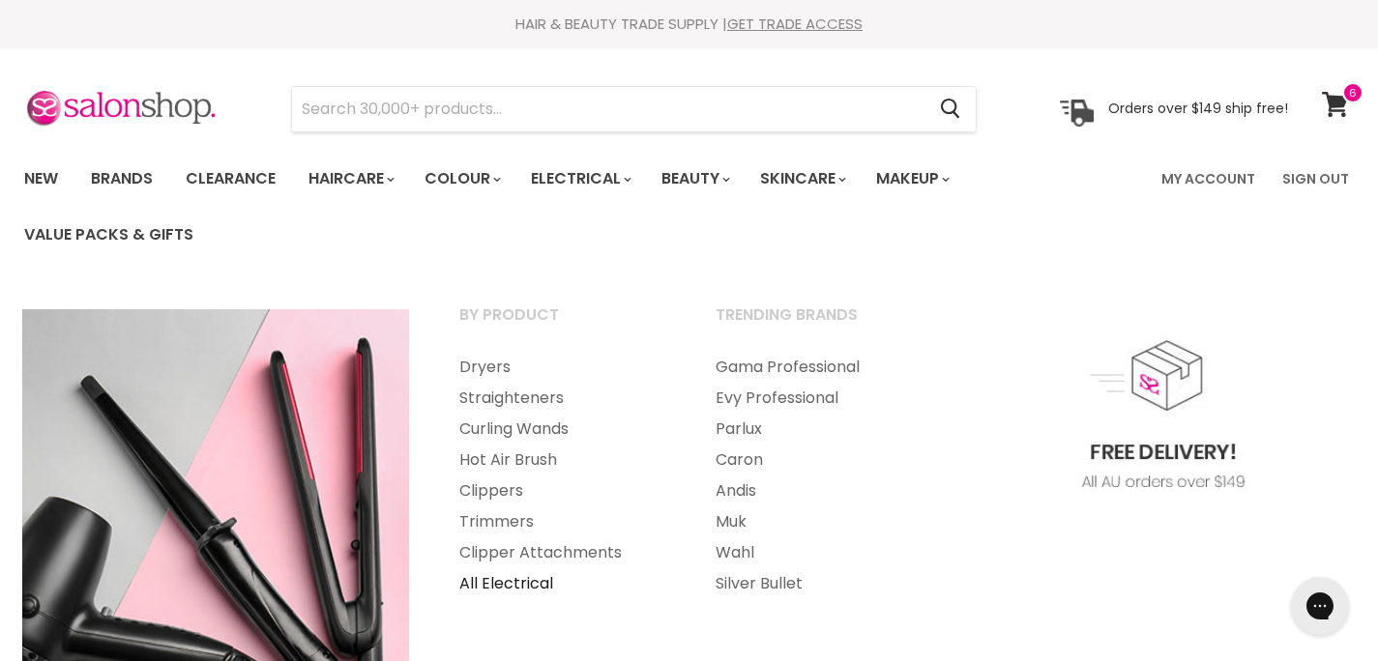
click at [489, 582] on link "All Electrical" at bounding box center [561, 584] width 252 height 31
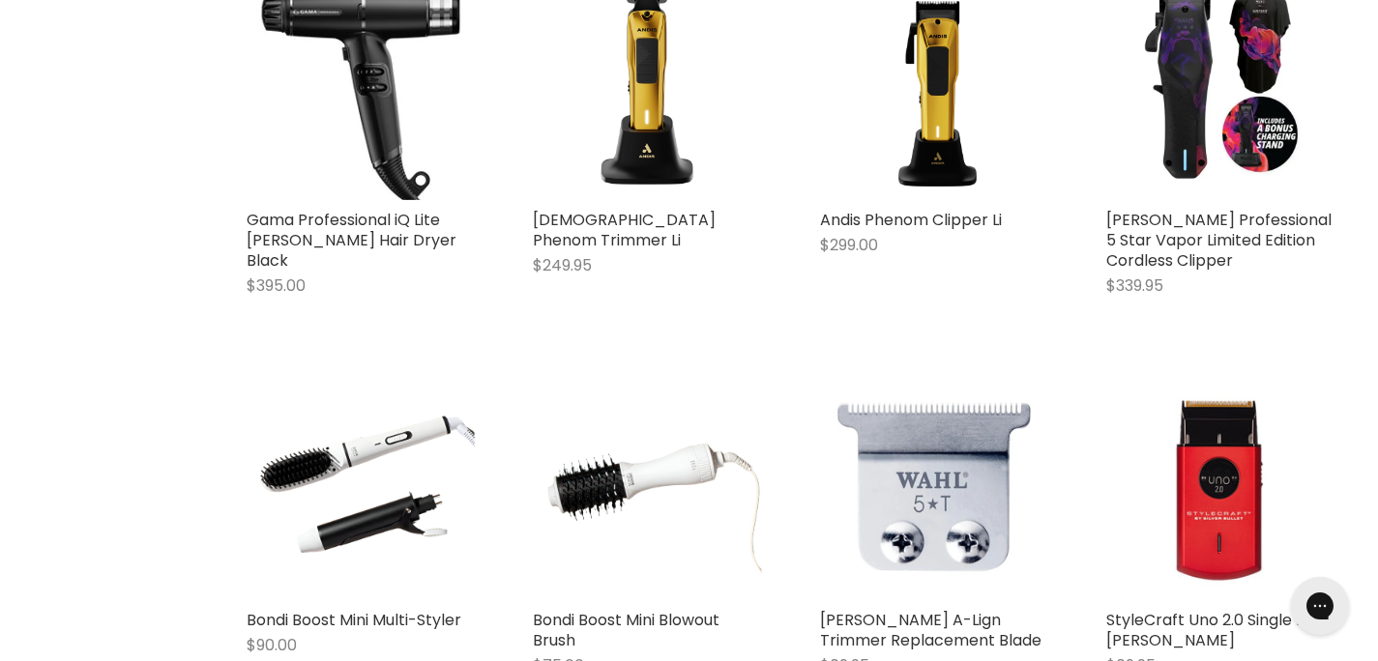
scroll to position [2356, 0]
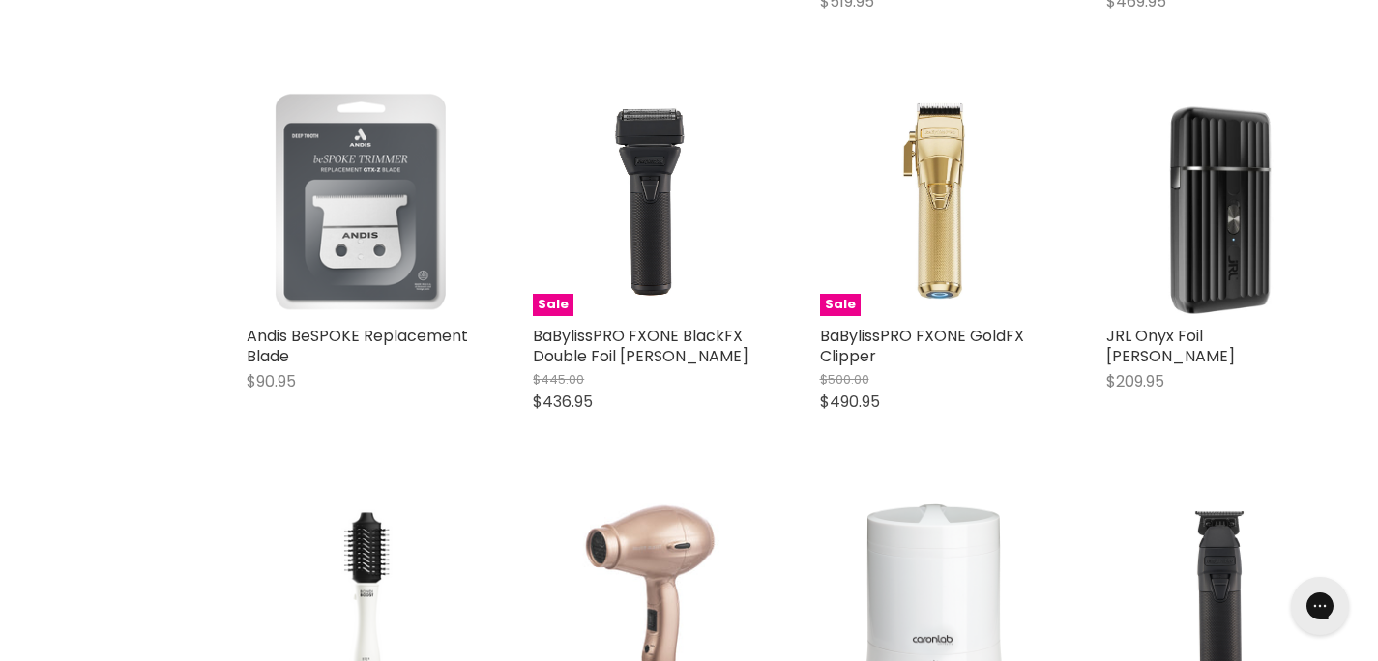
scroll to position [9106, 0]
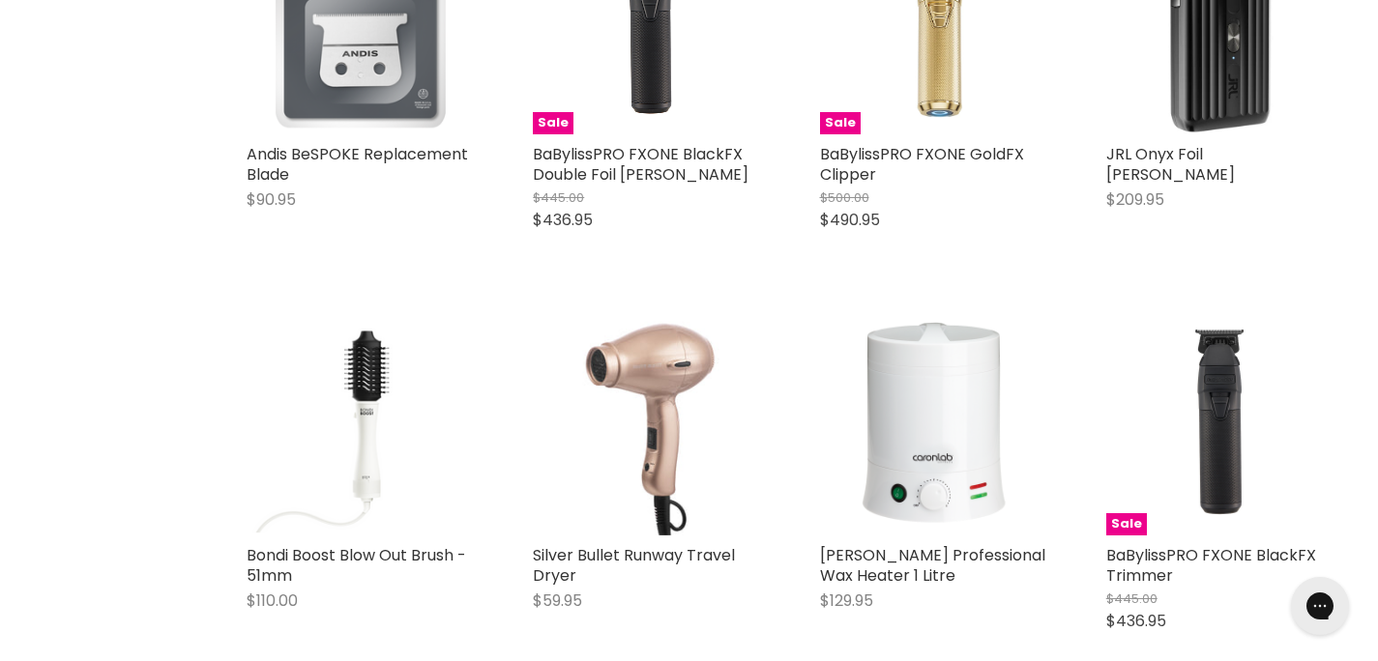
scroll to position [9767, 0]
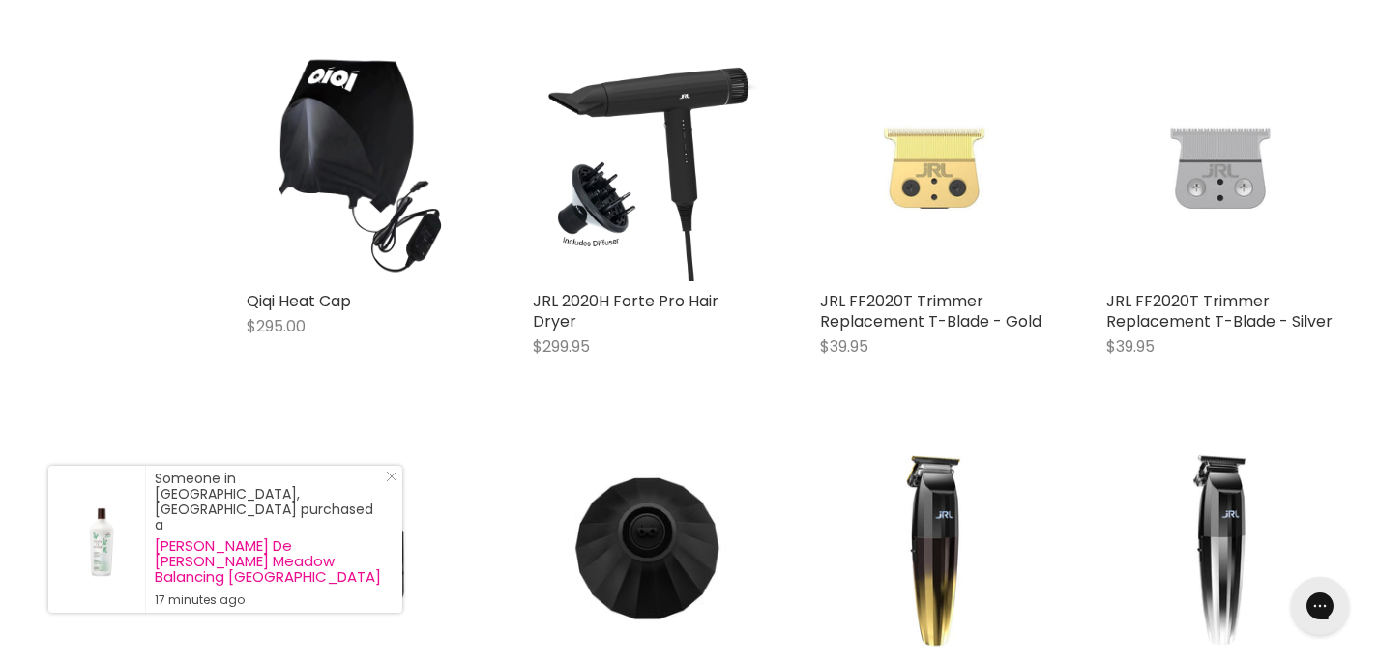
scroll to position [14739, 0]
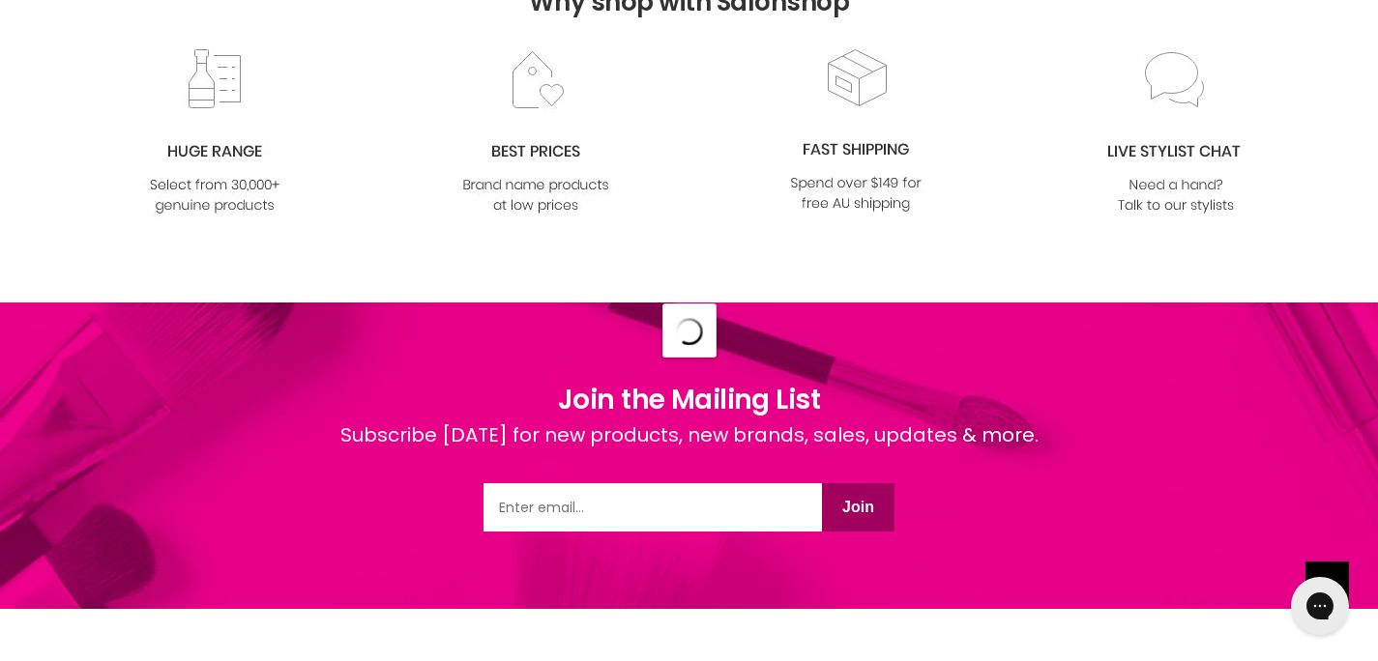
scroll to position [23992, 0]
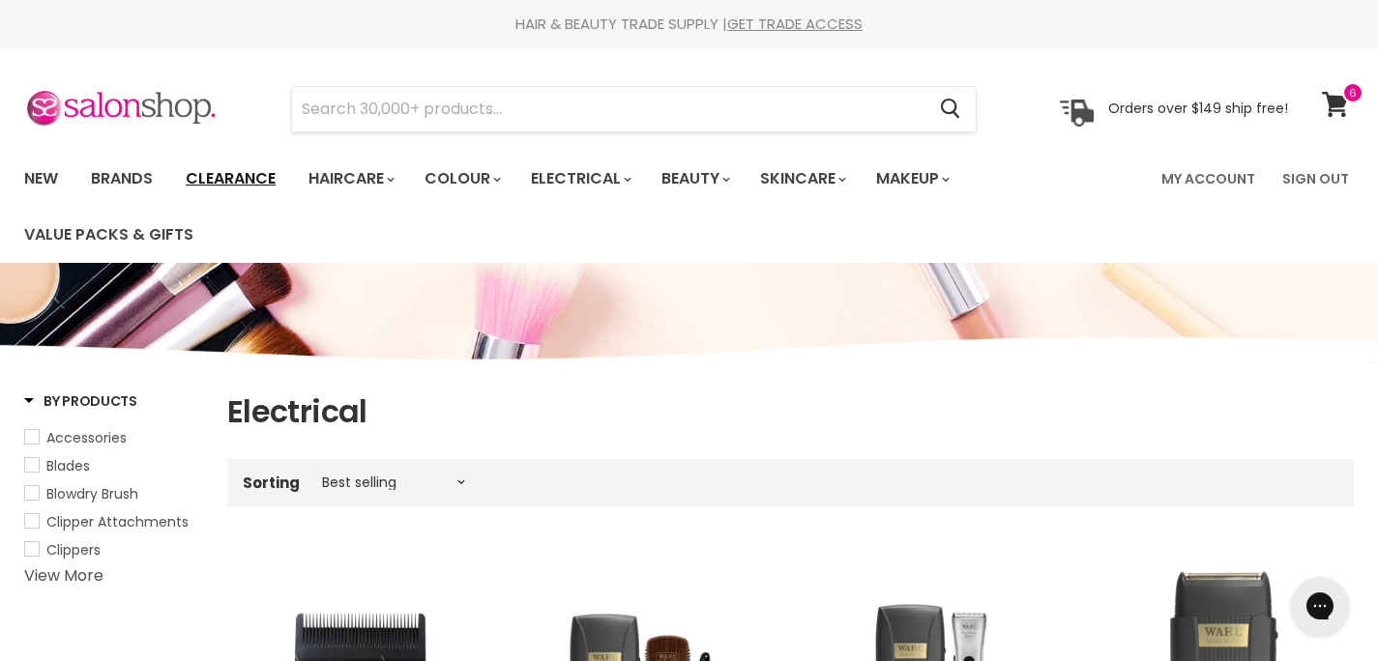
click at [219, 177] on link "Clearance" at bounding box center [230, 179] width 119 height 41
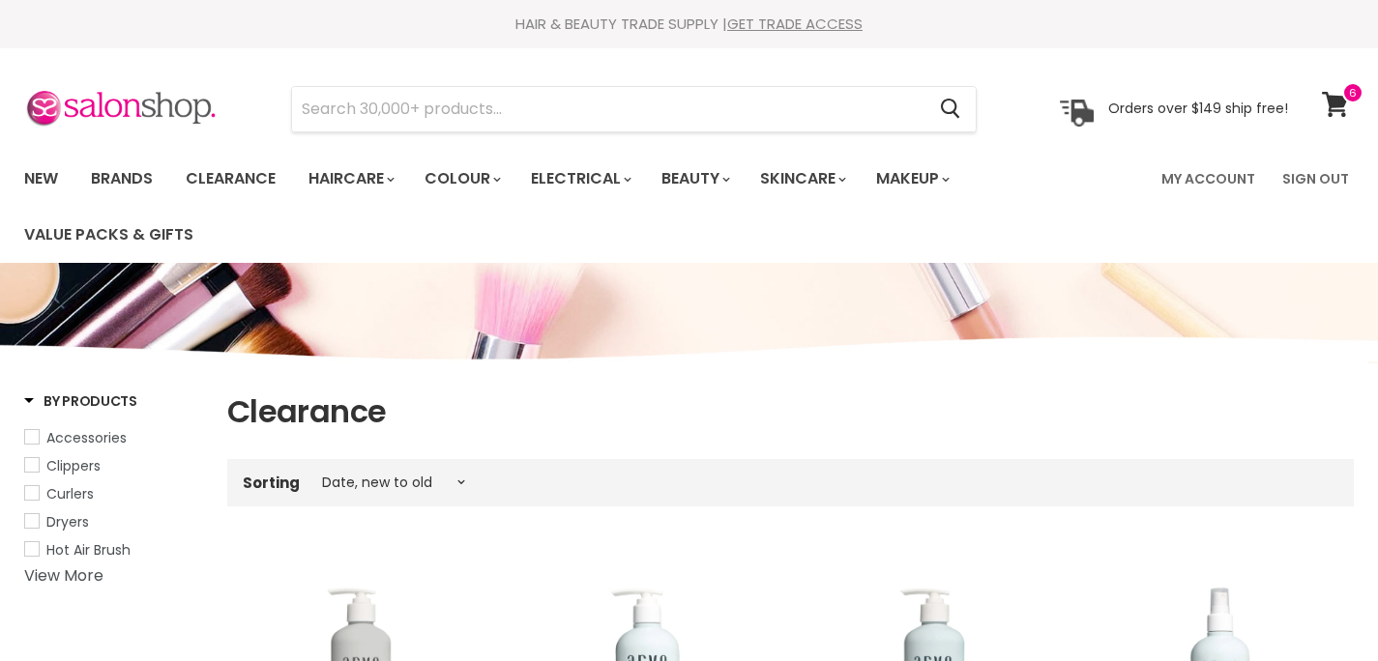
select select "created-descending"
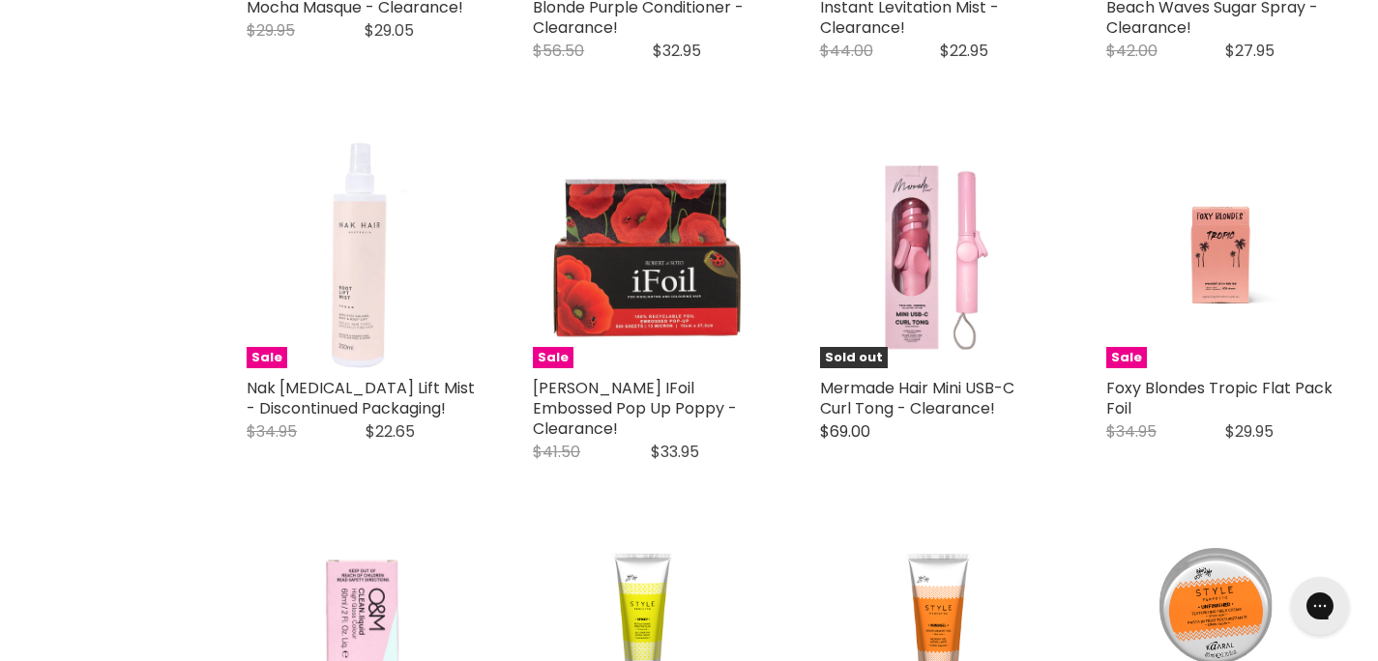
scroll to position [4350, 0]
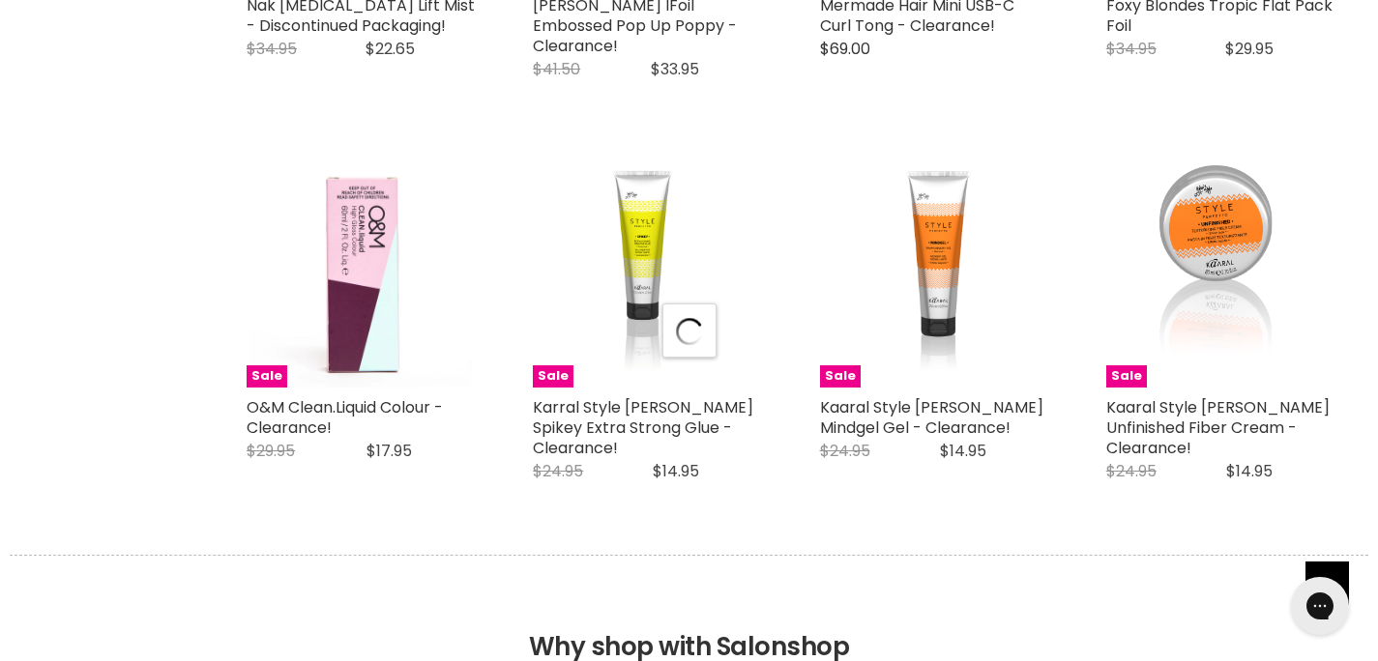
select select "created-descending"
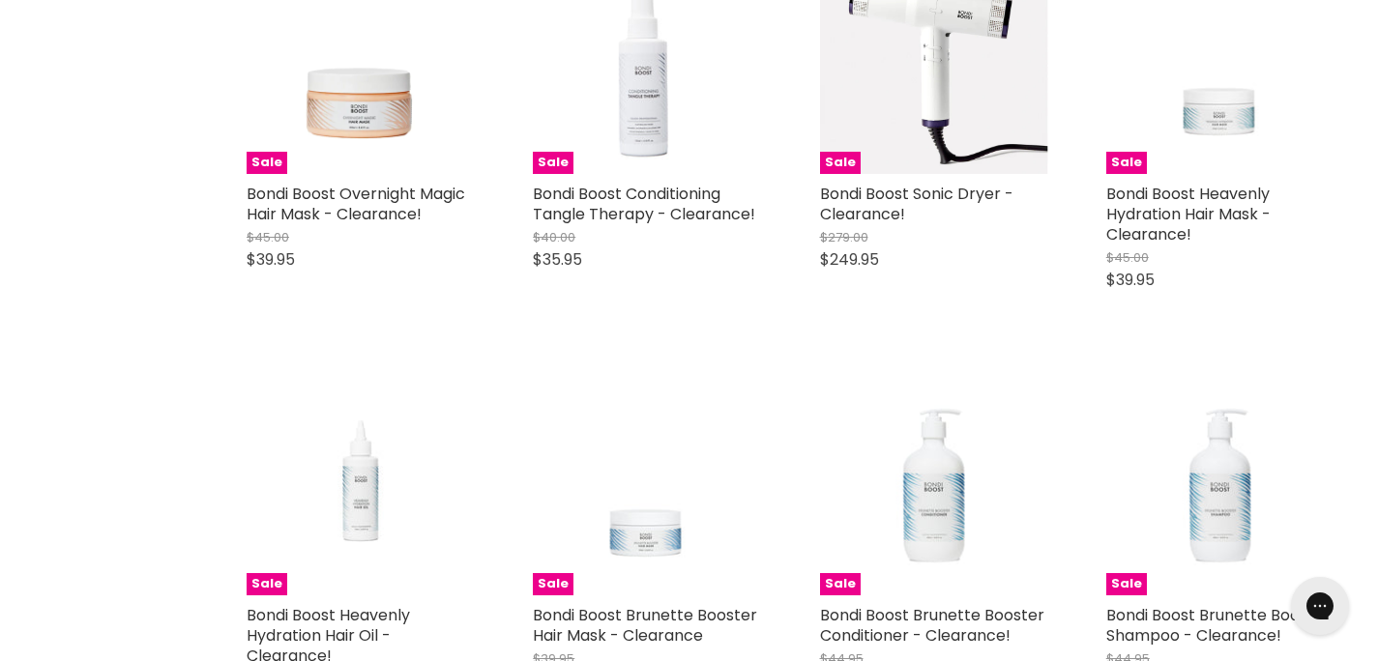
scroll to position [8647, 0]
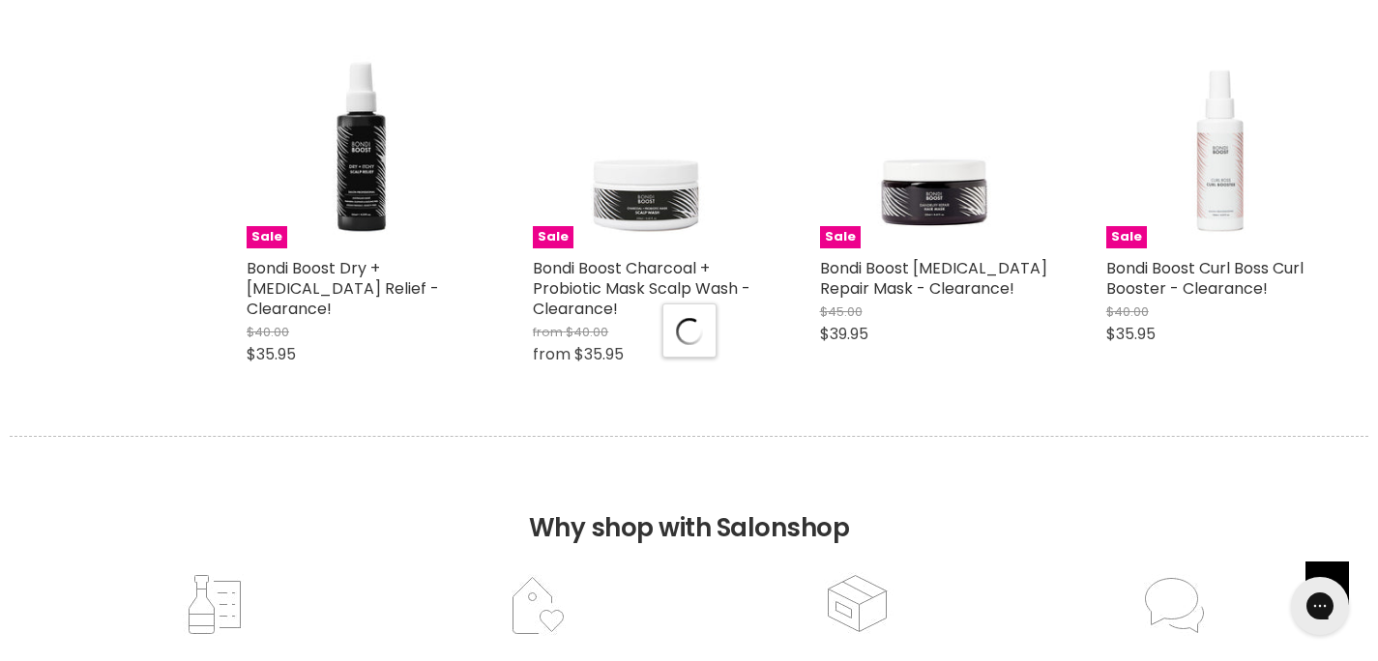
scroll to position [9919, 0]
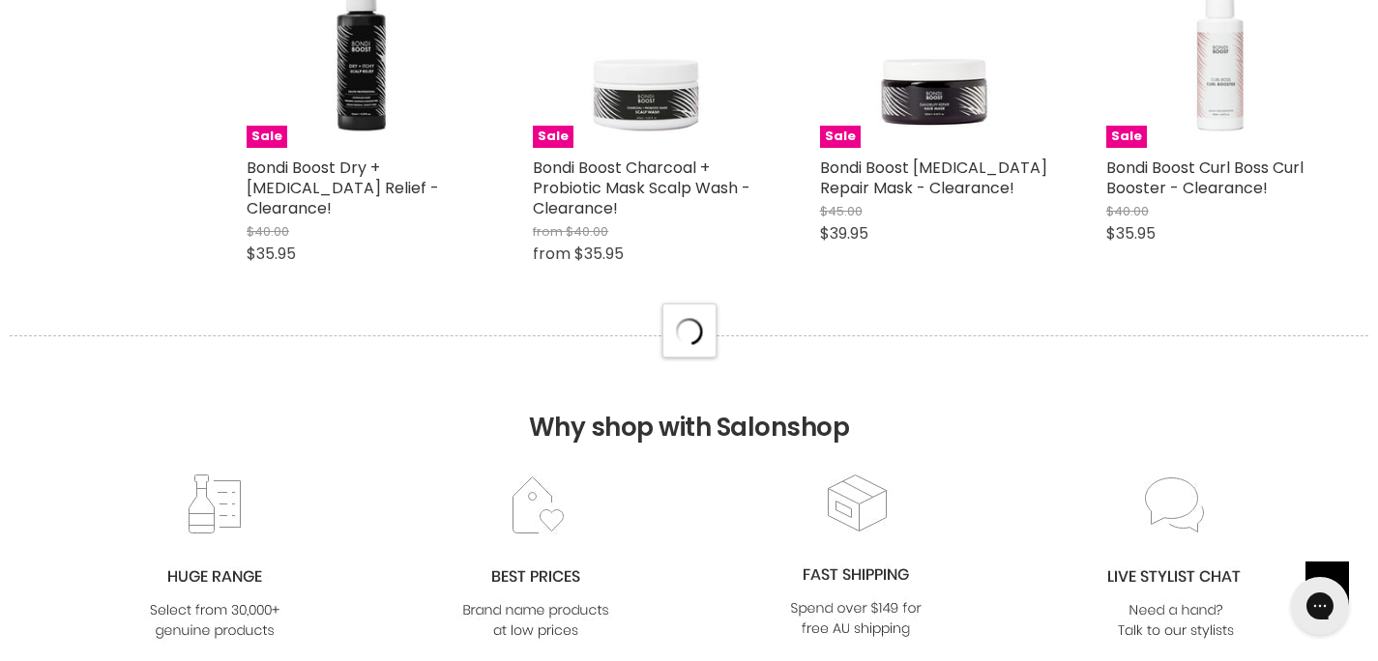
select select "created-descending"
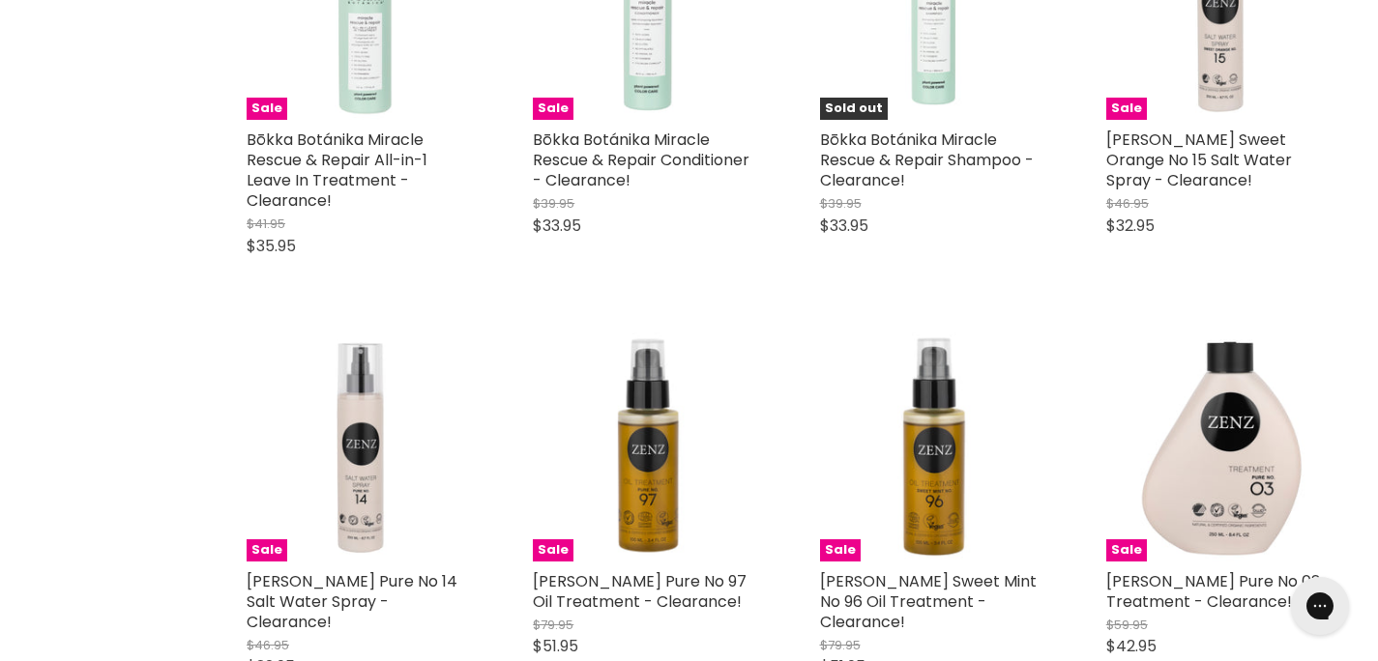
scroll to position [13541, 0]
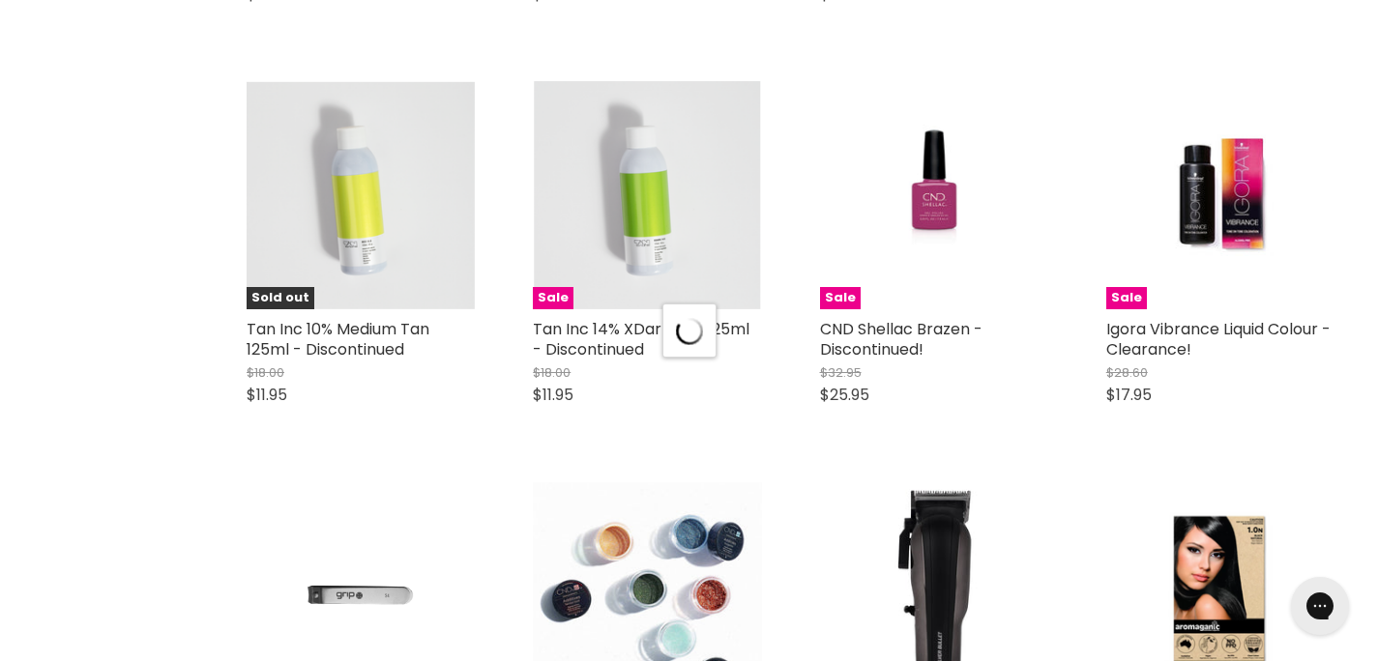
scroll to position [14791, 0]
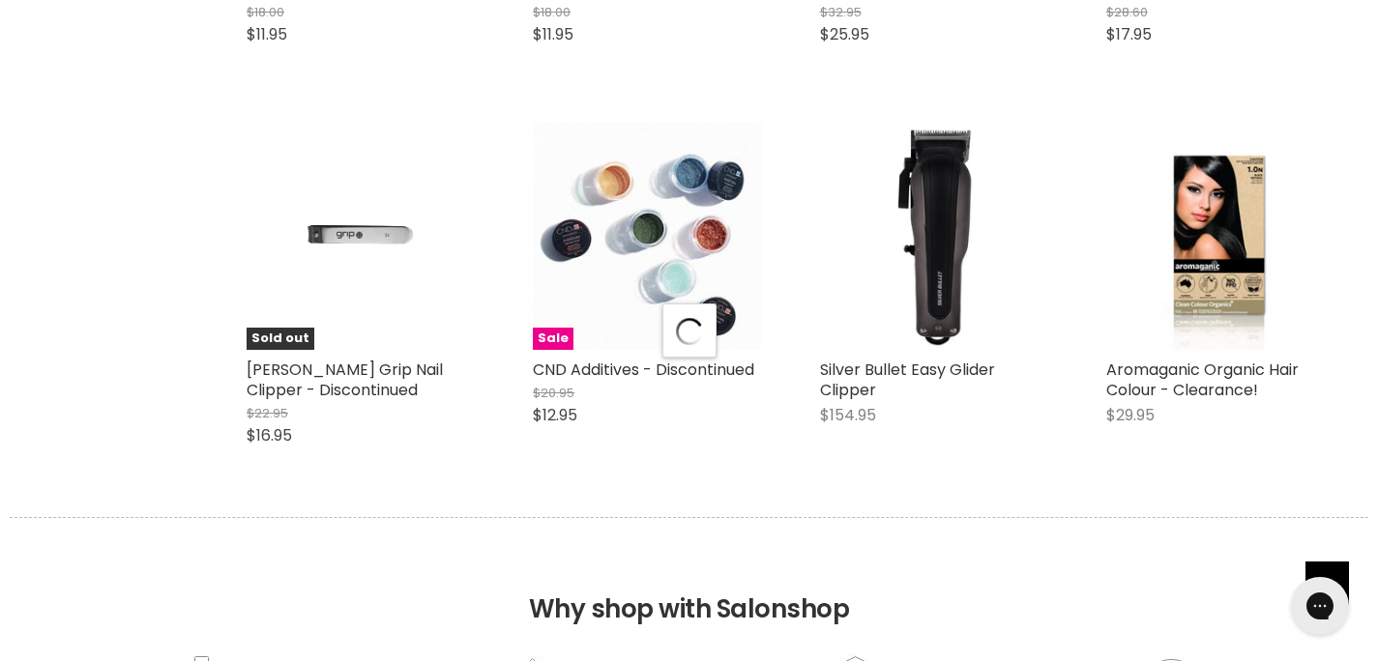
select select "created-descending"
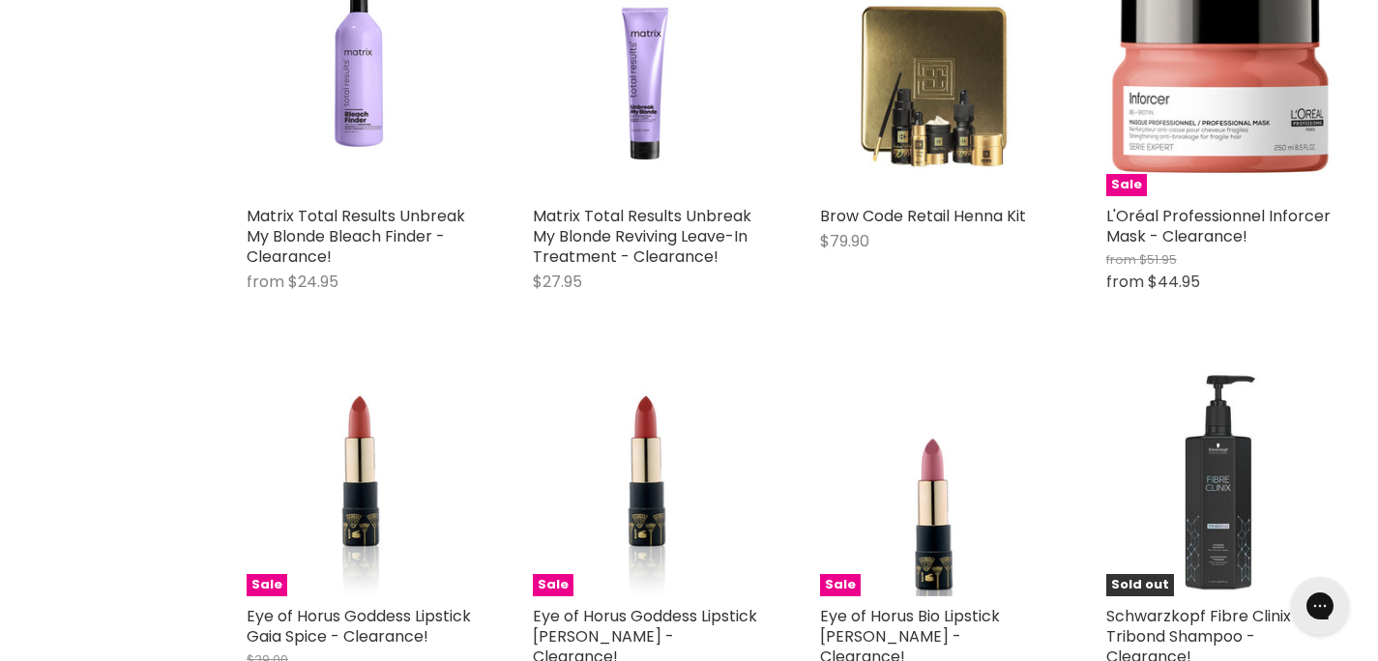
scroll to position [16512, 0]
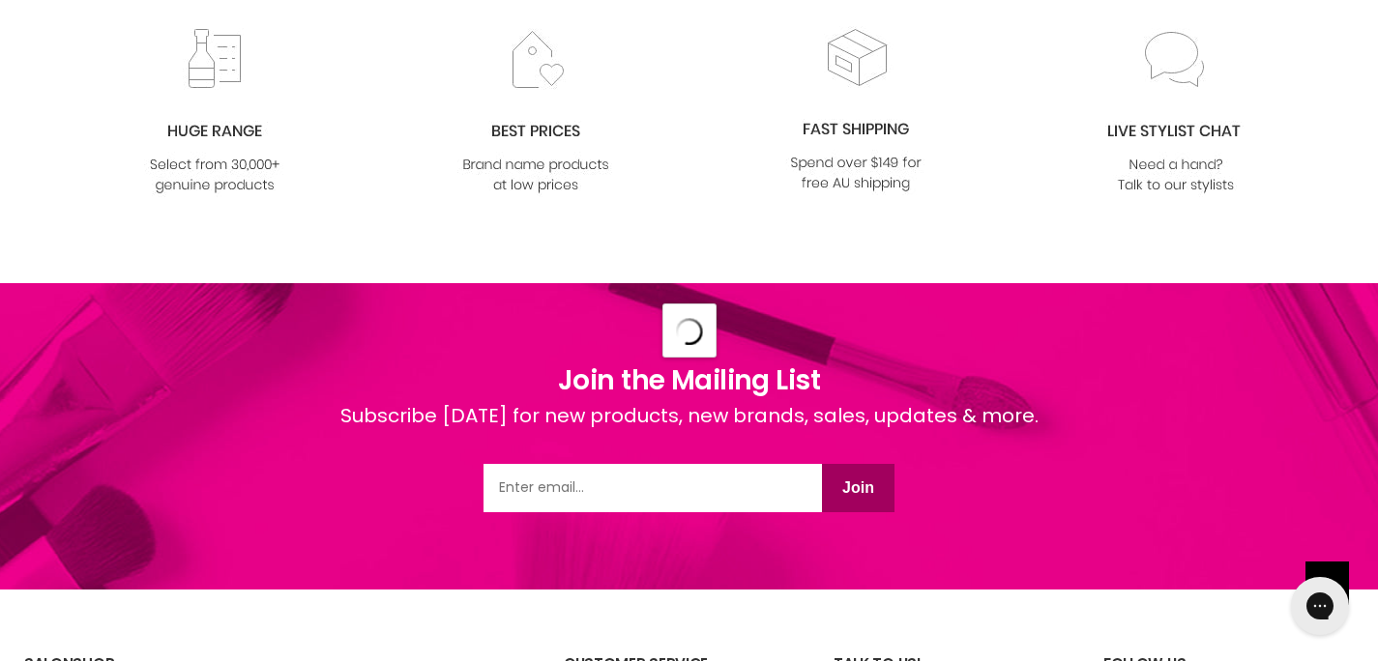
select select "created-descending"
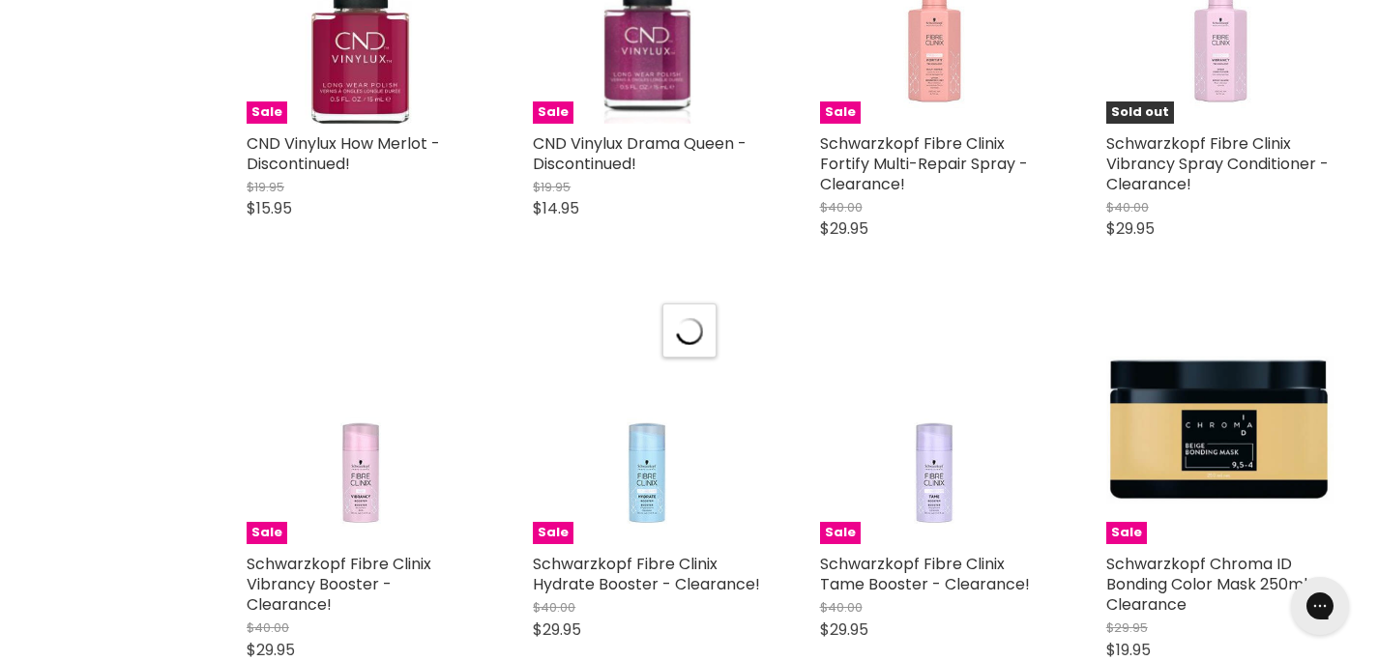
scroll to position [25385, 0]
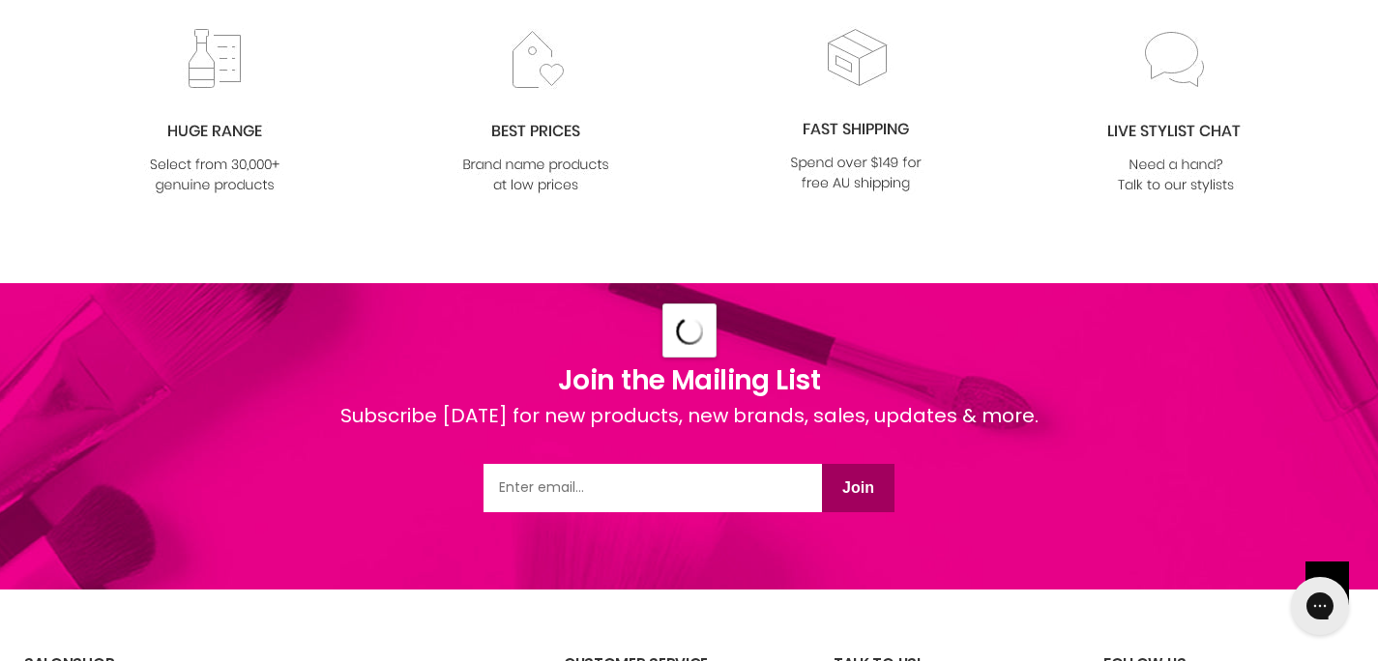
select select "created-descending"
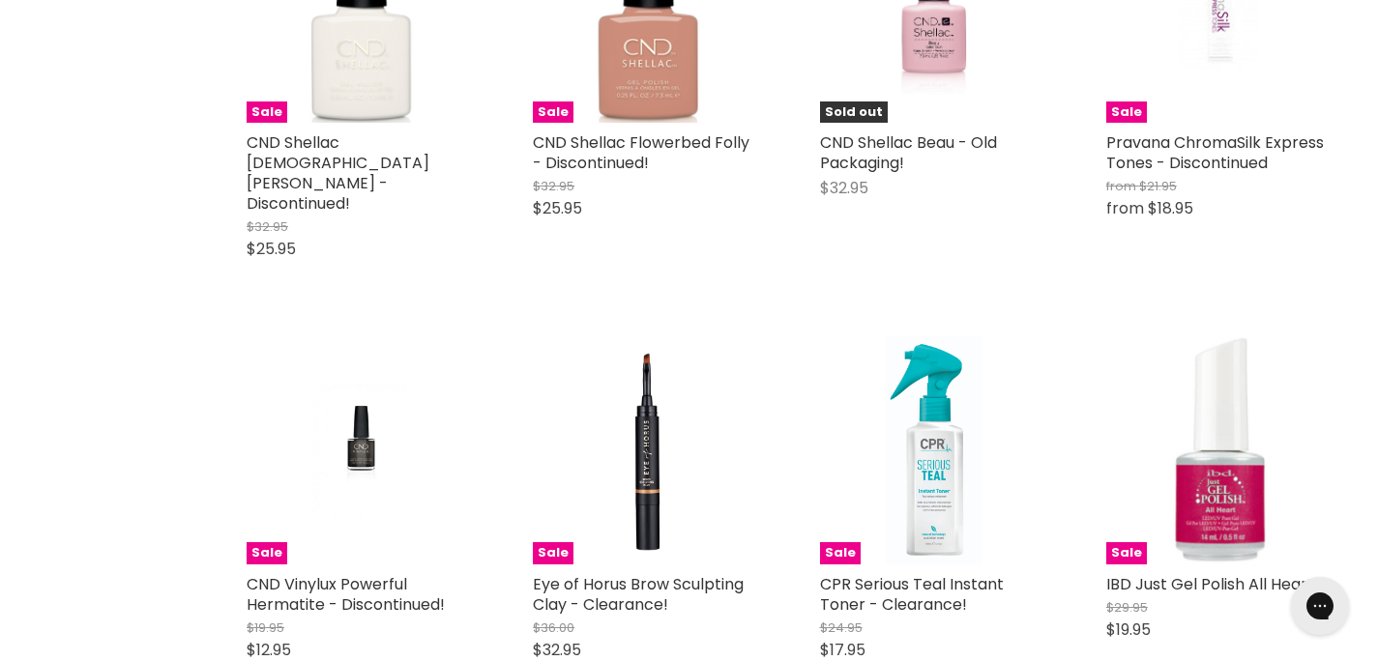
scroll to position [0, 0]
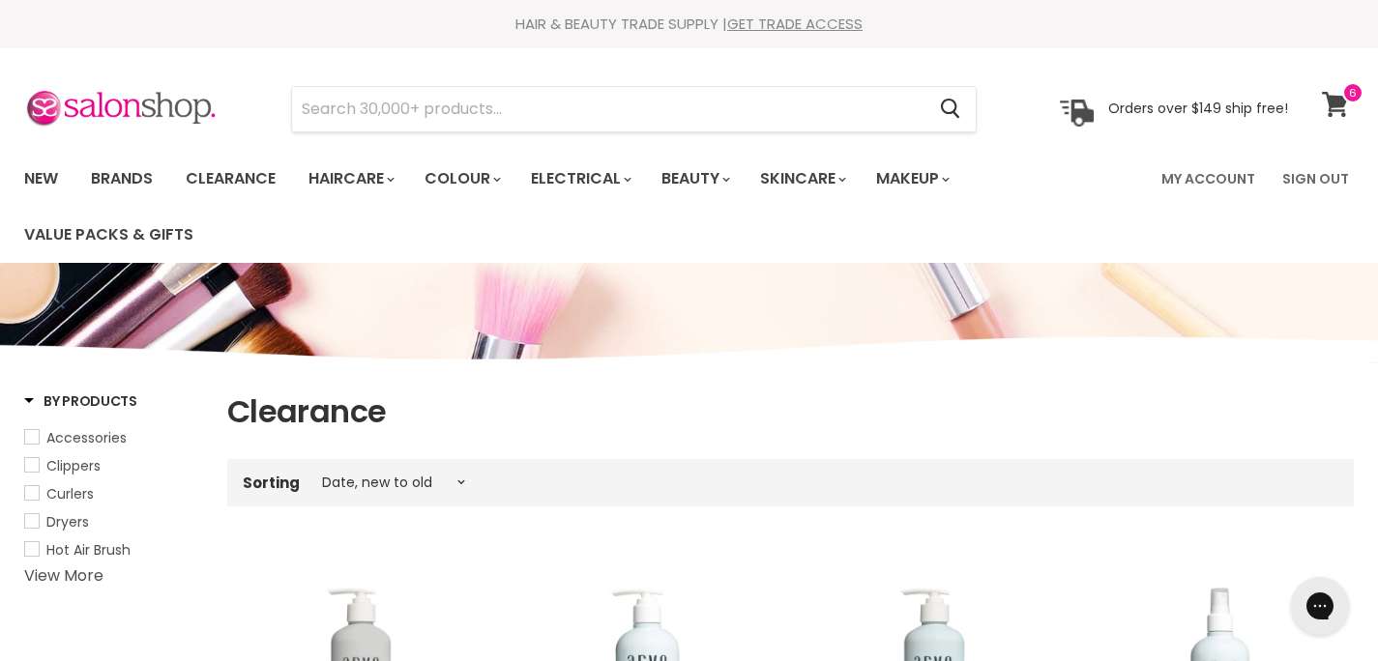
click at [1351, 94] on span at bounding box center [1352, 92] width 21 height 21
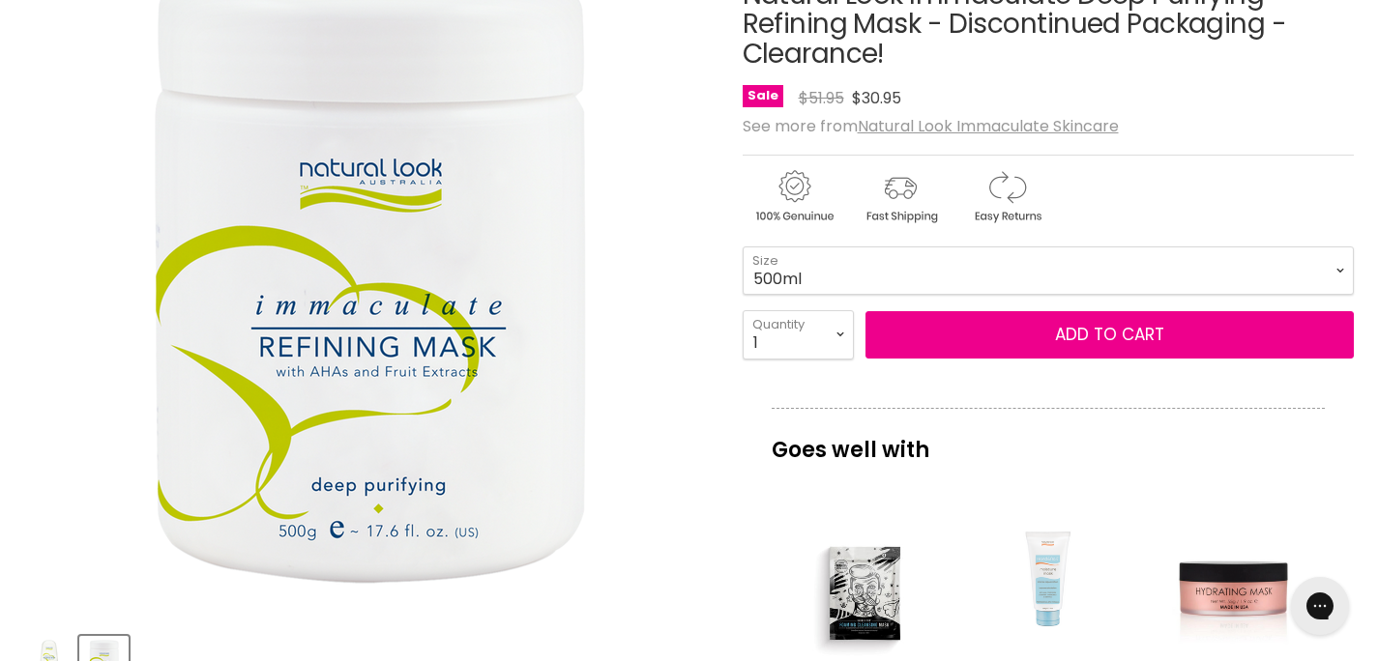
scroll to position [383, 0]
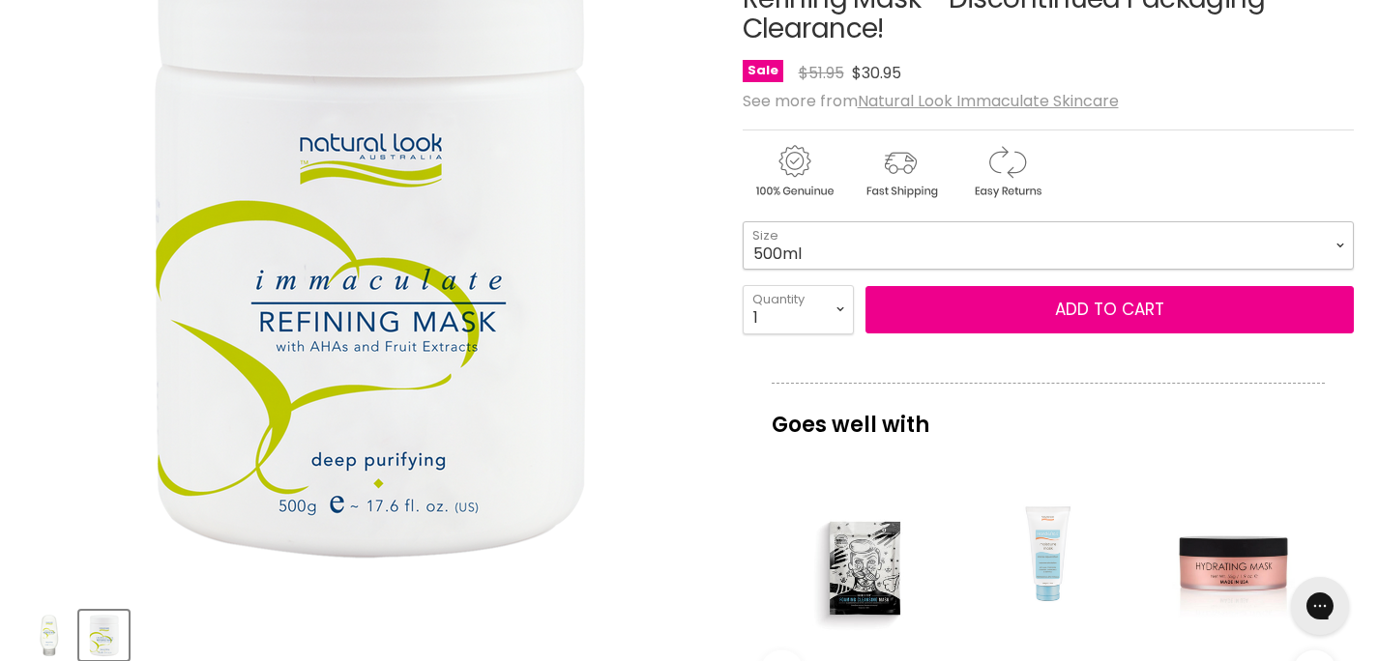
click at [1336, 246] on select "125ml 500ml" at bounding box center [1049, 245] width 612 height 48
select select "125ml"
click at [743, 221] on select "125ml 500ml" at bounding box center [1049, 245] width 612 height 48
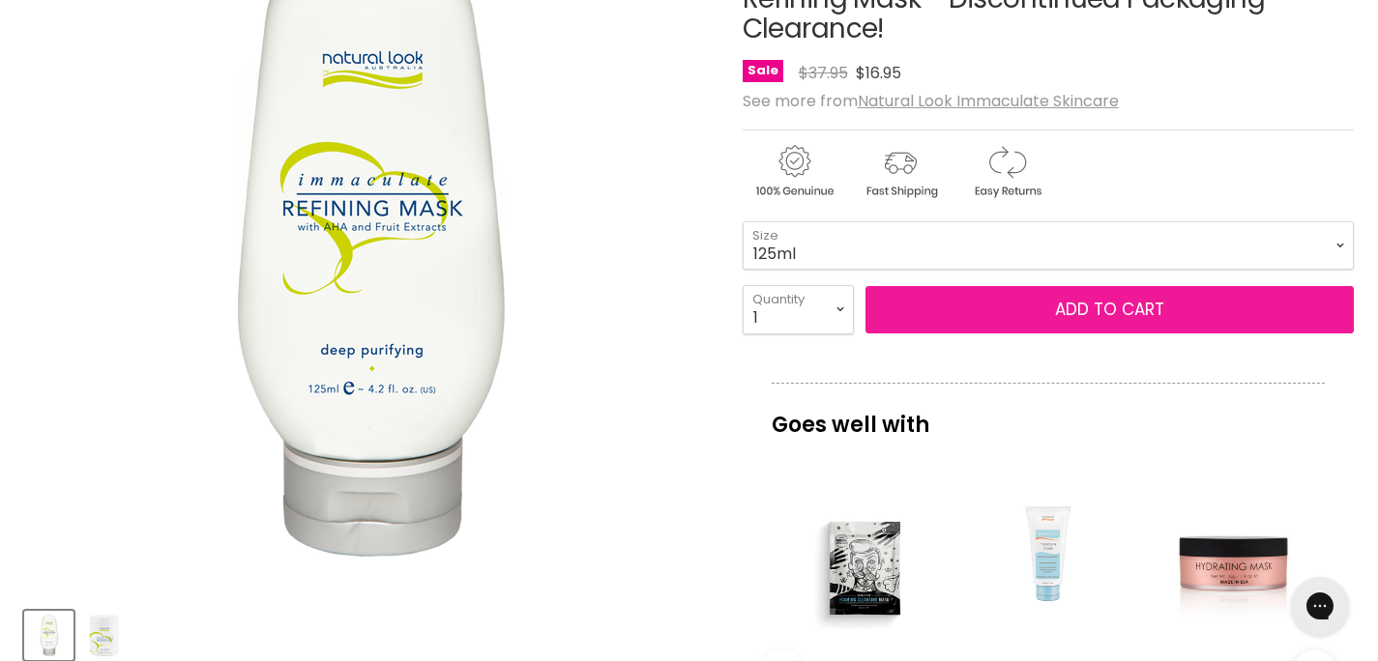
click at [1003, 307] on button "Add to cart" at bounding box center [1109, 310] width 489 height 48
click at [1094, 306] on button "Add to cart" at bounding box center [1109, 310] width 489 height 48
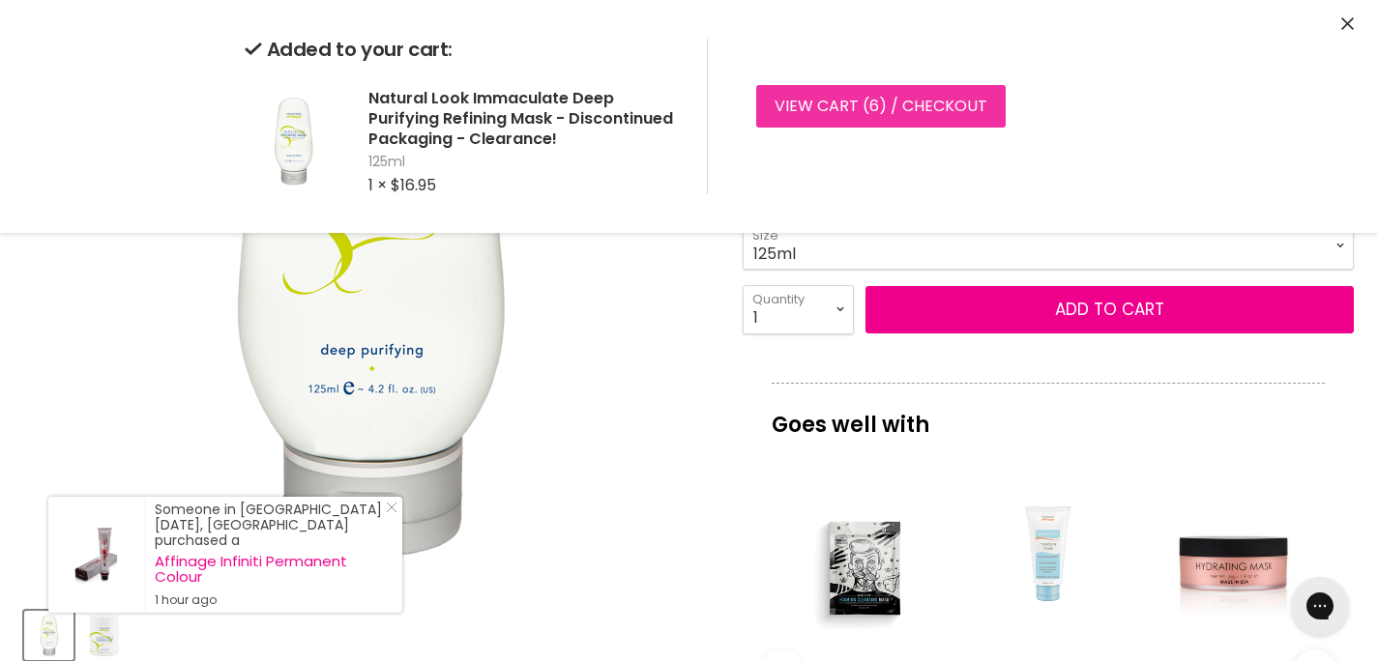
click at [913, 101] on link "View cart ( 6 ) / Checkout" at bounding box center [880, 106] width 249 height 43
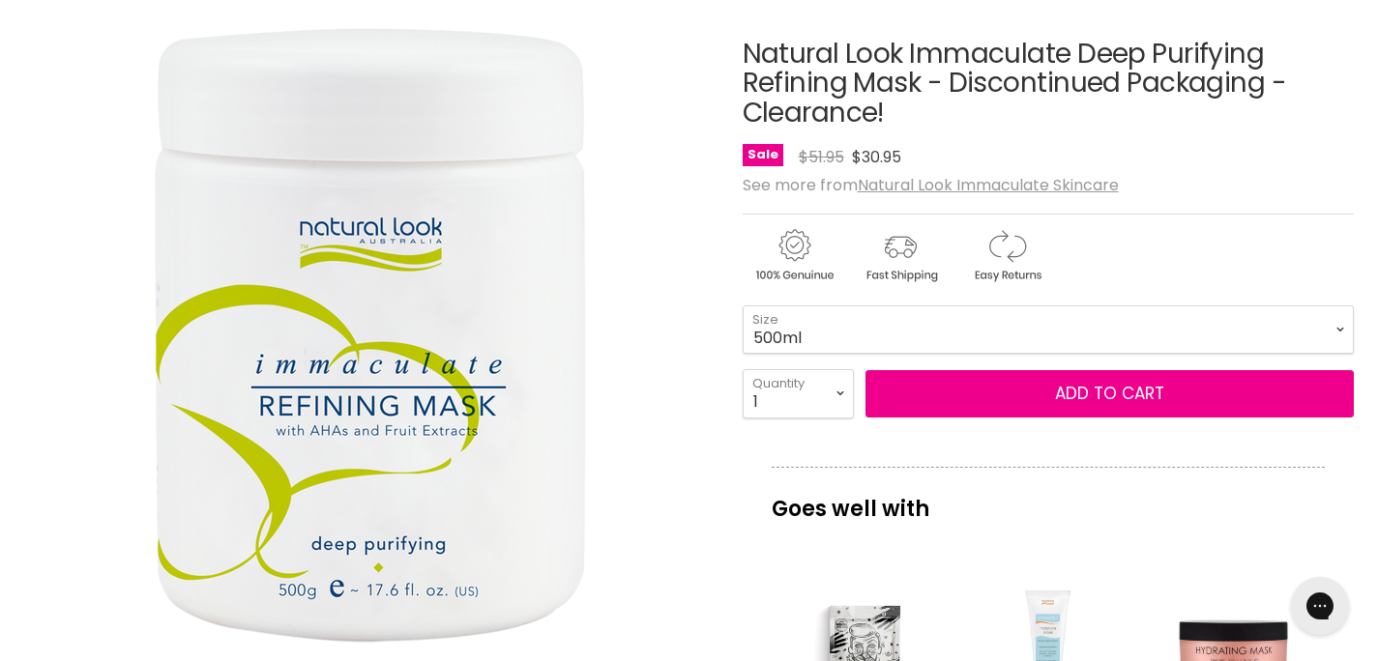
scroll to position [304, 0]
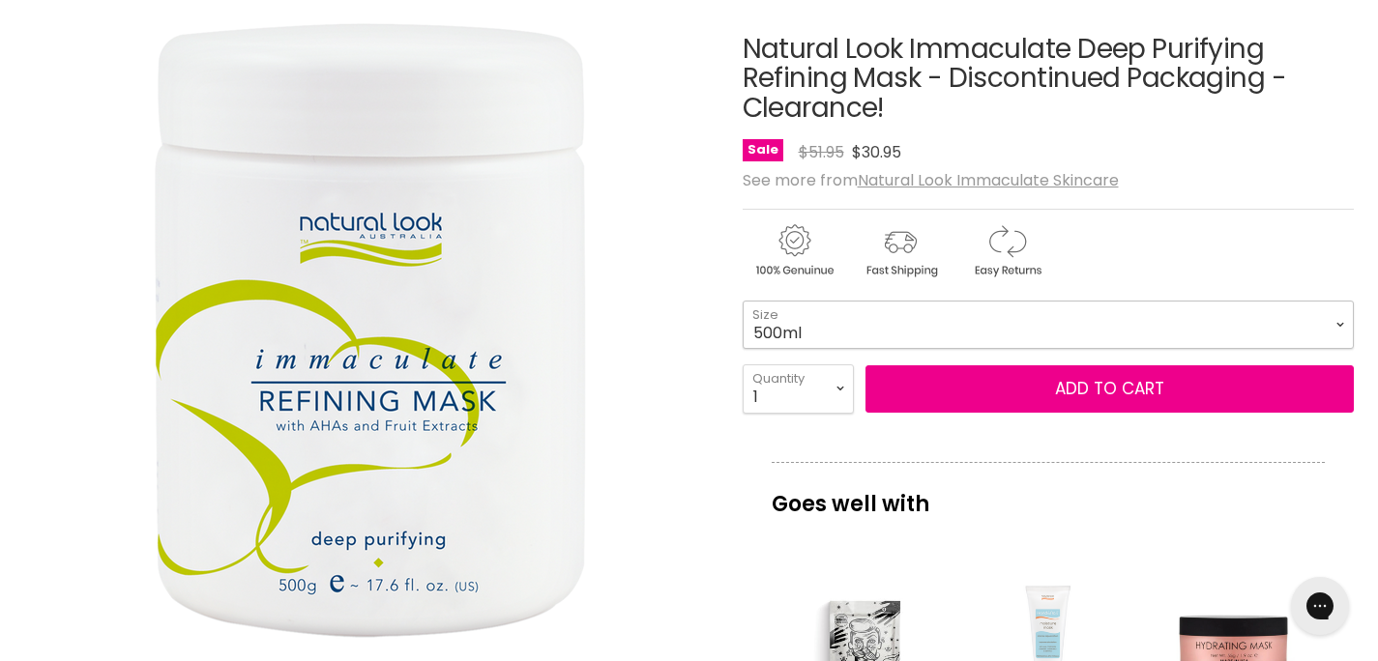
click at [1281, 330] on select "125ml 500ml" at bounding box center [1049, 325] width 612 height 48
select select "125ml"
click at [743, 301] on select "125ml 500ml" at bounding box center [1049, 325] width 612 height 48
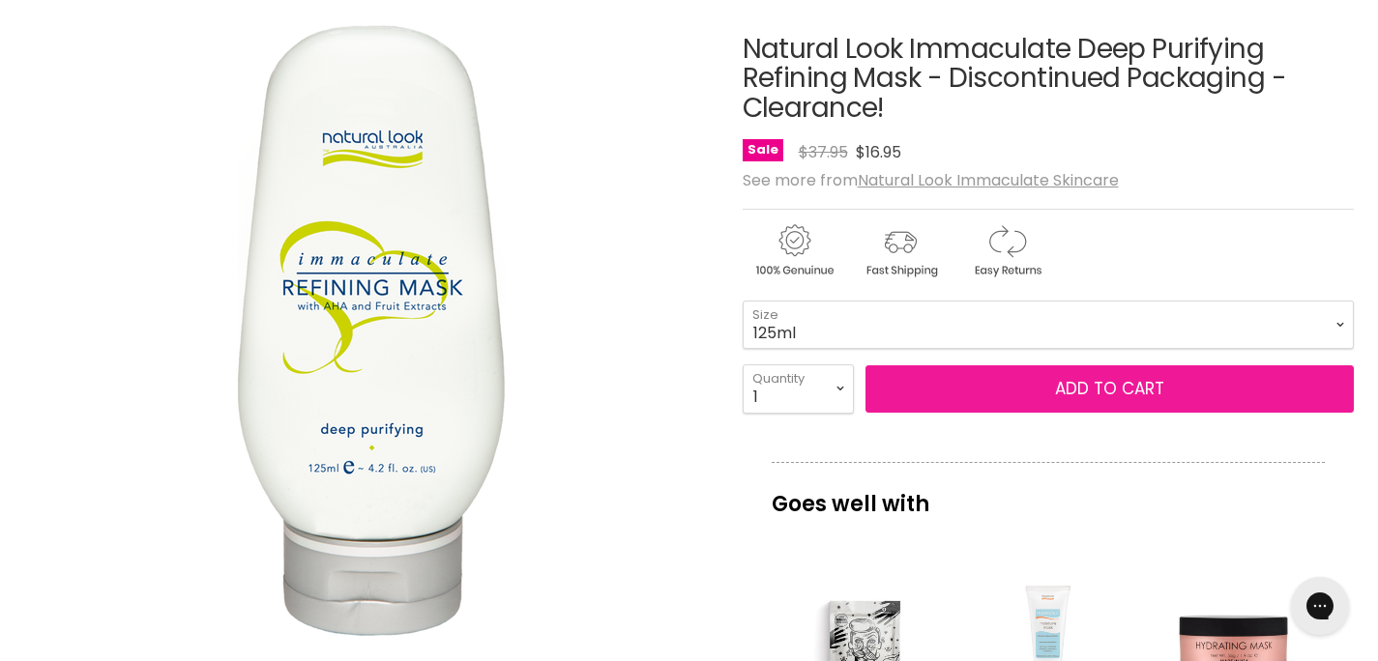
click at [912, 391] on button "Add to cart" at bounding box center [1109, 389] width 489 height 48
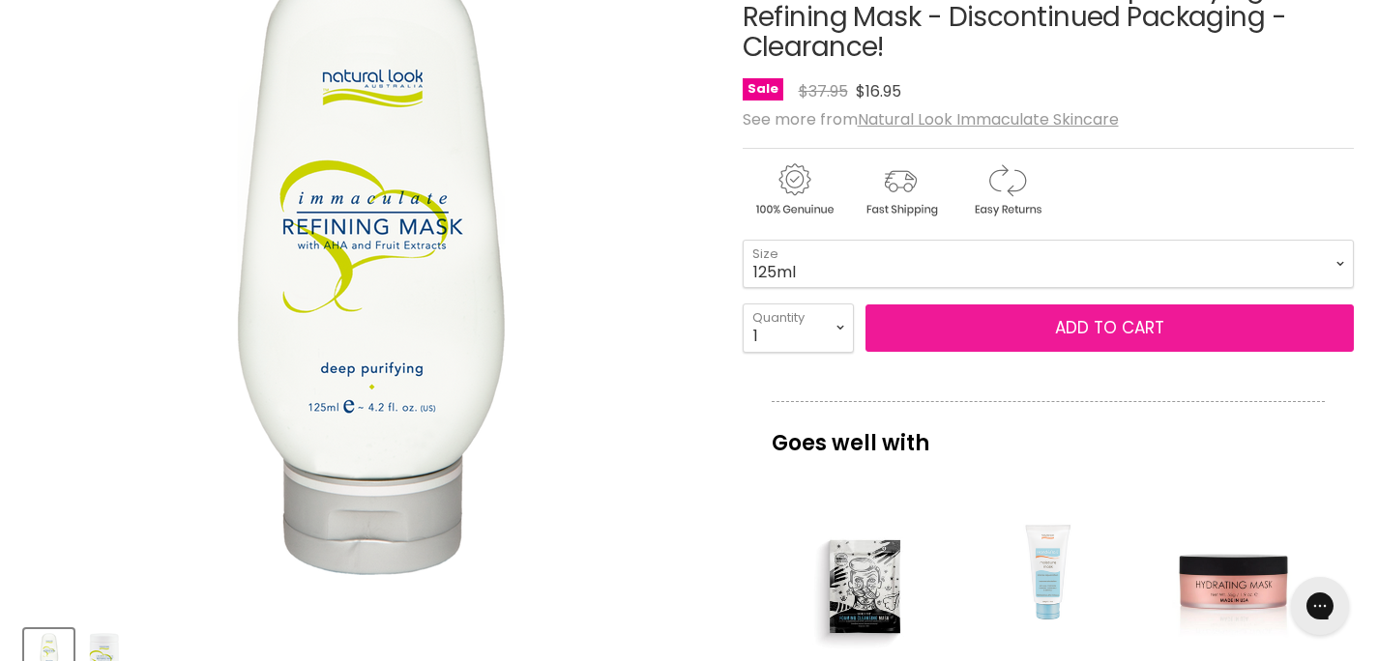
click at [912, 391] on div "Natural Look Immaculate Deep Purifying Refining Mask - Discontinued Packaging -…" at bounding box center [1049, 606] width 612 height 1361
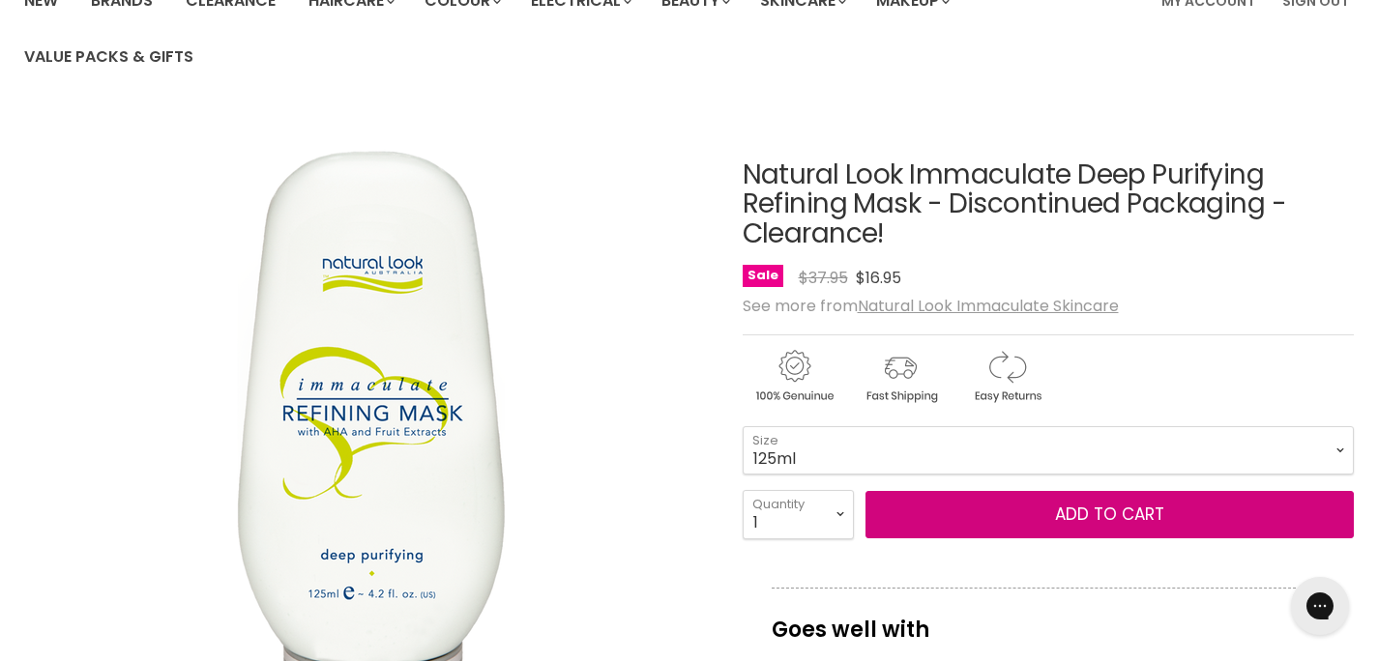
scroll to position [173, 0]
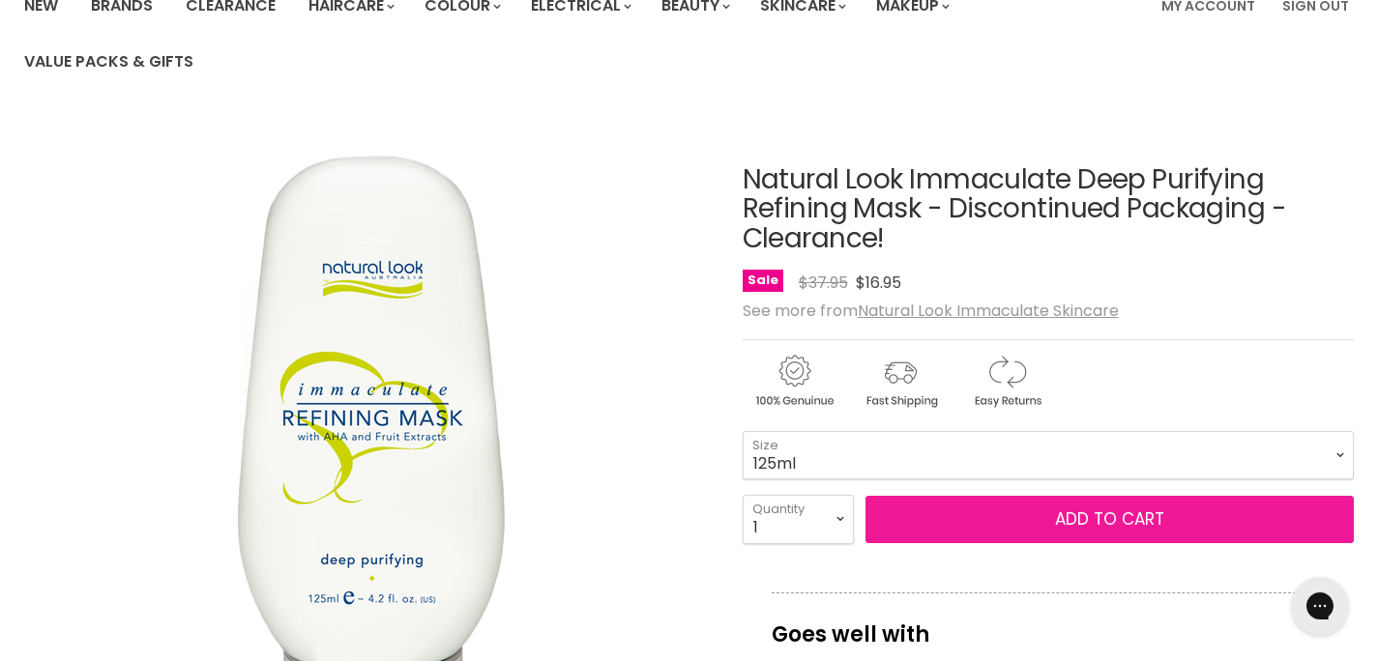
click at [1068, 511] on button "Add to cart" at bounding box center [1109, 520] width 489 height 48
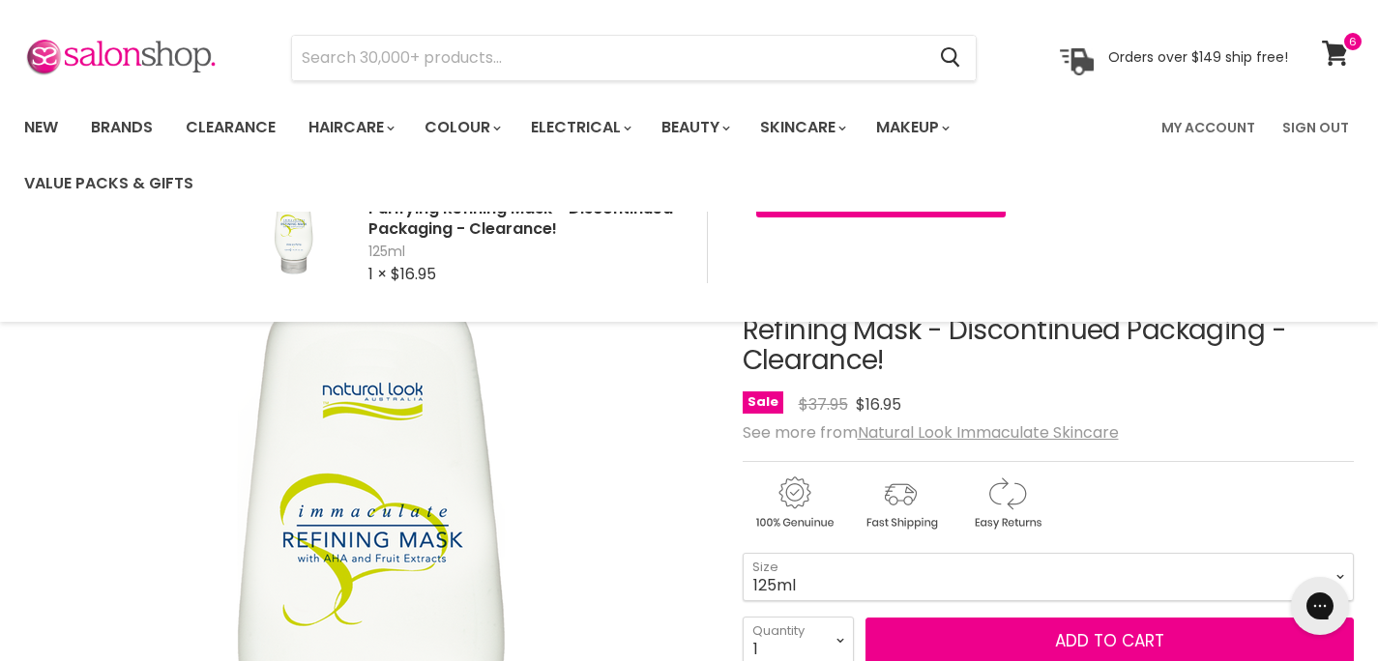
scroll to position [0, 0]
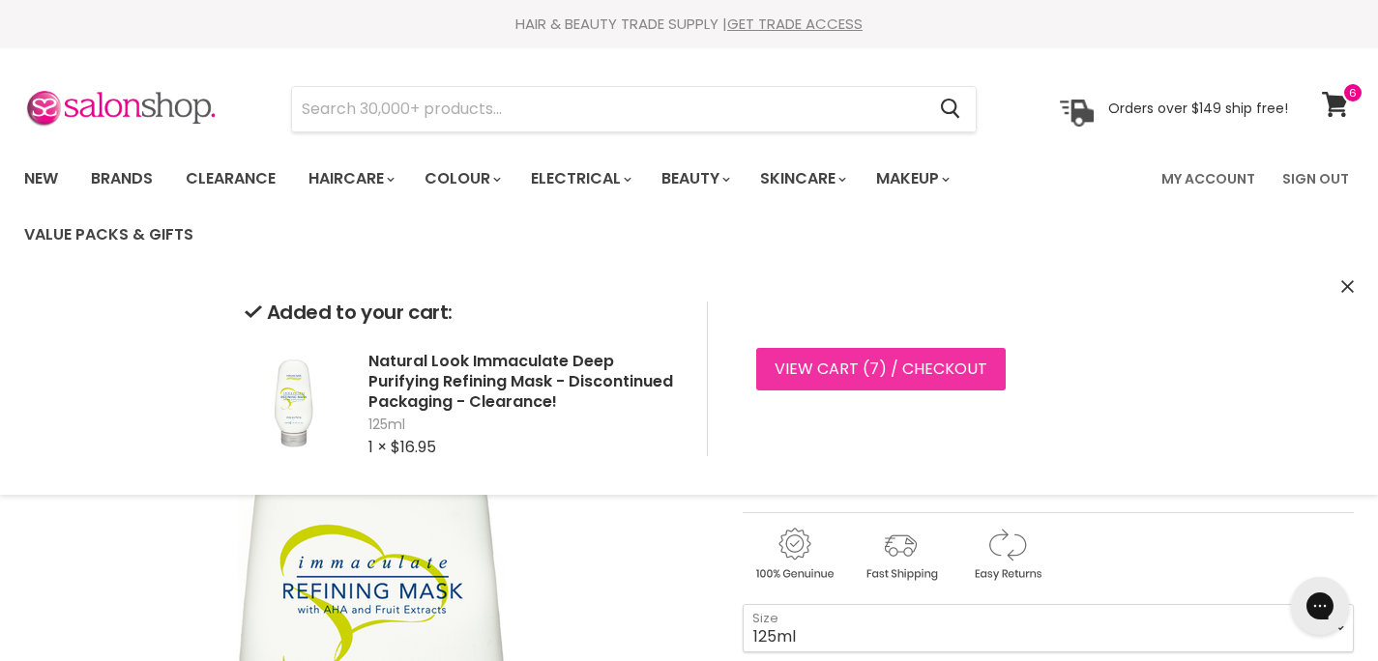
click at [865, 365] on link "View cart ( 7 ) / Checkout" at bounding box center [880, 369] width 249 height 43
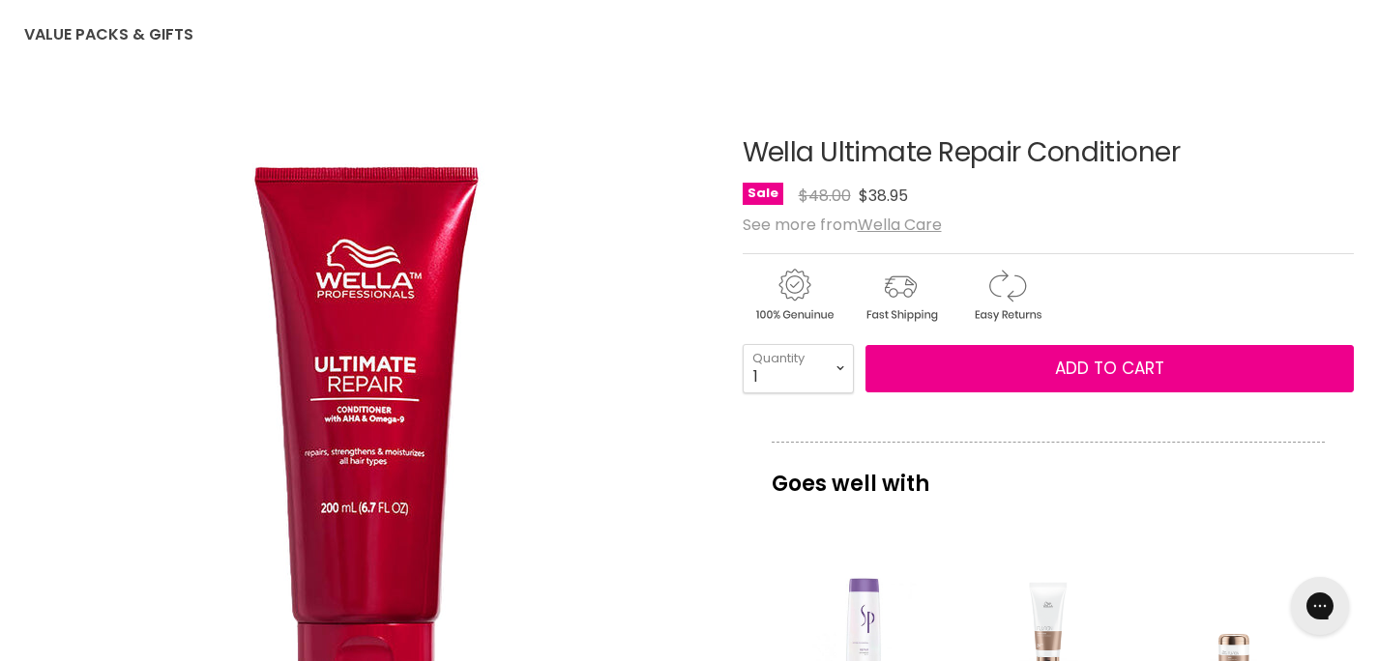
scroll to position [165, 0]
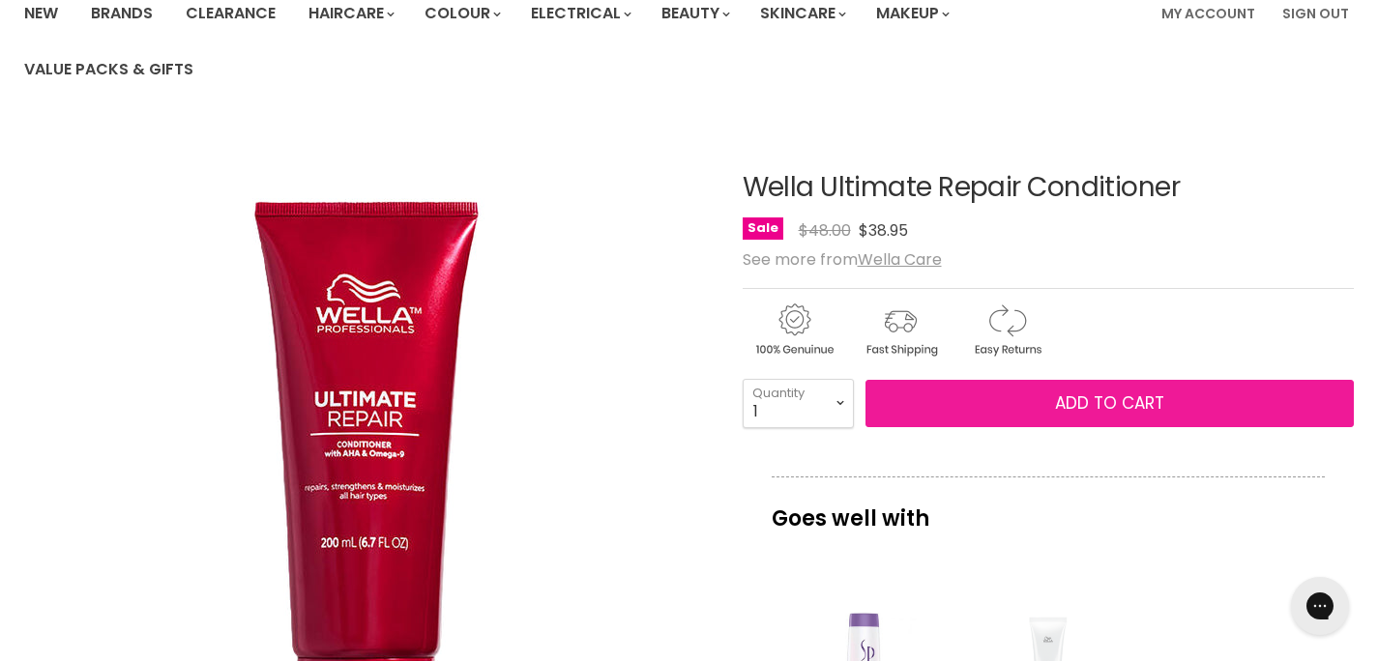
click at [1001, 397] on button "Add to cart" at bounding box center [1109, 404] width 489 height 48
click at [1001, 399] on button "Add to cart" at bounding box center [1109, 404] width 489 height 48
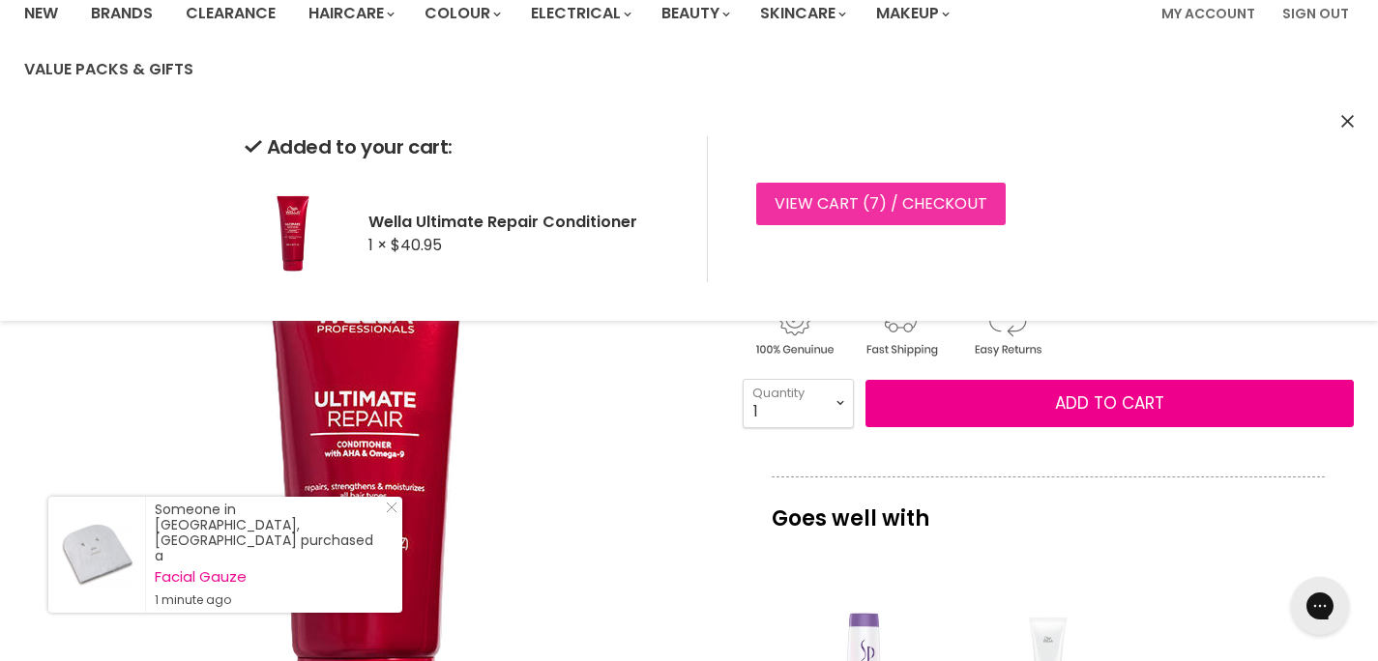
click at [891, 198] on link "View cart ( 7 ) / Checkout" at bounding box center [880, 204] width 249 height 43
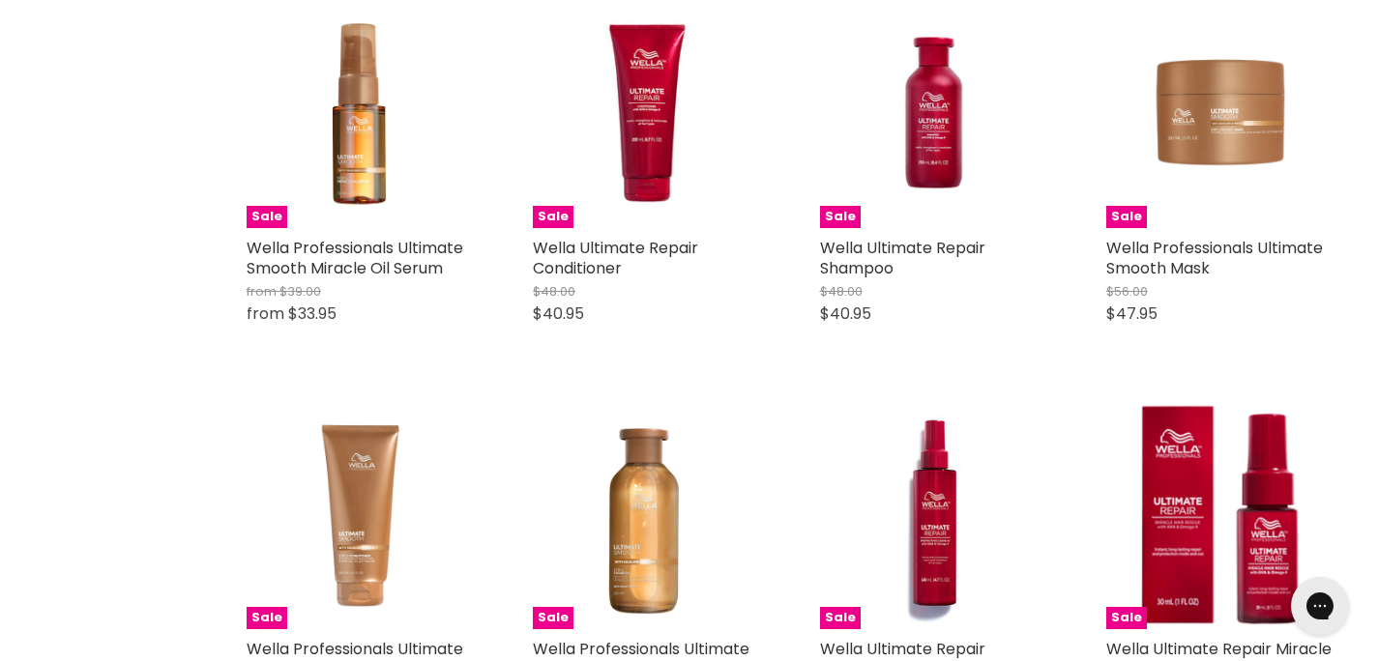
scroll to position [499, 0]
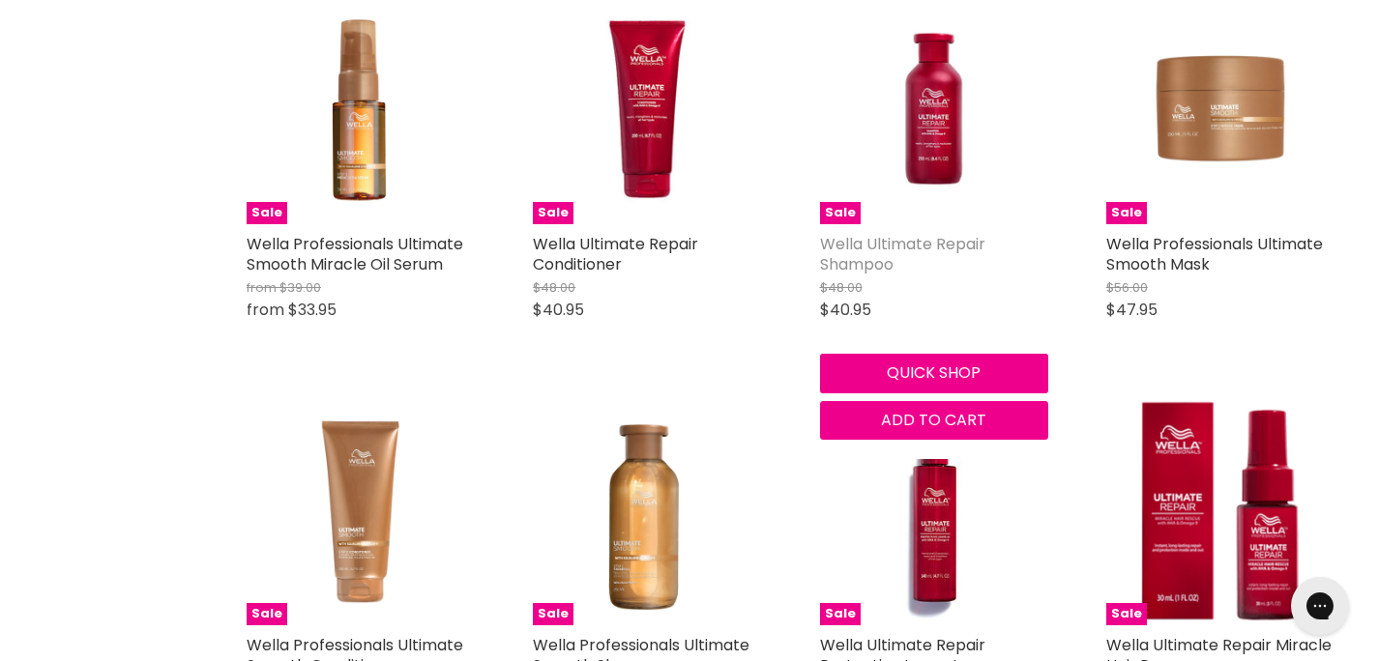
click at [893, 242] on link "Wella Ultimate Repair Shampoo" at bounding box center [902, 254] width 165 height 43
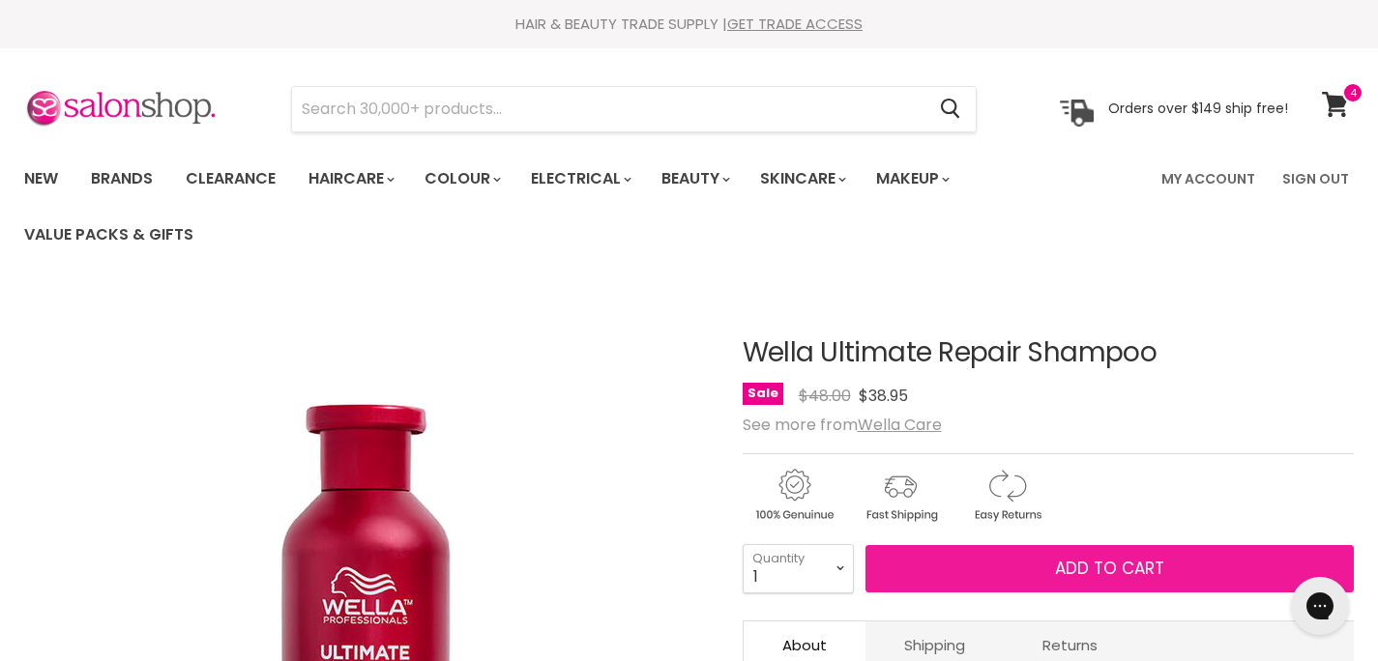
click at [1061, 571] on span "Add to cart" at bounding box center [1109, 568] width 109 height 23
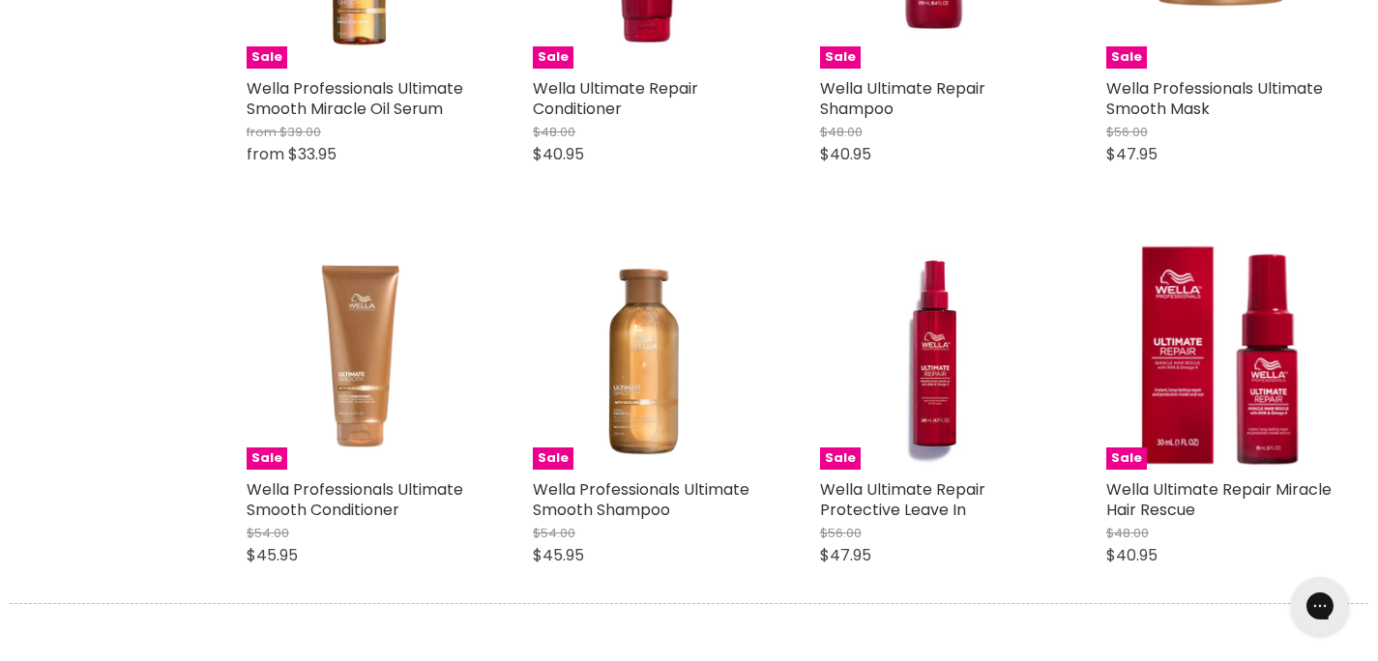
scroll to position [669, 0]
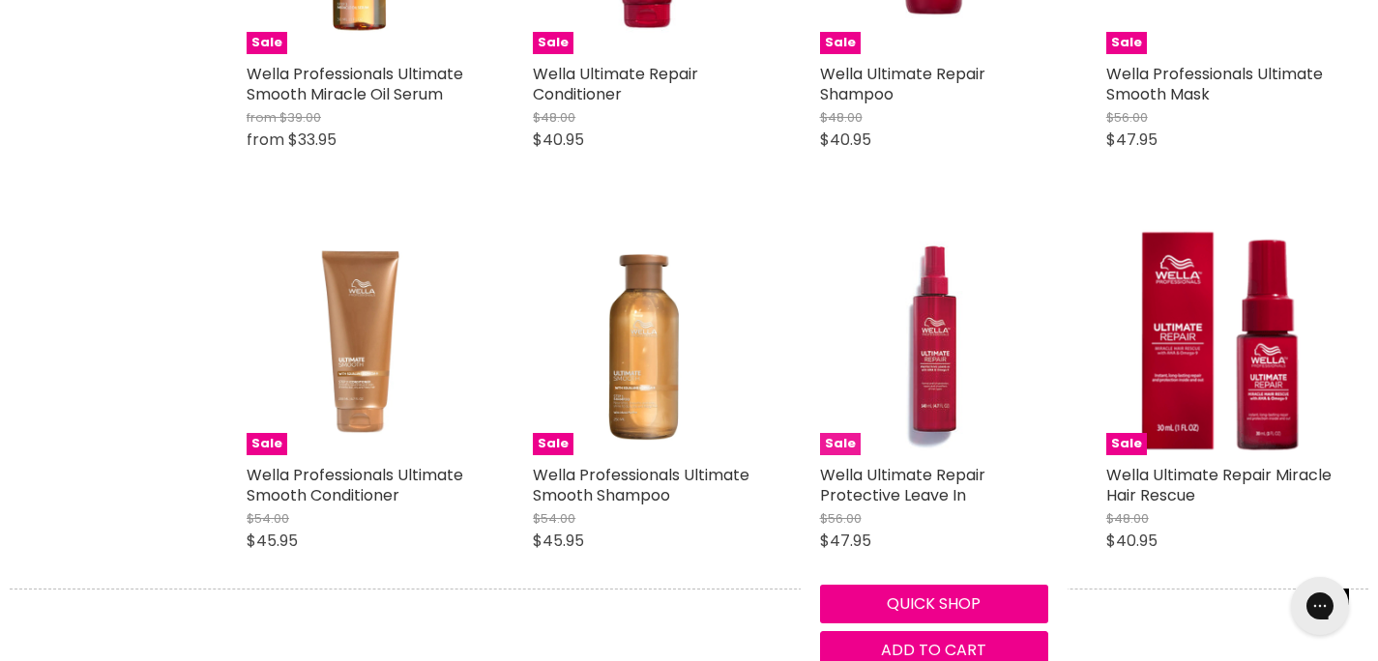
click at [939, 360] on img "Main content" at bounding box center [934, 340] width 228 height 228
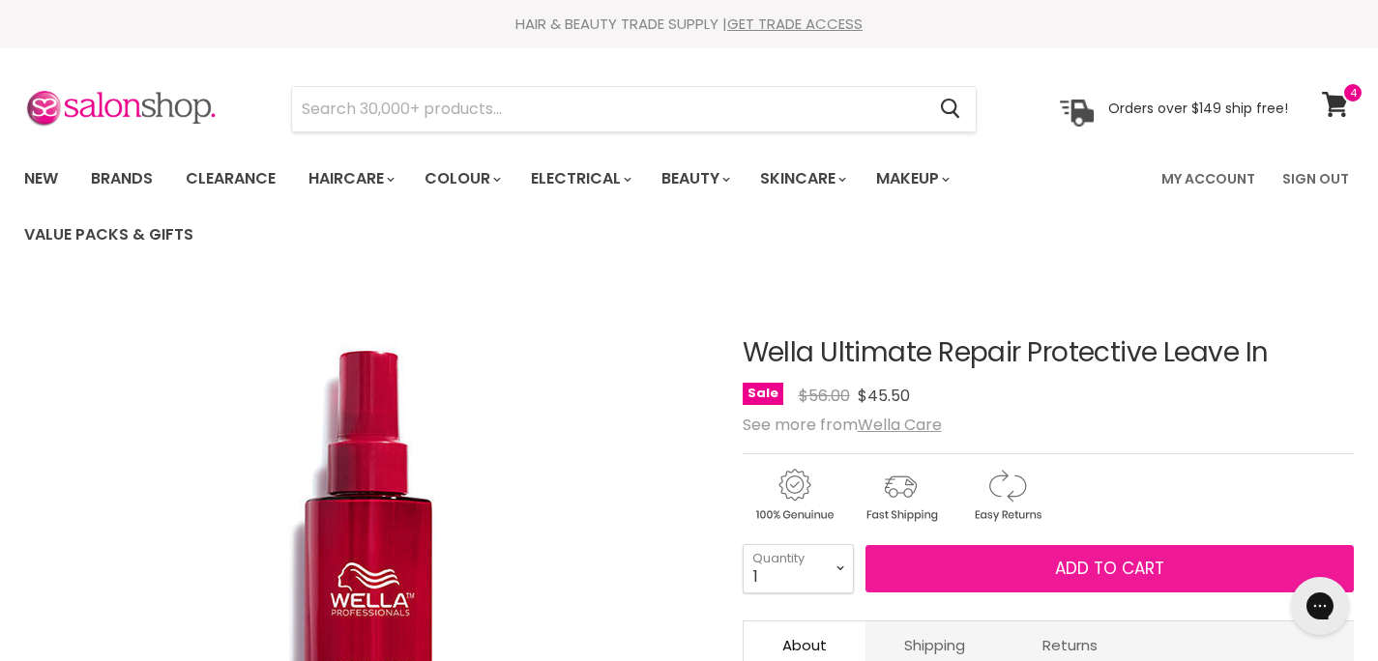
click at [1036, 563] on button "Add to cart" at bounding box center [1109, 569] width 489 height 48
click at [1069, 567] on span "Add to cart" at bounding box center [1109, 568] width 109 height 23
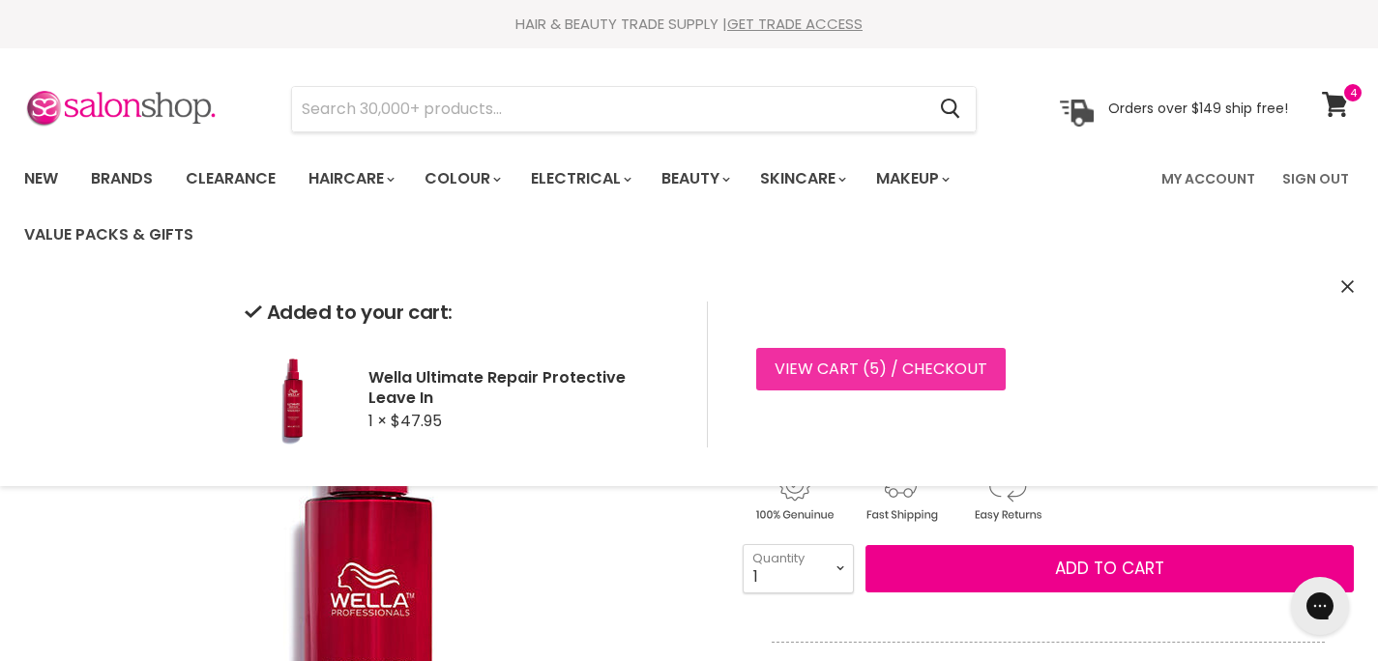
drag, startPoint x: 920, startPoint y: 359, endPoint x: 933, endPoint y: 367, distance: 16.1
click at [920, 360] on link "View cart ( 5 ) / Checkout" at bounding box center [880, 369] width 249 height 43
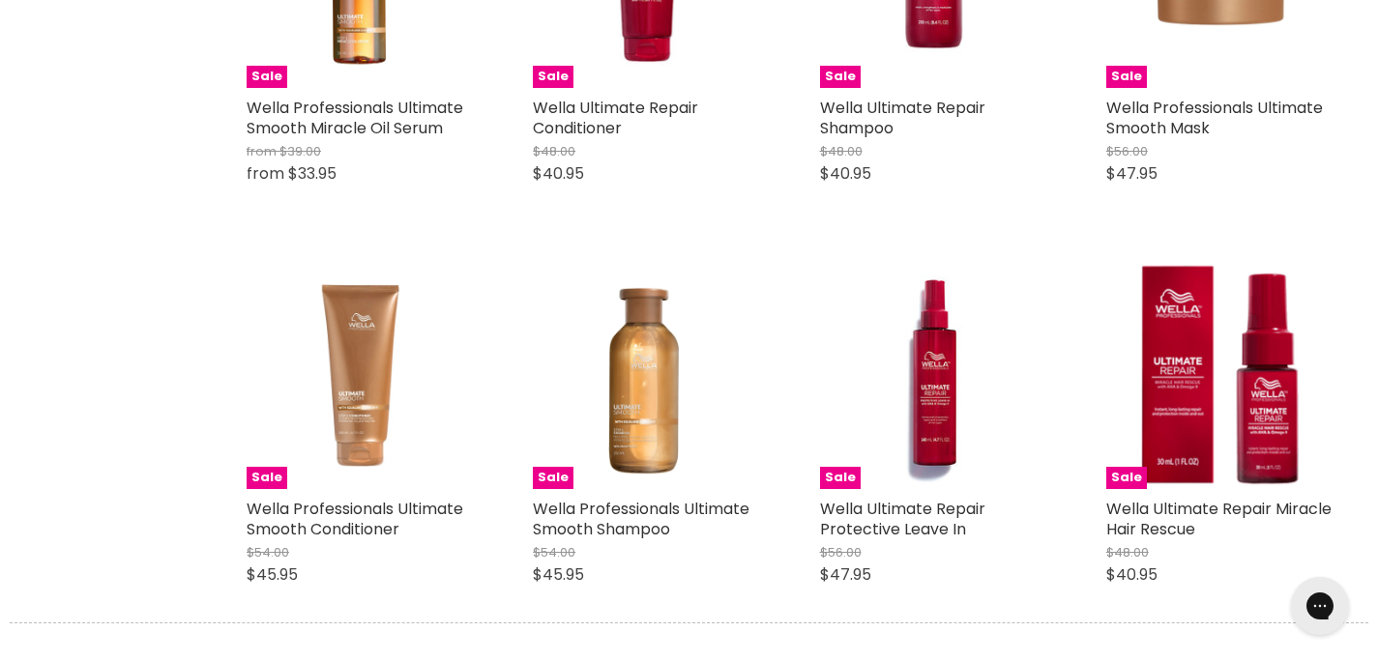
scroll to position [550, 0]
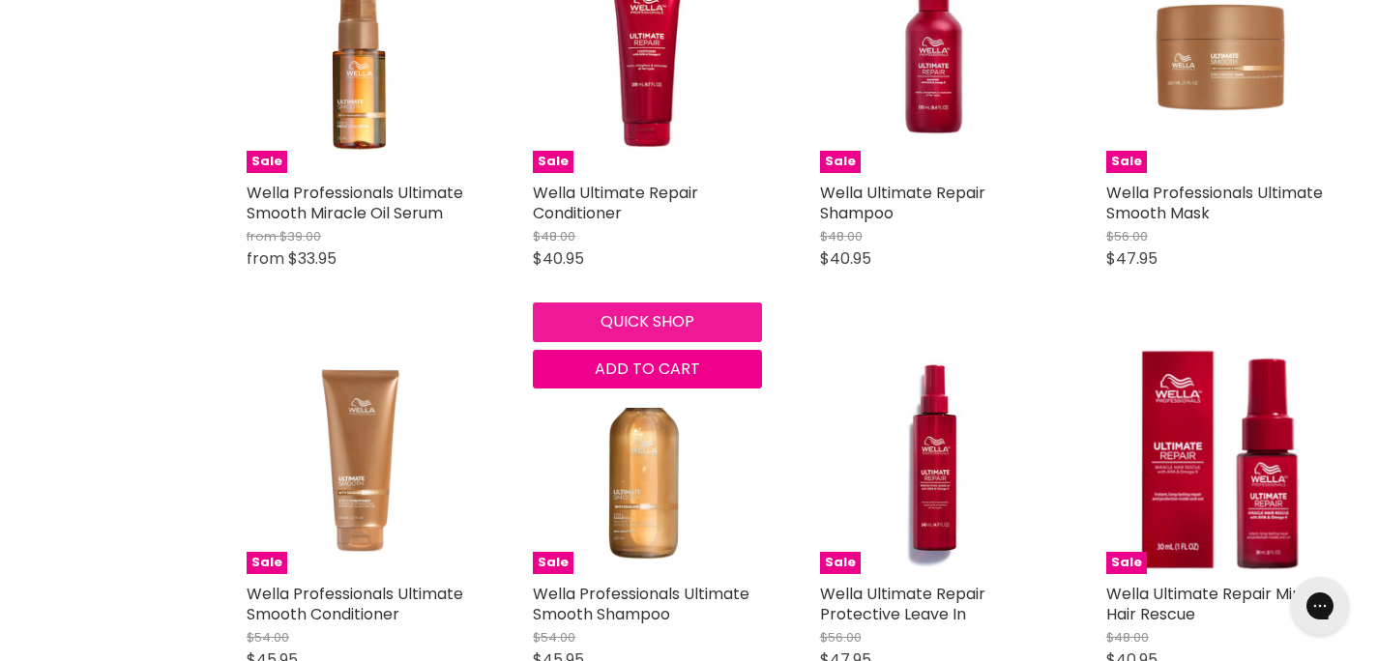
click at [642, 317] on button "Quick shop" at bounding box center [647, 322] width 228 height 39
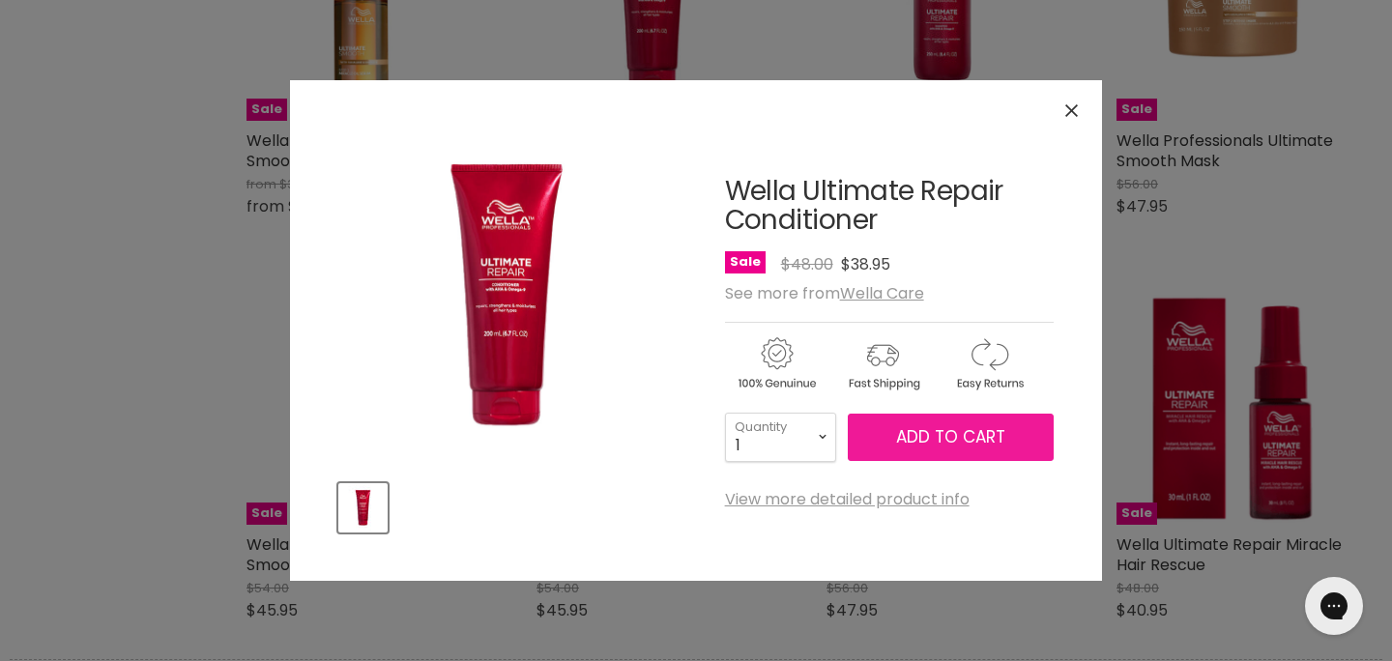
click at [929, 447] on span "Add to cart" at bounding box center [950, 436] width 109 height 23
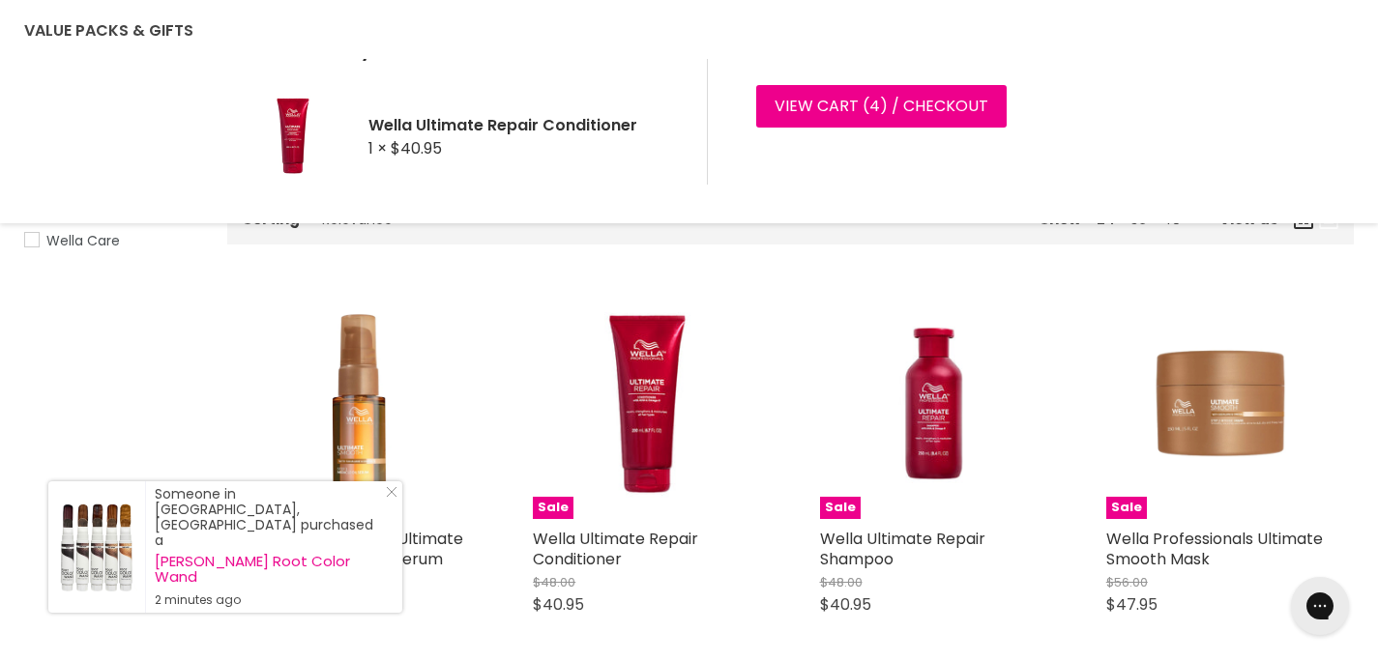
scroll to position [200, 0]
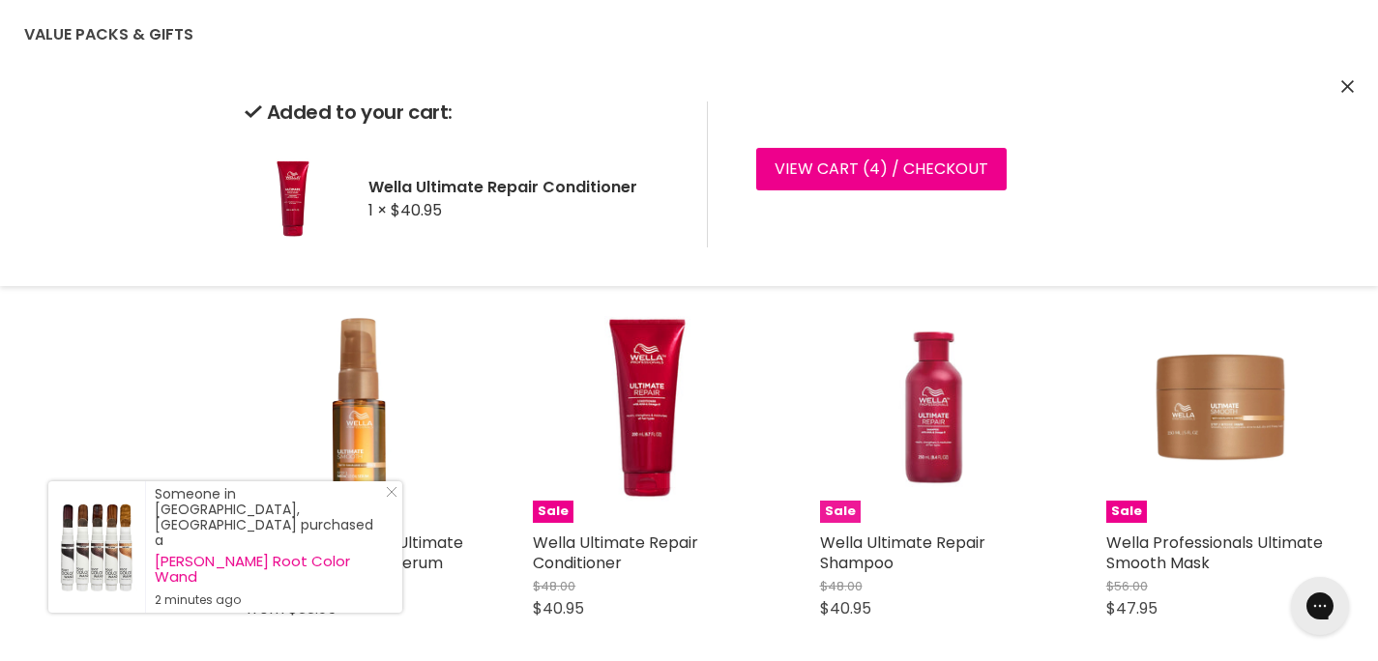
click at [927, 483] on img "Main content" at bounding box center [934, 409] width 228 height 228
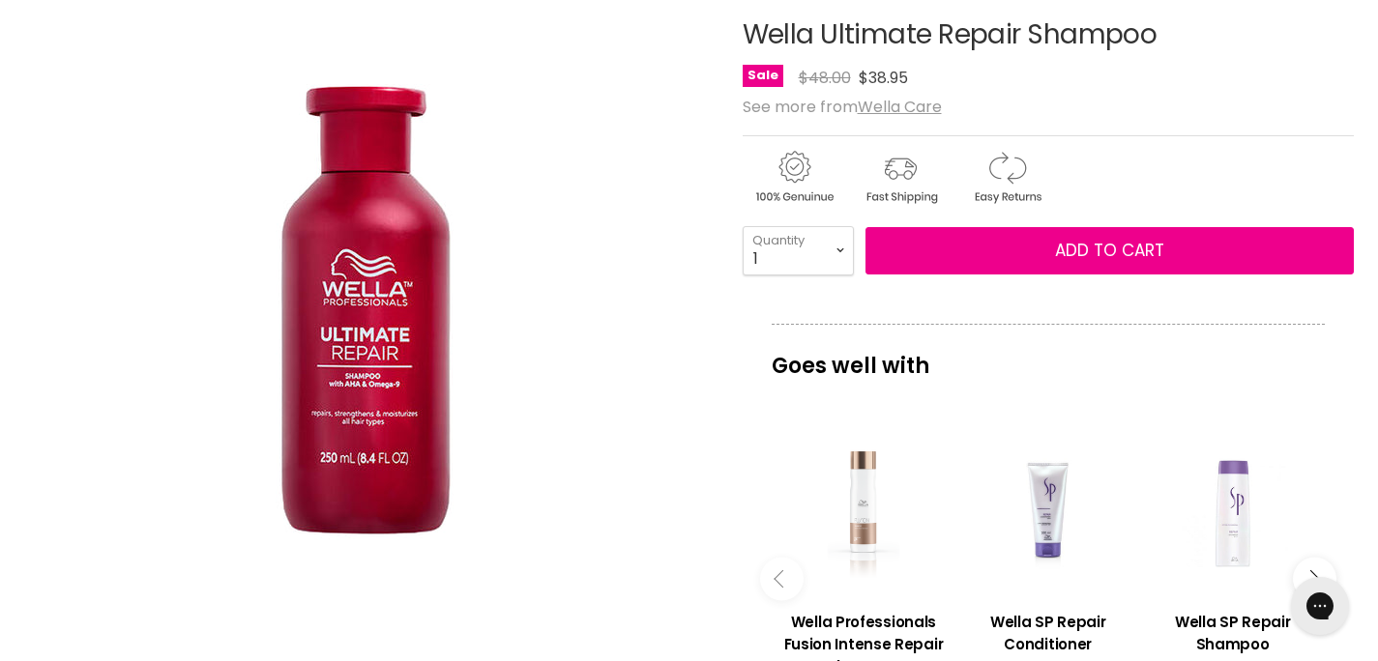
scroll to position [338, 0]
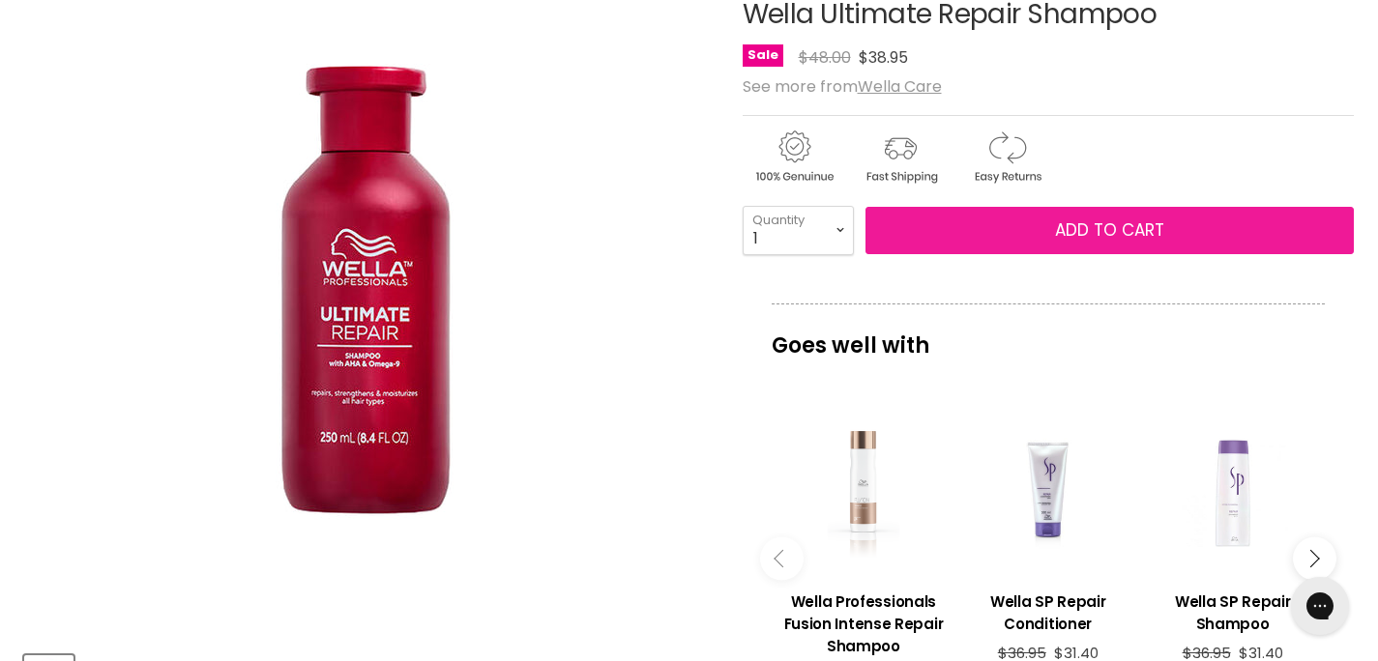
click at [1090, 229] on span "Add to cart" at bounding box center [1109, 230] width 109 height 23
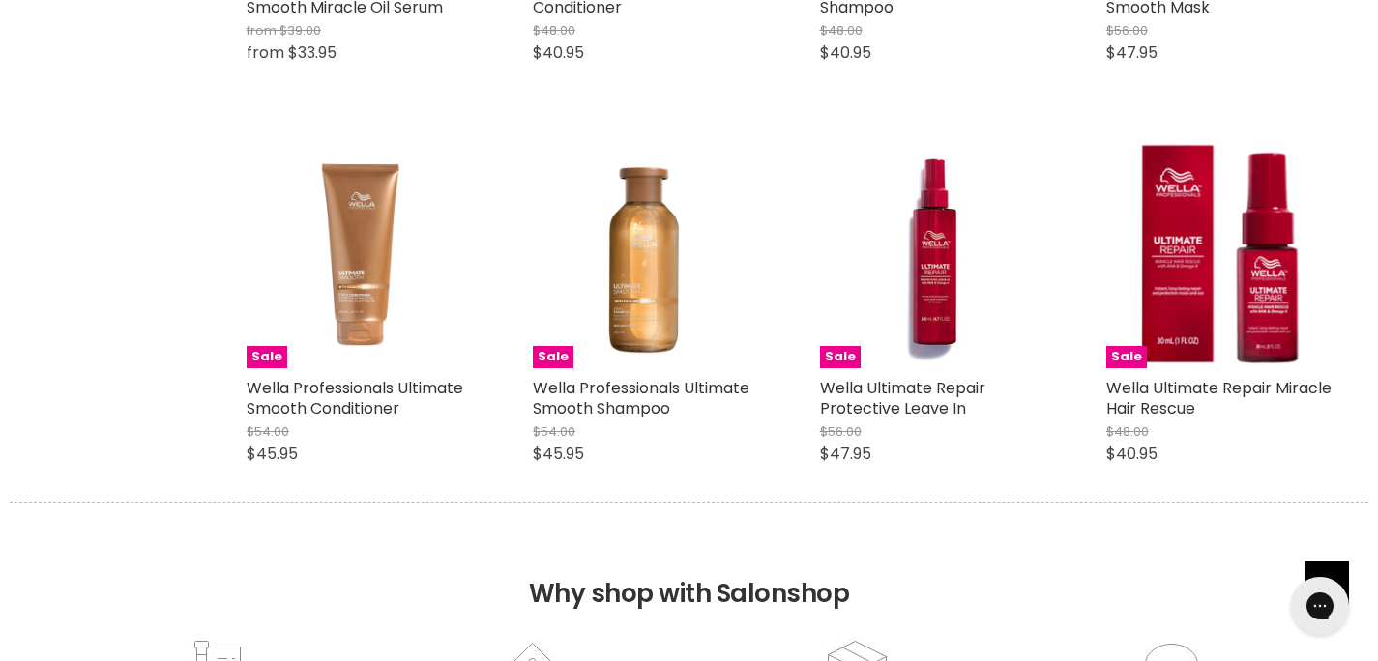
scroll to position [753, 0]
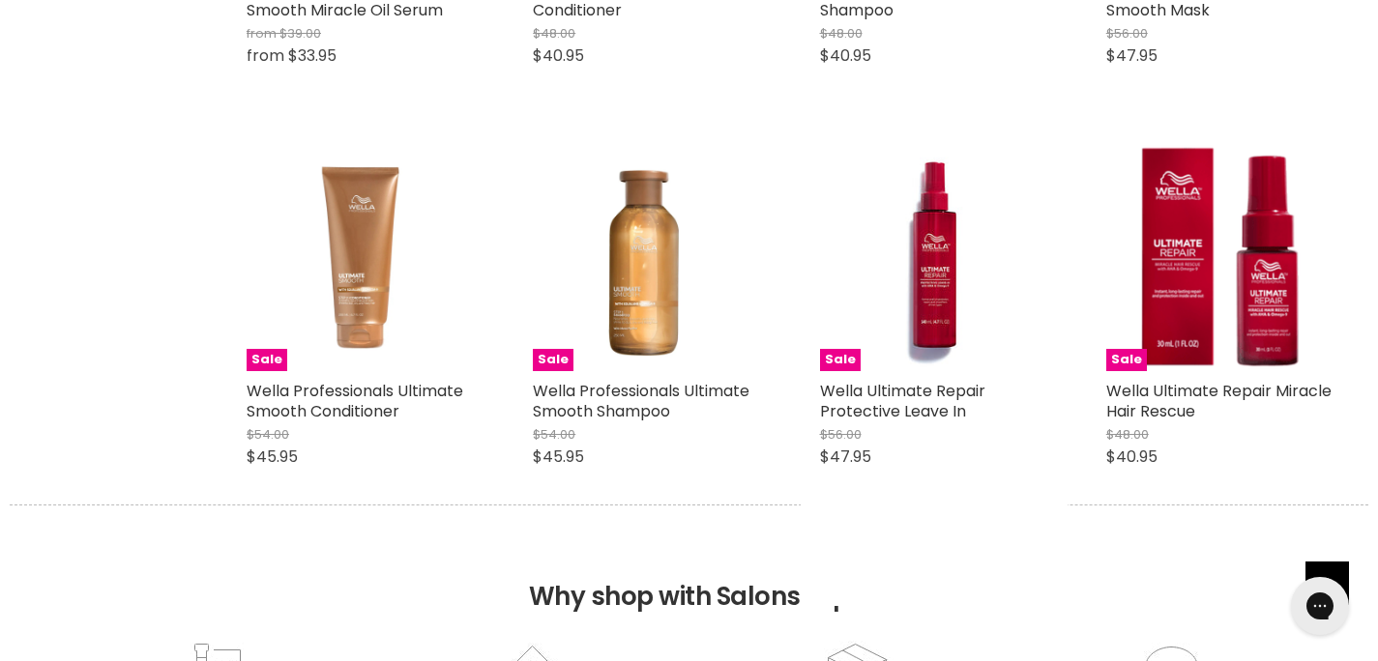
click at [904, 522] on button "Quick shop" at bounding box center [934, 520] width 228 height 39
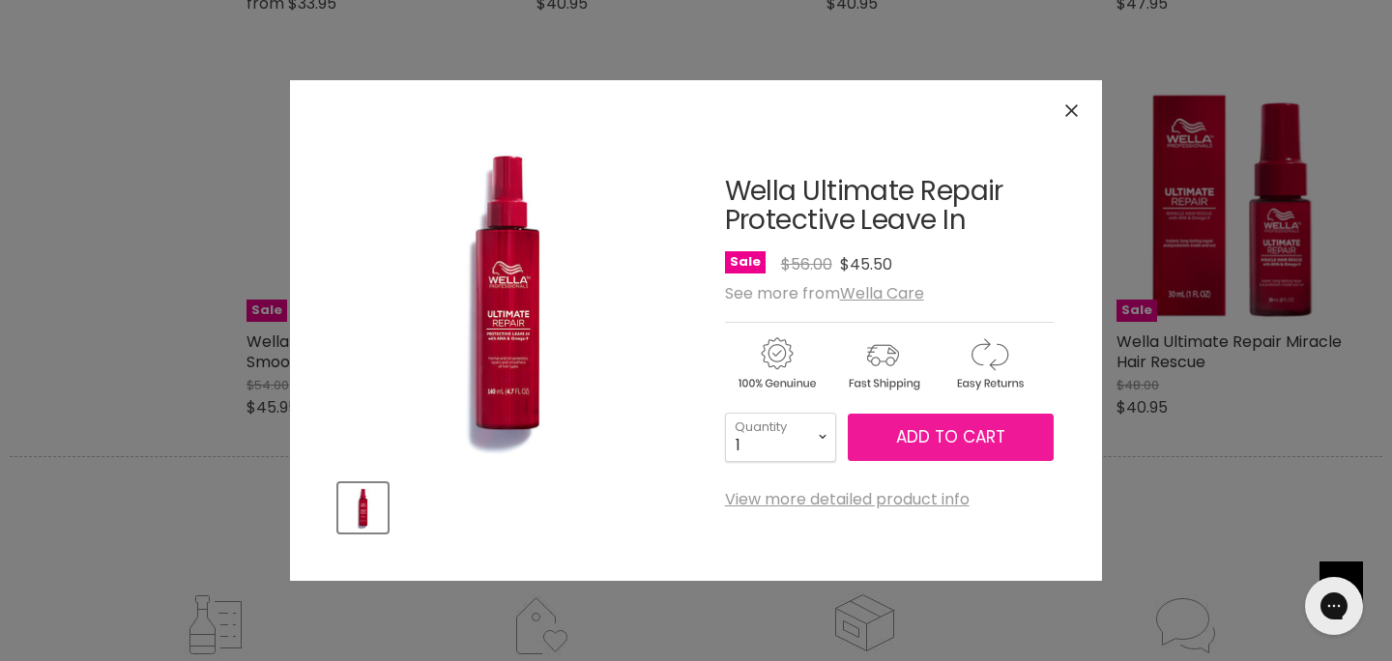
drag, startPoint x: 931, startPoint y: 448, endPoint x: 920, endPoint y: 448, distance: 11.6
click at [931, 448] on button "Add to cart" at bounding box center [951, 438] width 206 height 48
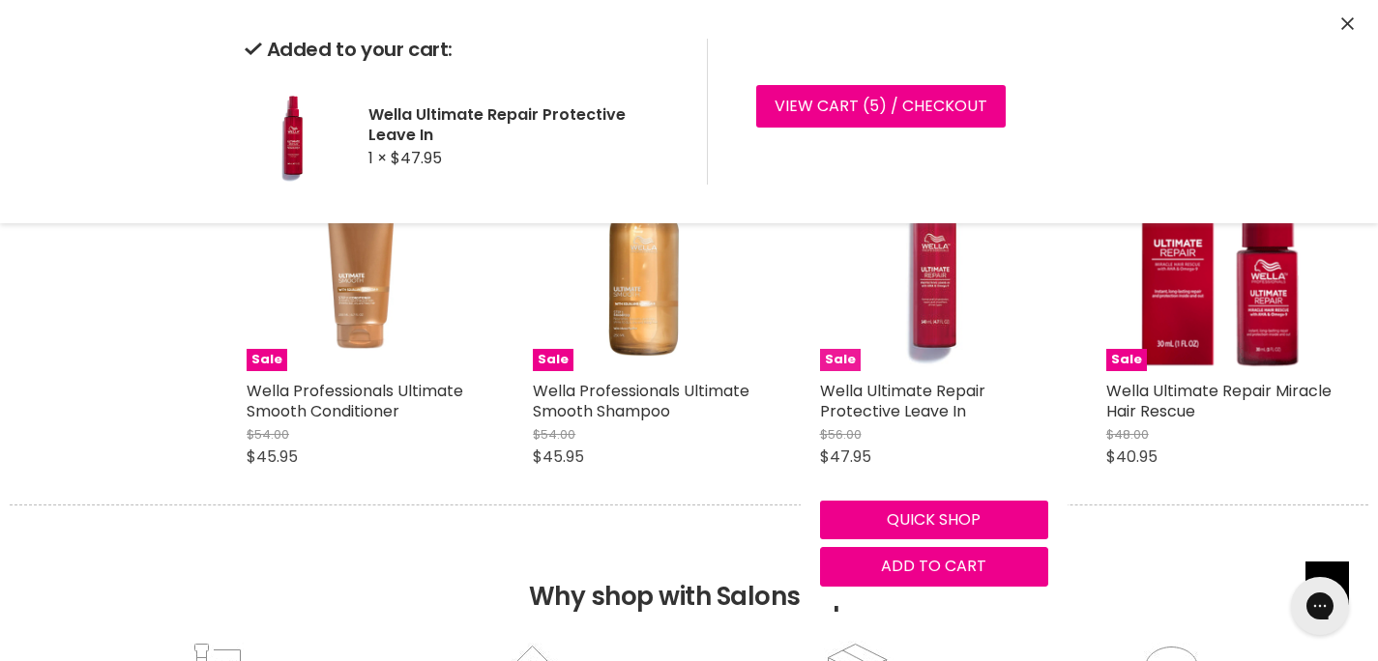
click at [1031, 296] on img "Main content" at bounding box center [934, 256] width 228 height 228
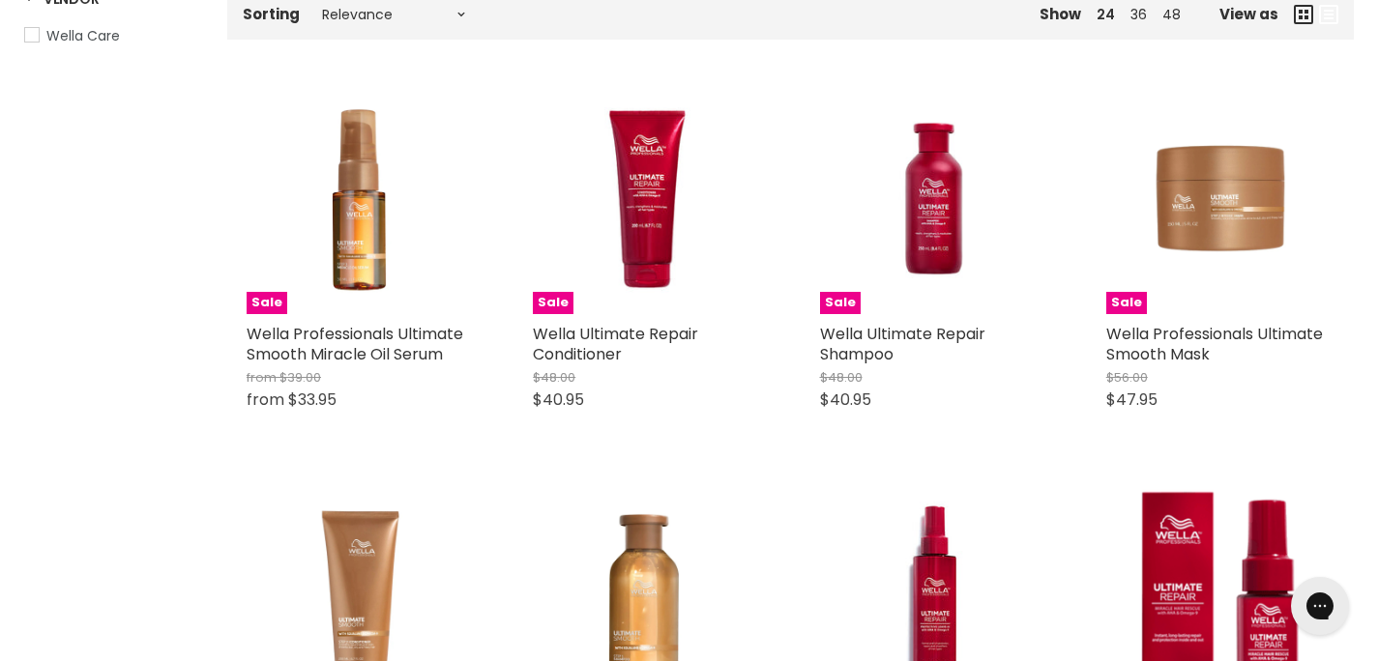
scroll to position [388, 0]
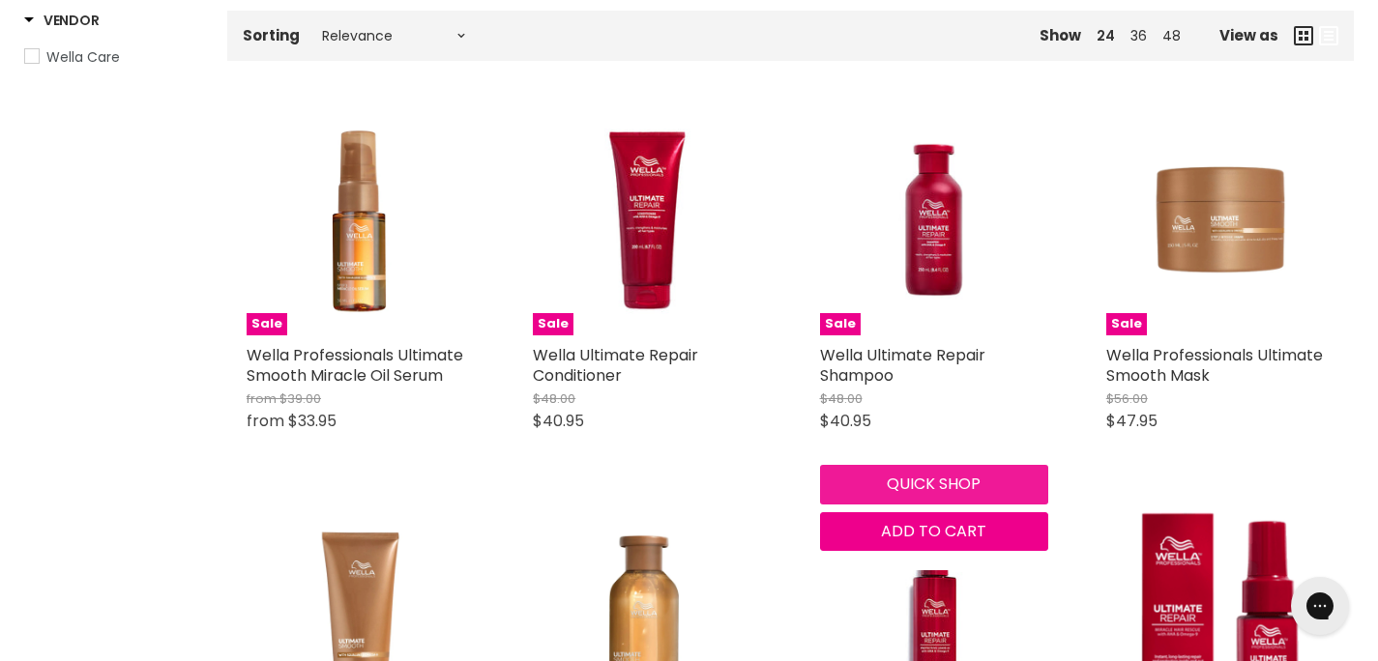
click at [923, 486] on button "Quick shop" at bounding box center [934, 484] width 228 height 39
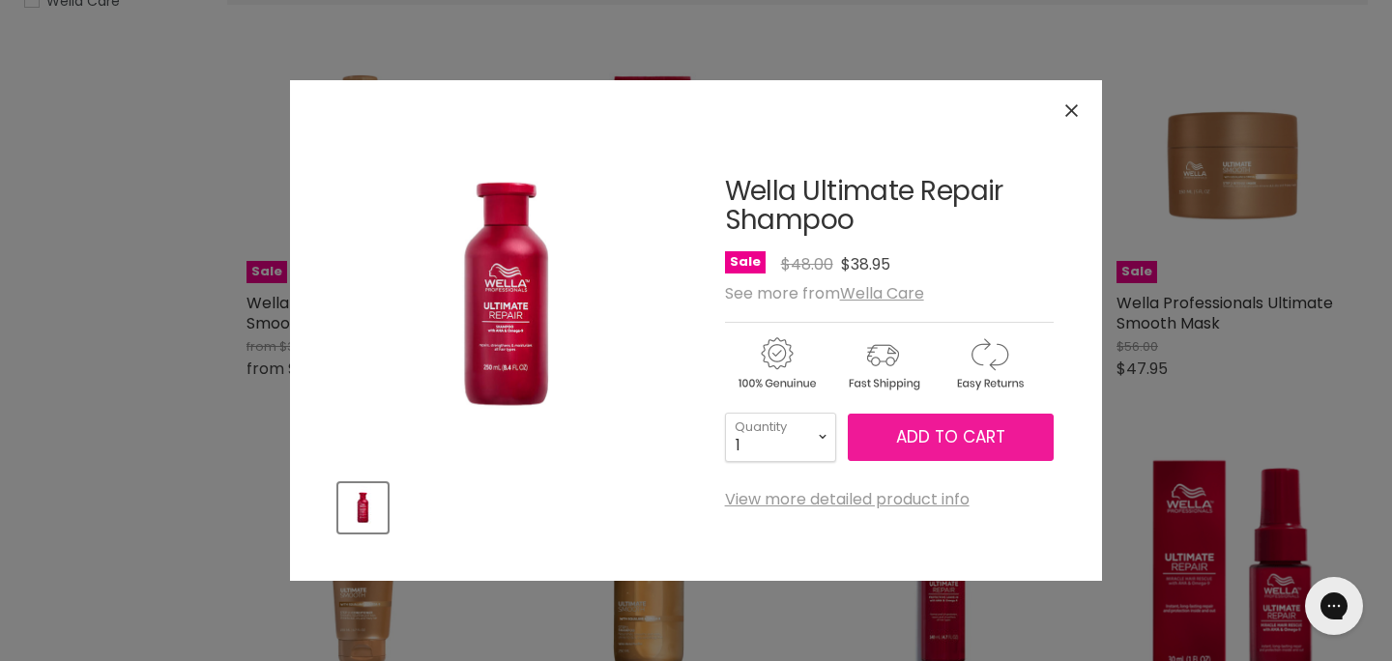
click at [899, 443] on span "Add to cart" at bounding box center [950, 436] width 109 height 23
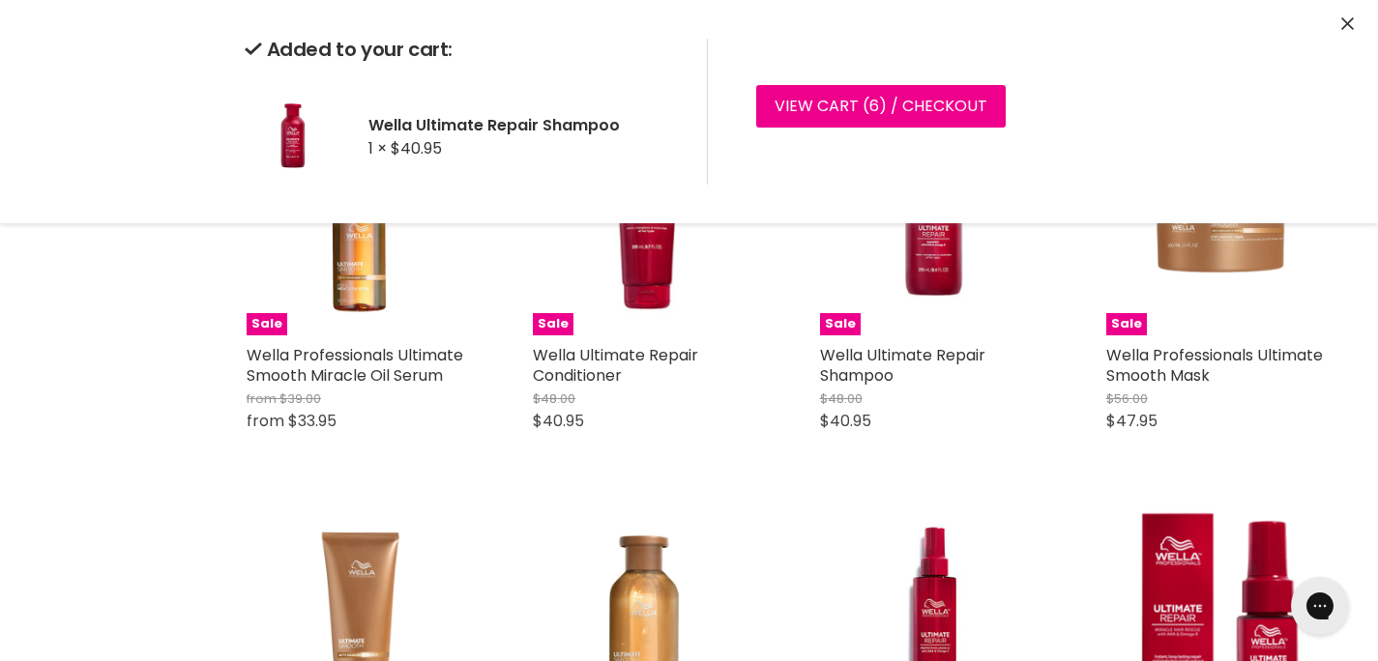
click at [1345, 19] on icon "Close" at bounding box center [1347, 23] width 13 height 13
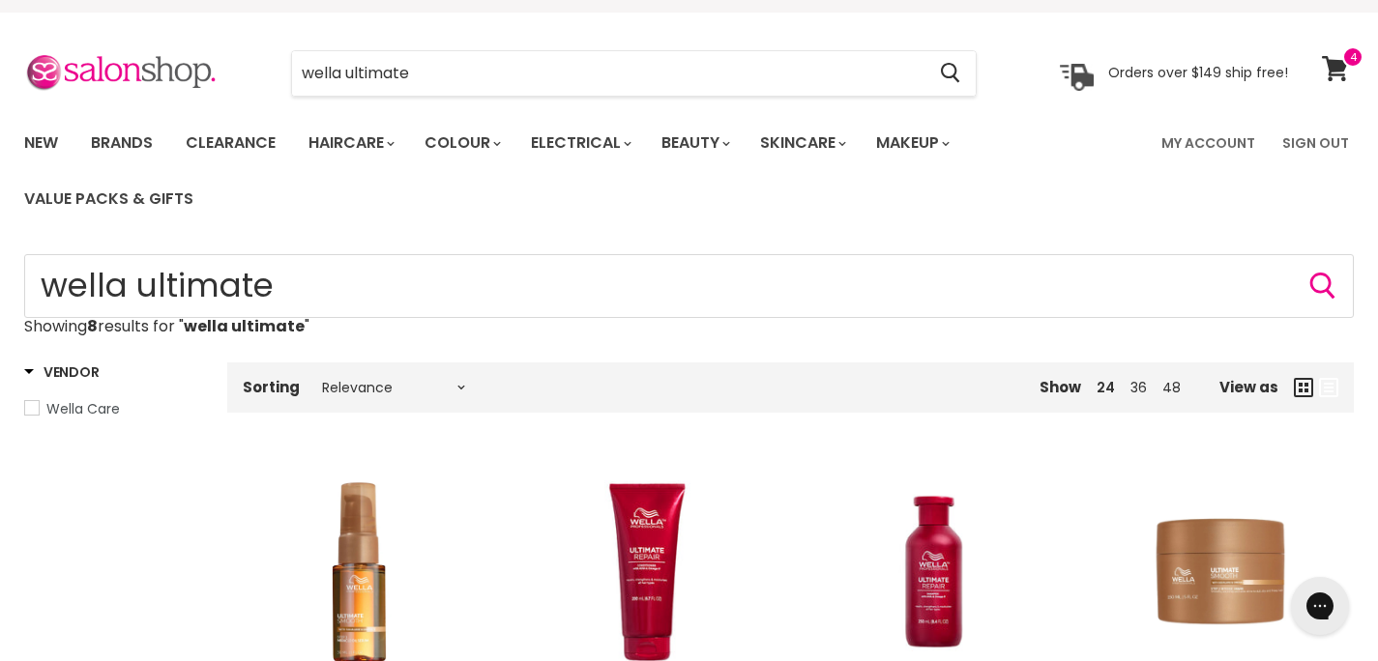
scroll to position [0, 0]
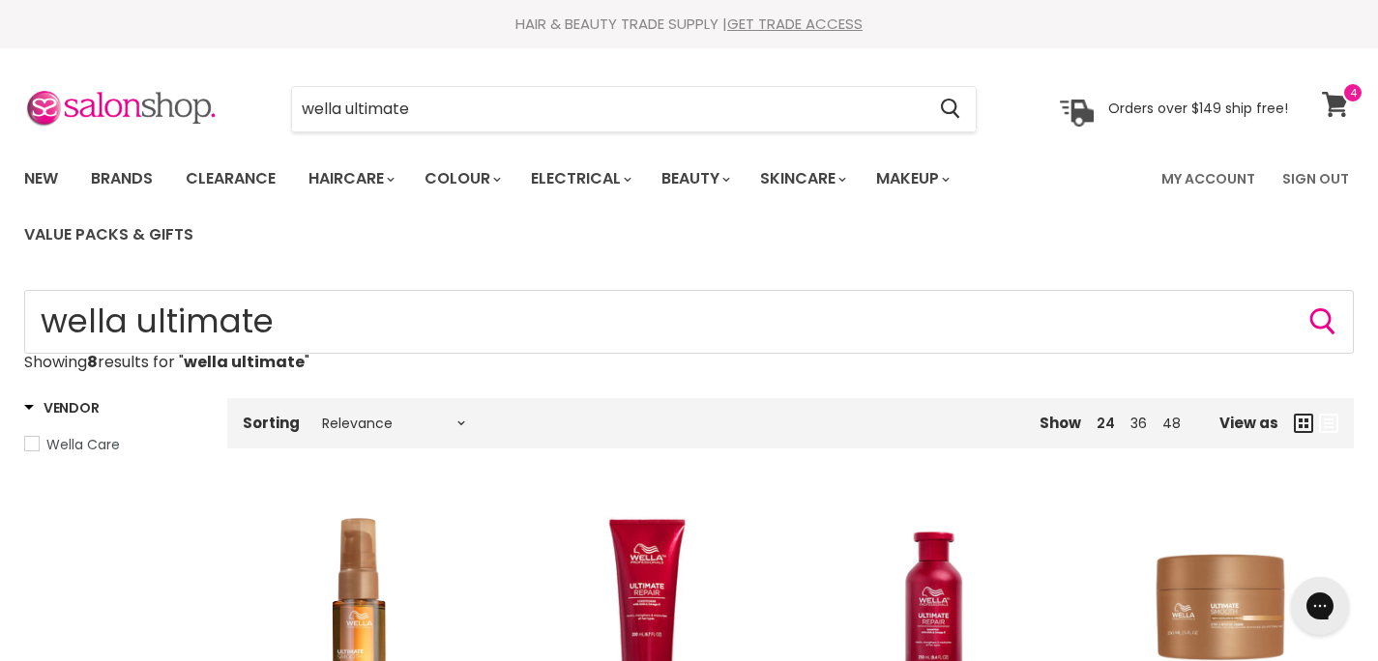
click at [1331, 113] on icon at bounding box center [1335, 104] width 26 height 25
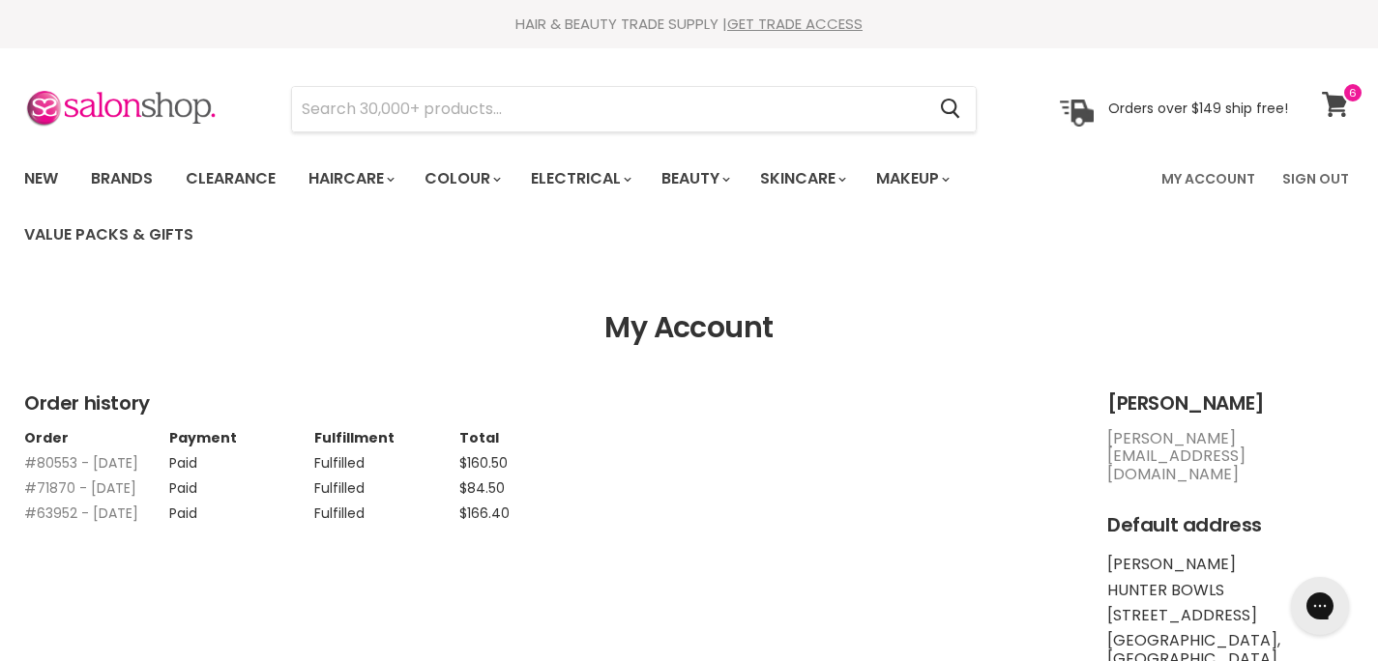
click at [1336, 98] on icon at bounding box center [1335, 104] width 26 height 25
